Goal: Task Accomplishment & Management: Manage account settings

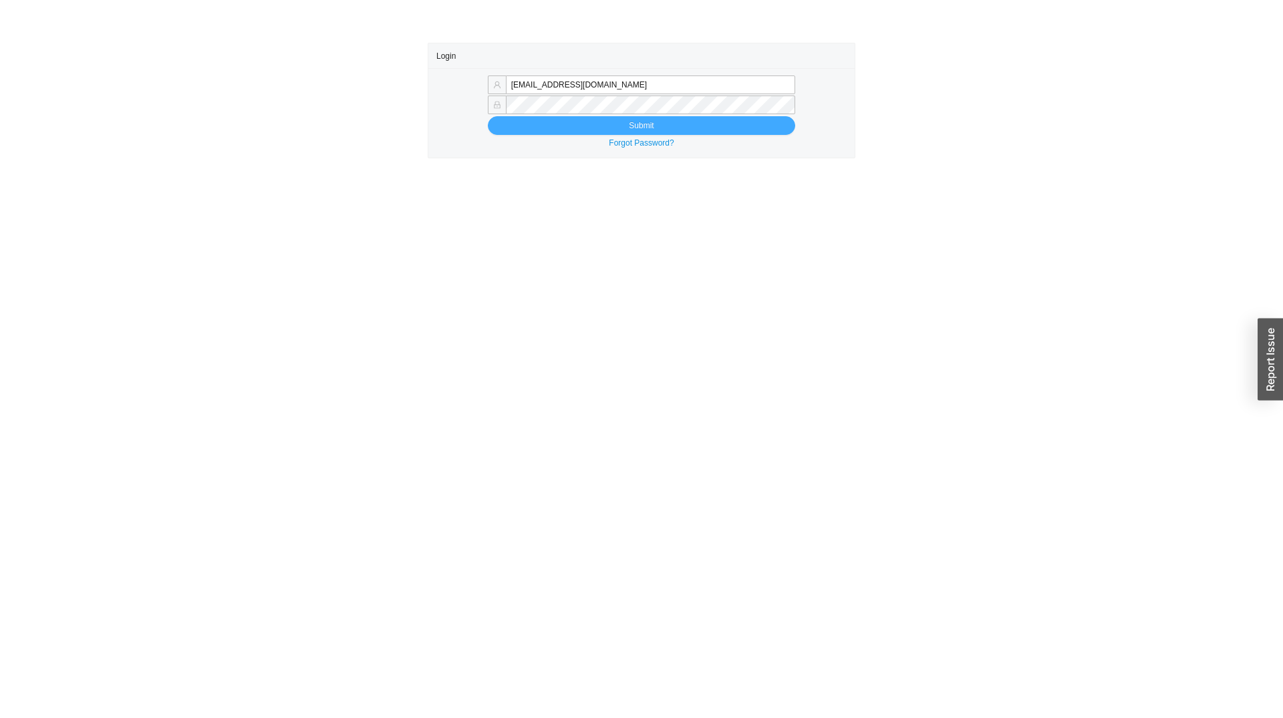
type input "sammyw@homeandstone.com"
click at [522, 132] on button "Submit" at bounding box center [641, 125] width 307 height 19
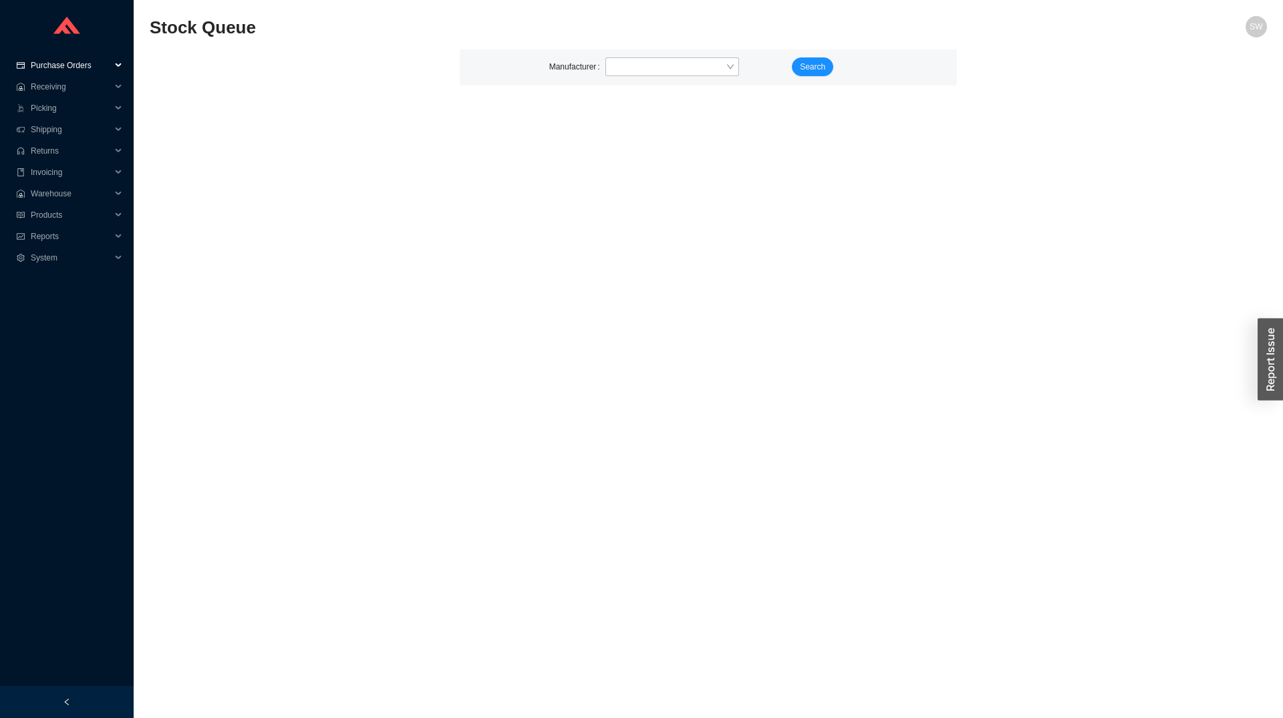
click at [60, 69] on span "Purchase Orders" at bounding box center [71, 65] width 80 height 21
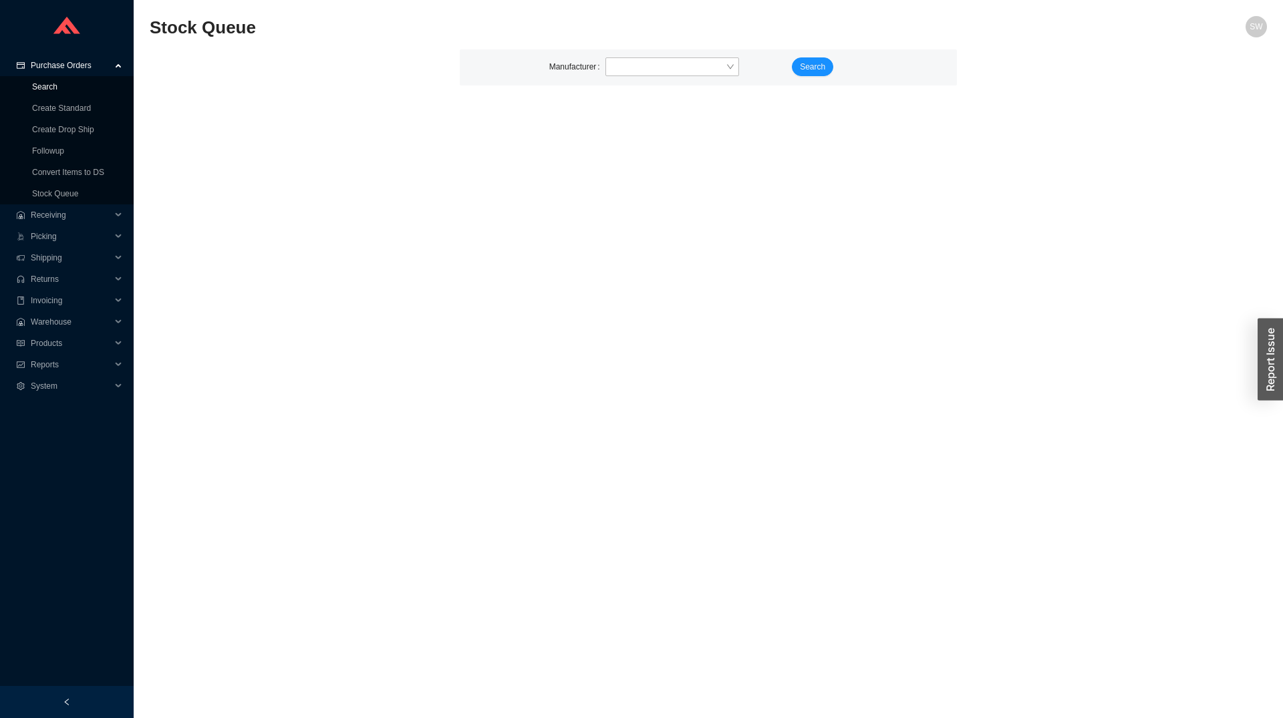
click at [52, 92] on link "Search" at bounding box center [44, 86] width 25 height 9
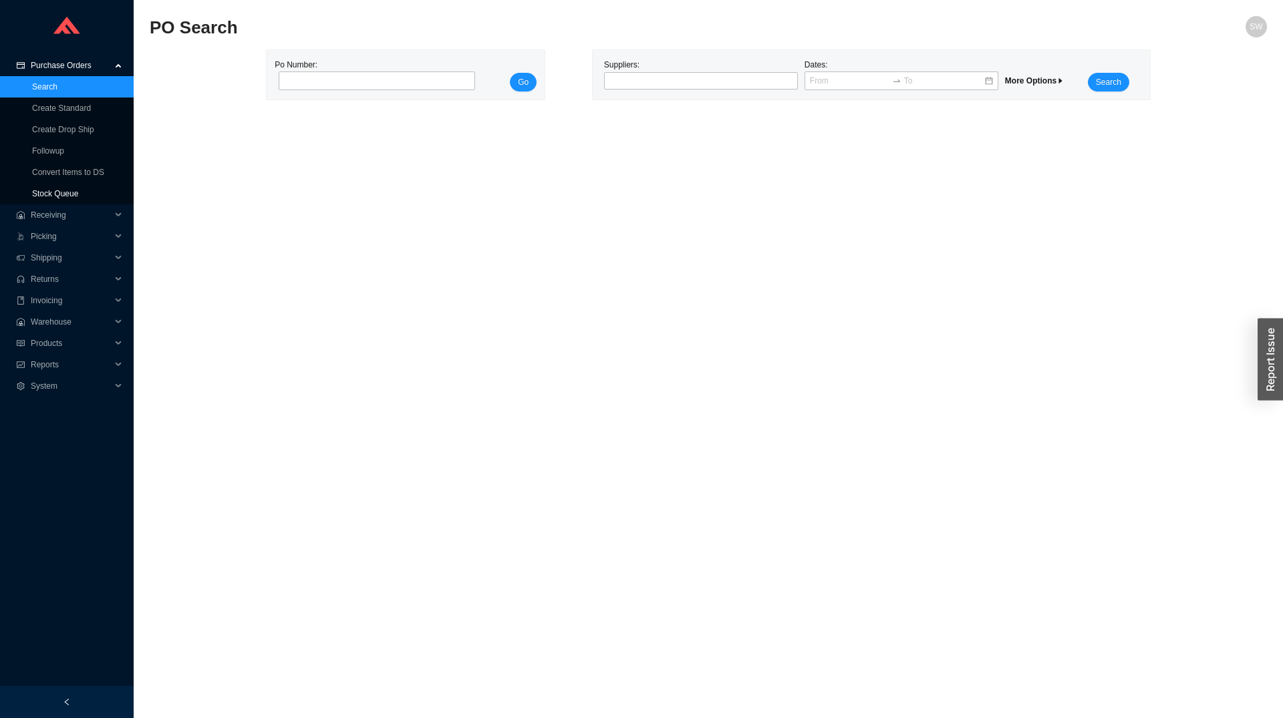
click at [67, 193] on link "Stock Queue" at bounding box center [55, 193] width 46 height 9
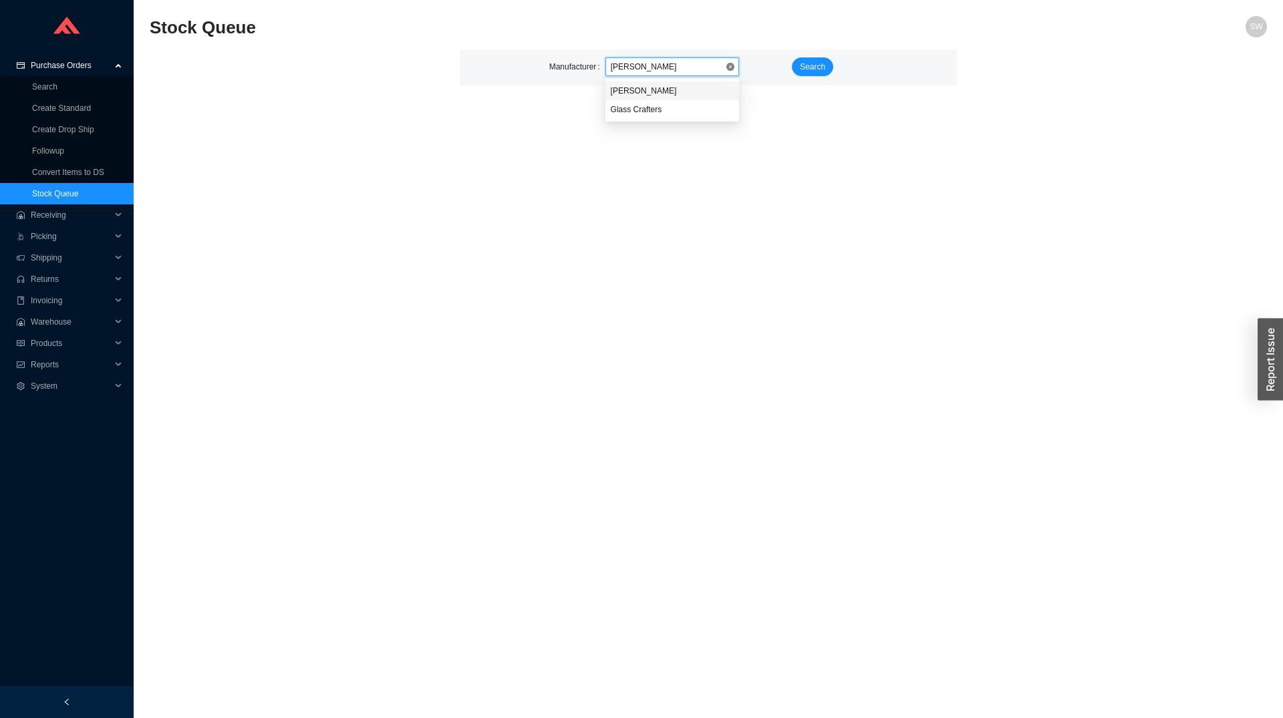
type input "graff"
click at [820, 65] on span "Search" at bounding box center [812, 66] width 25 height 13
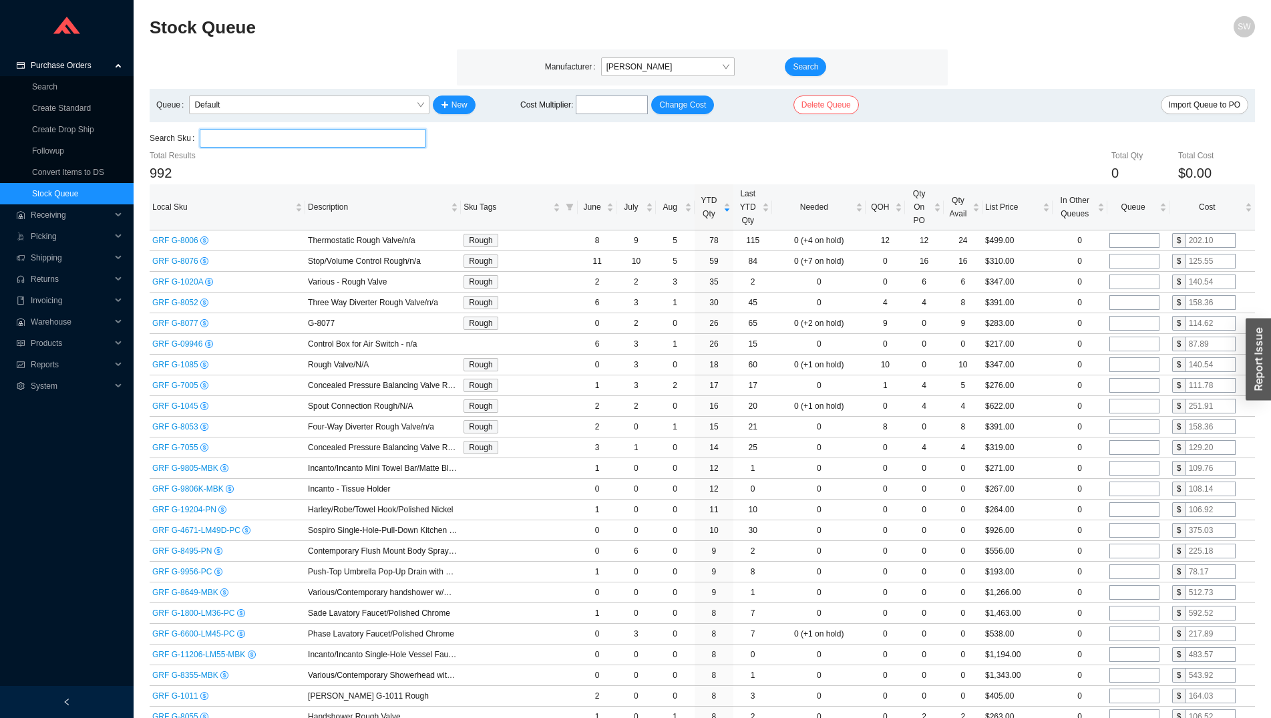
click at [255, 134] on input "search" at bounding box center [312, 138] width 215 height 17
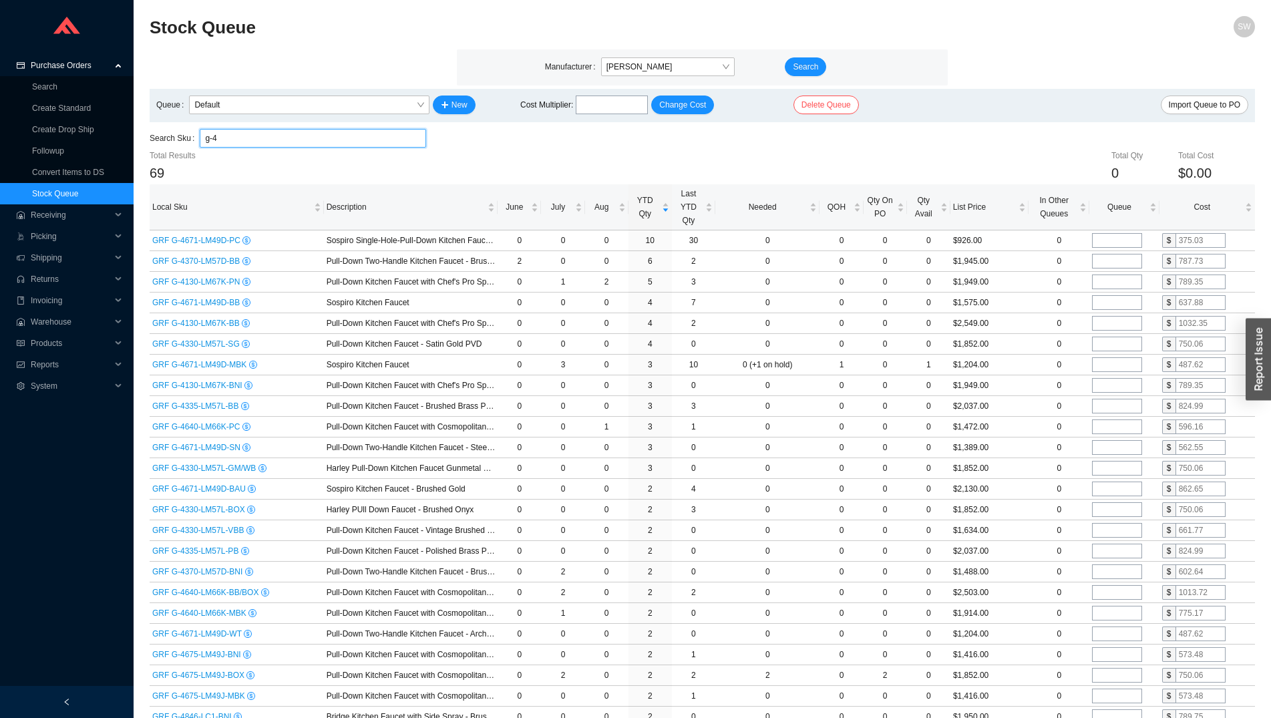
type input "g-4"
click at [630, 64] on span "Graff" at bounding box center [668, 66] width 123 height 17
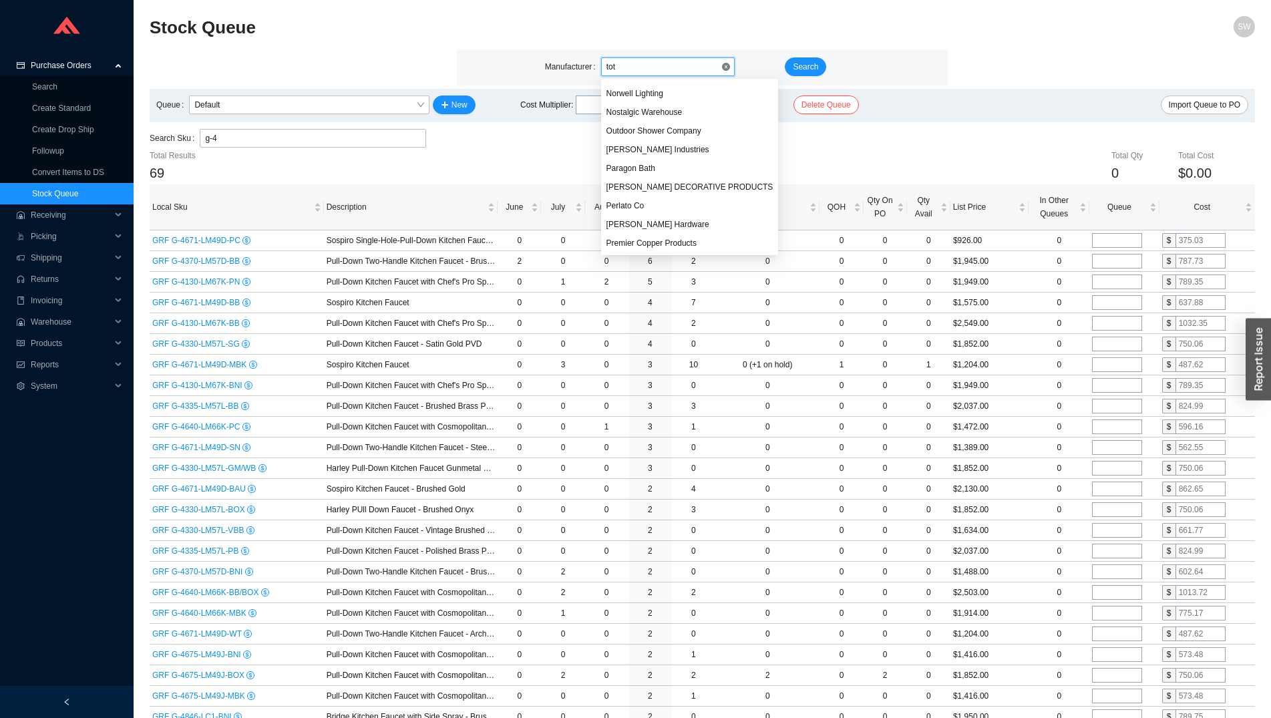
scroll to position [259, 0]
type input "toto"
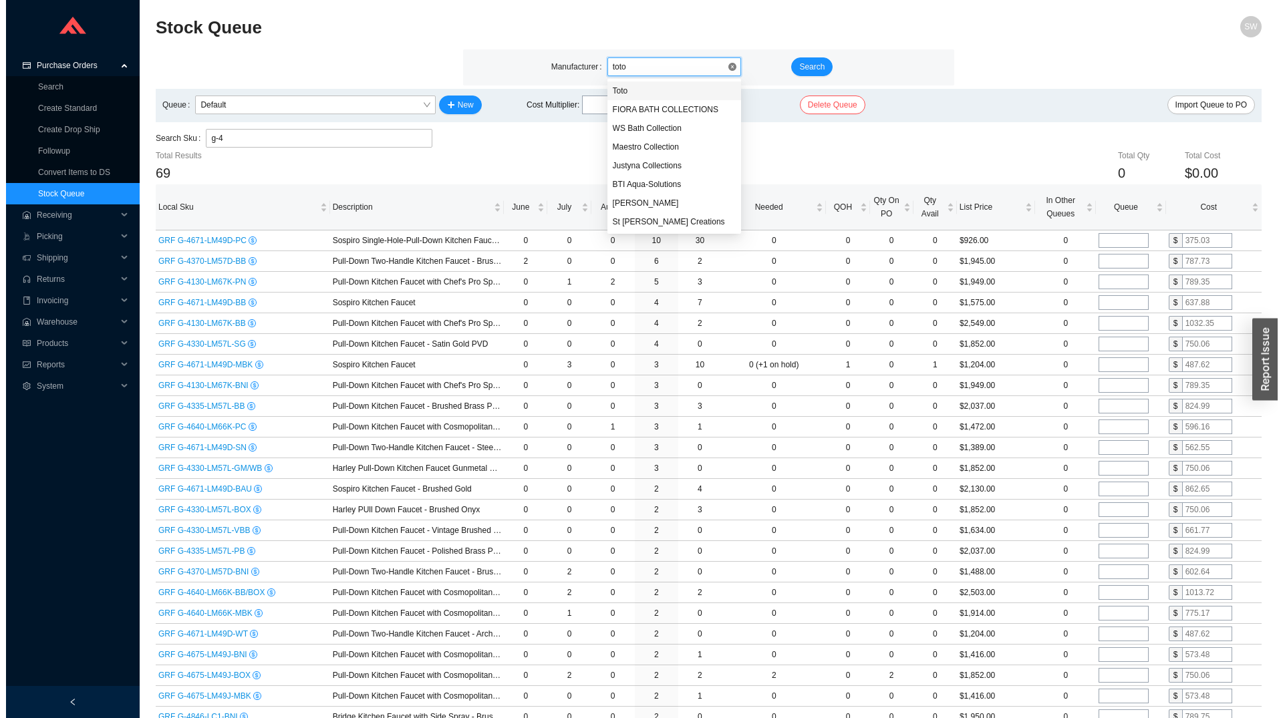
scroll to position [0, 0]
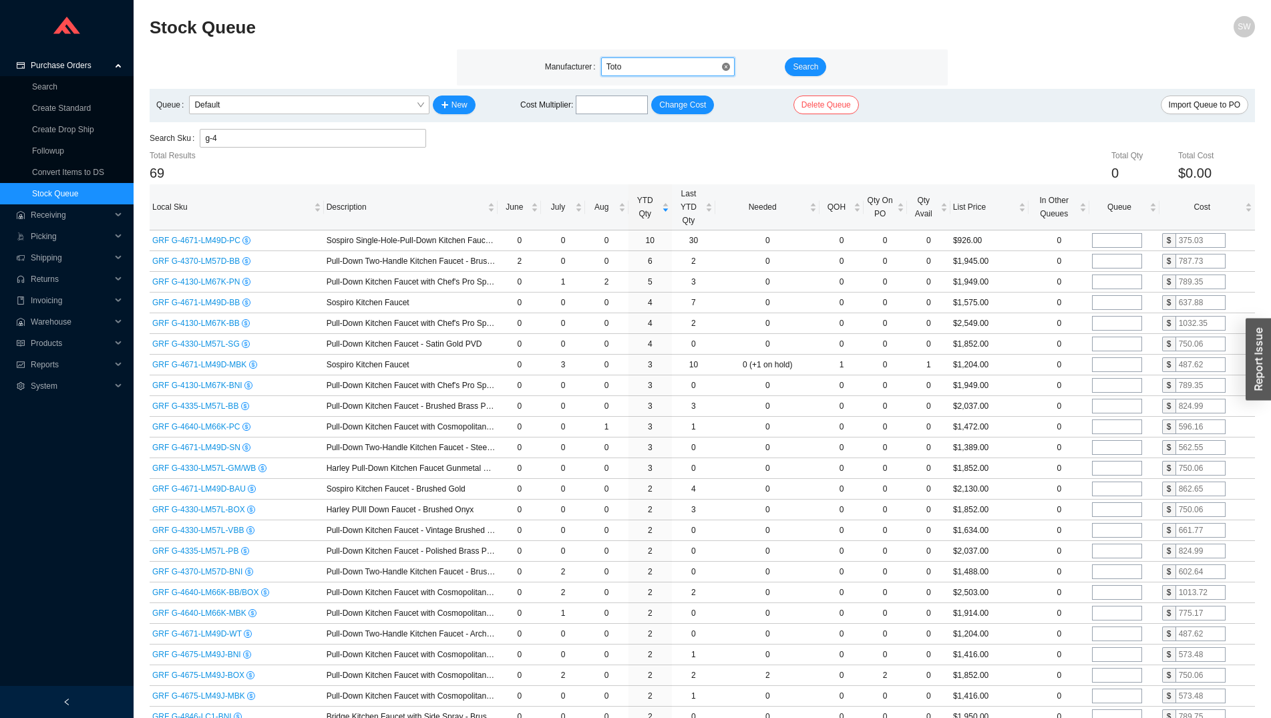
click at [784, 67] on div "Search" at bounding box center [822, 67] width 80 height 20
click at [798, 66] on span "Search" at bounding box center [805, 66] width 25 height 13
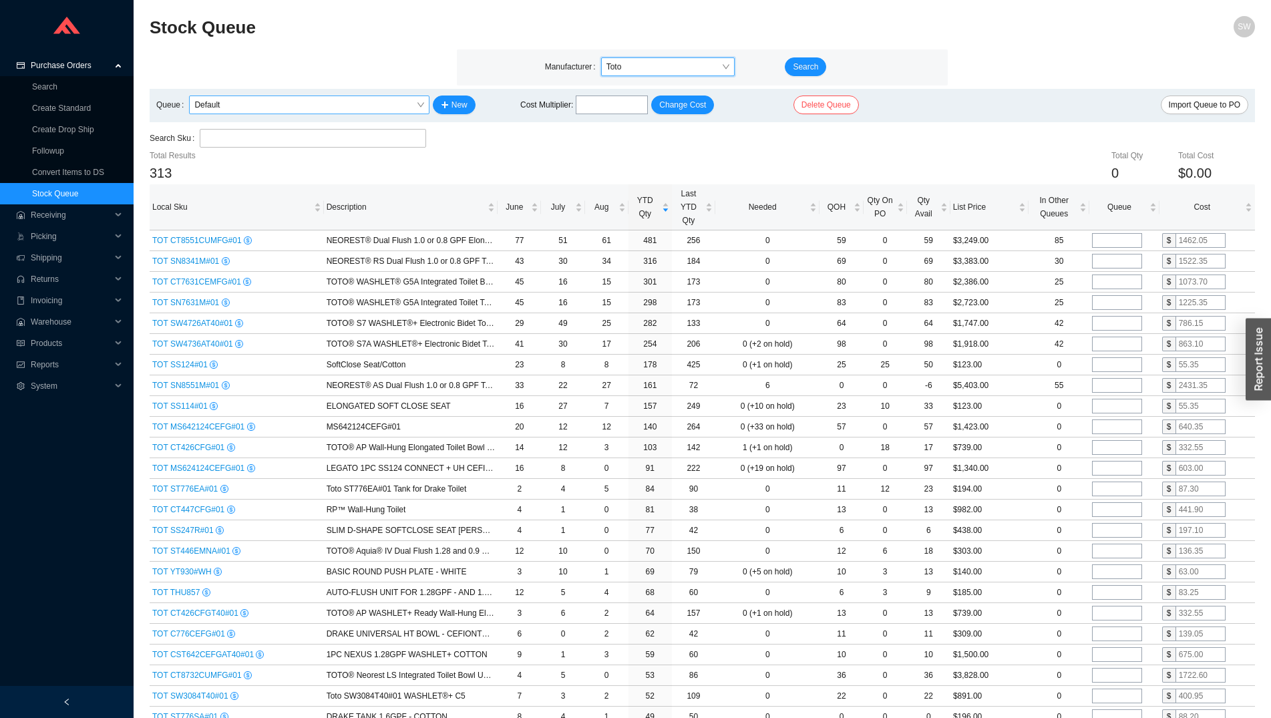
click at [323, 109] on span "Default" at bounding box center [308, 104] width 229 height 17
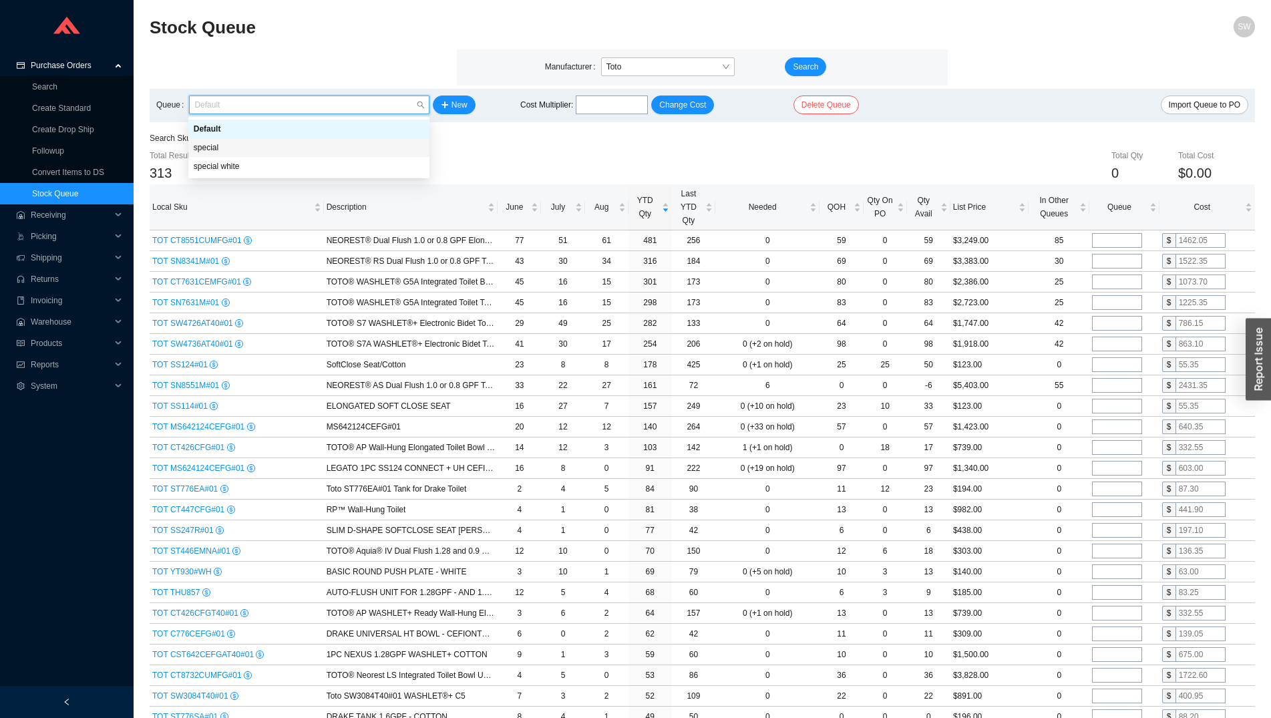
click at [303, 150] on div "special" at bounding box center [309, 148] width 231 height 12
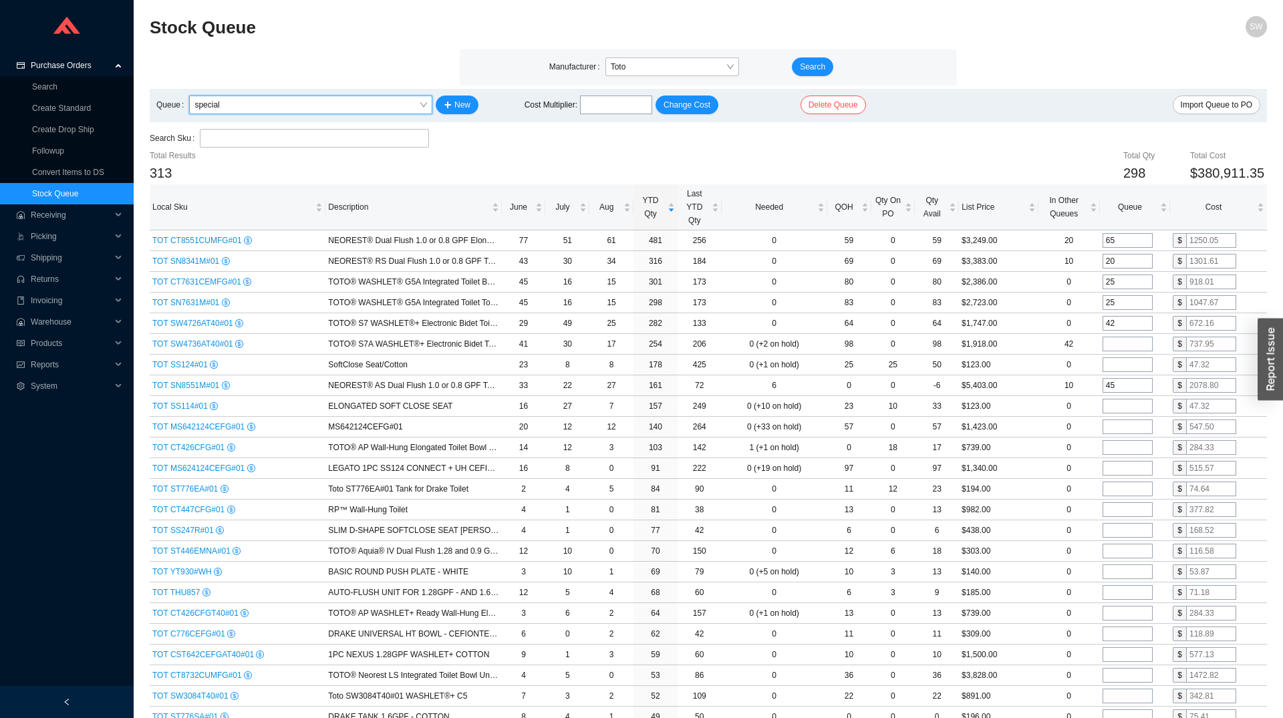
type input "0.38475"
click at [233, 143] on input "search" at bounding box center [312, 138] width 215 height 17
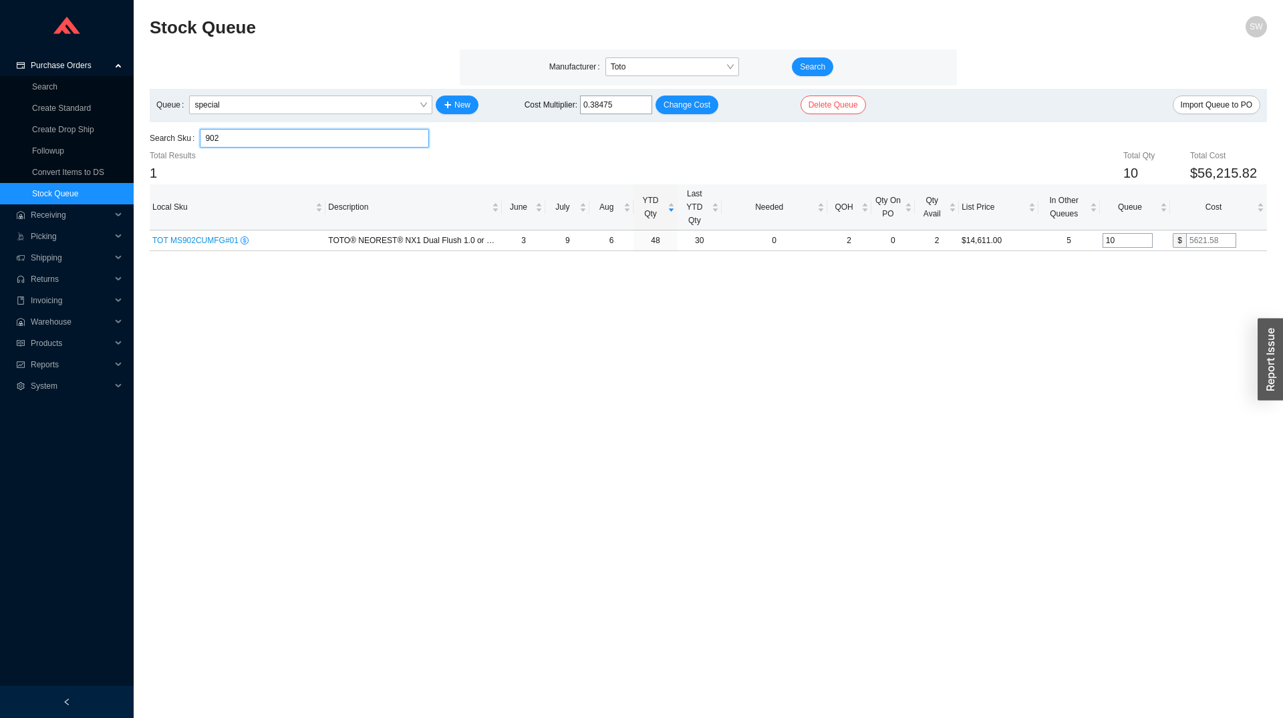
type input "902"
click at [703, 455] on main "Stock Queue SW Manufacturer Toto Search Queue special New Cost Multiplier : 0.3…" at bounding box center [708, 367] width 1117 height 702
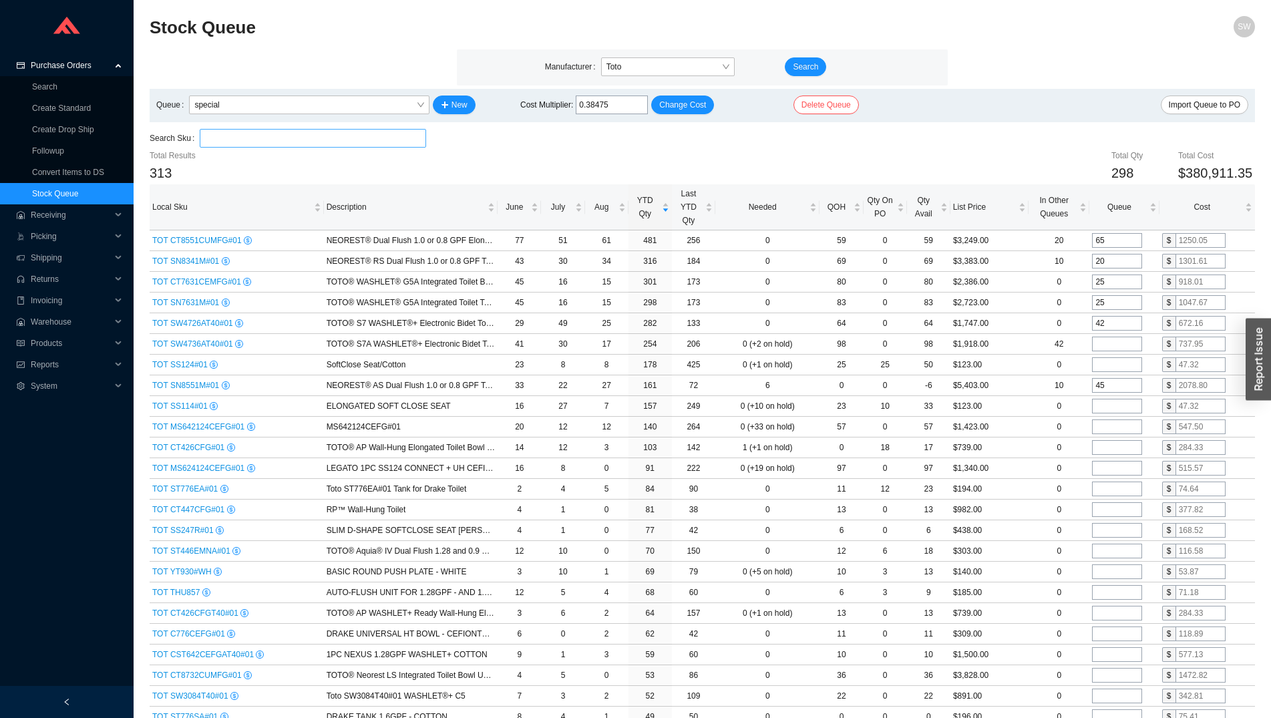
click at [284, 130] on div at bounding box center [313, 138] width 226 height 19
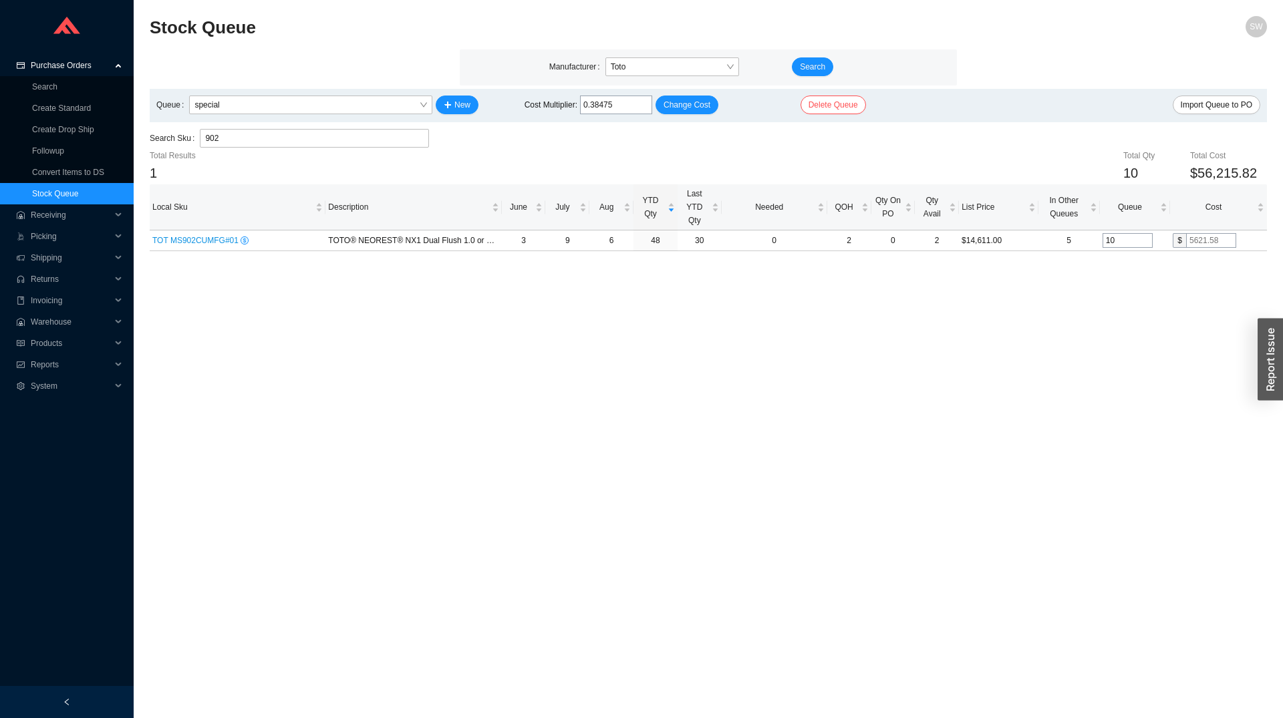
click at [271, 129] on main "Manufacturer Toto Search Queue special New Cost Multiplier : 0.38475 Change Cos…" at bounding box center [708, 150] width 1117 height 202
click at [285, 132] on input "902" at bounding box center [314, 138] width 218 height 17
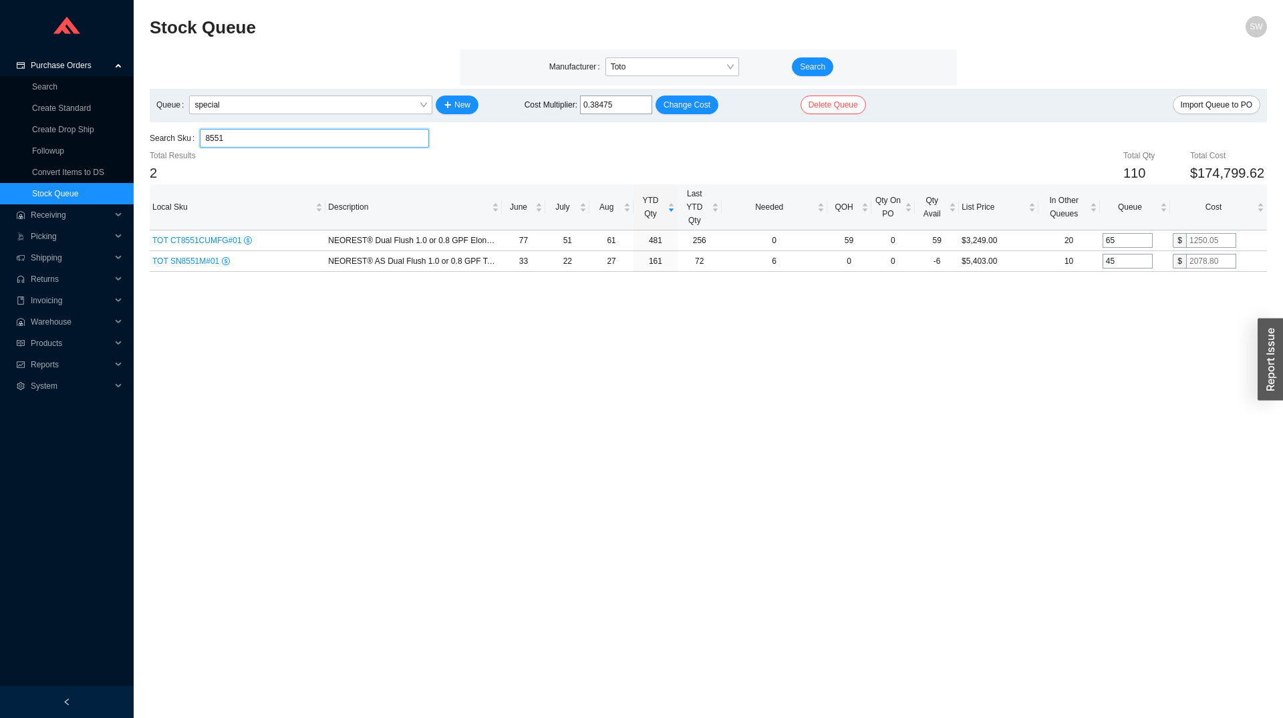
type input "8551"
click at [633, 107] on input "0.38475" at bounding box center [616, 105] width 72 height 19
click at [682, 106] on span "Change Cost" at bounding box center [686, 104] width 47 height 13
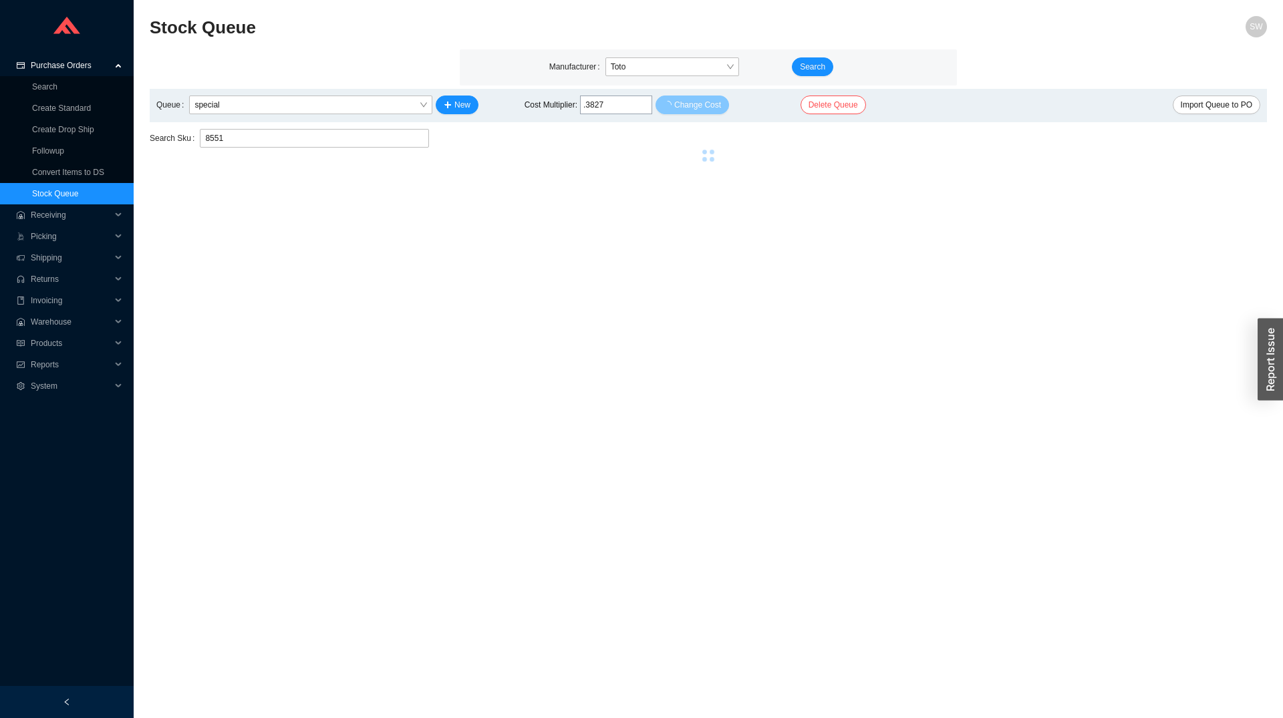
type input "0.3827"
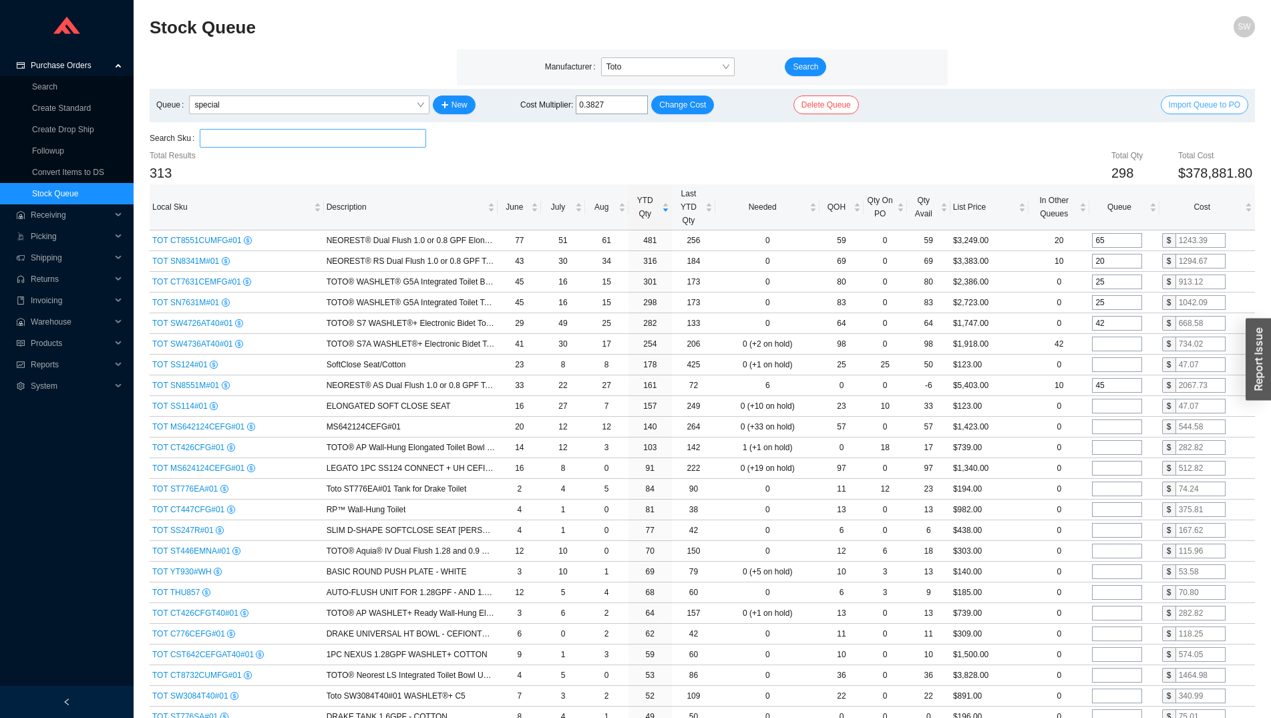
click at [1184, 102] on span "Import Queue to PO" at bounding box center [1204, 104] width 71 height 13
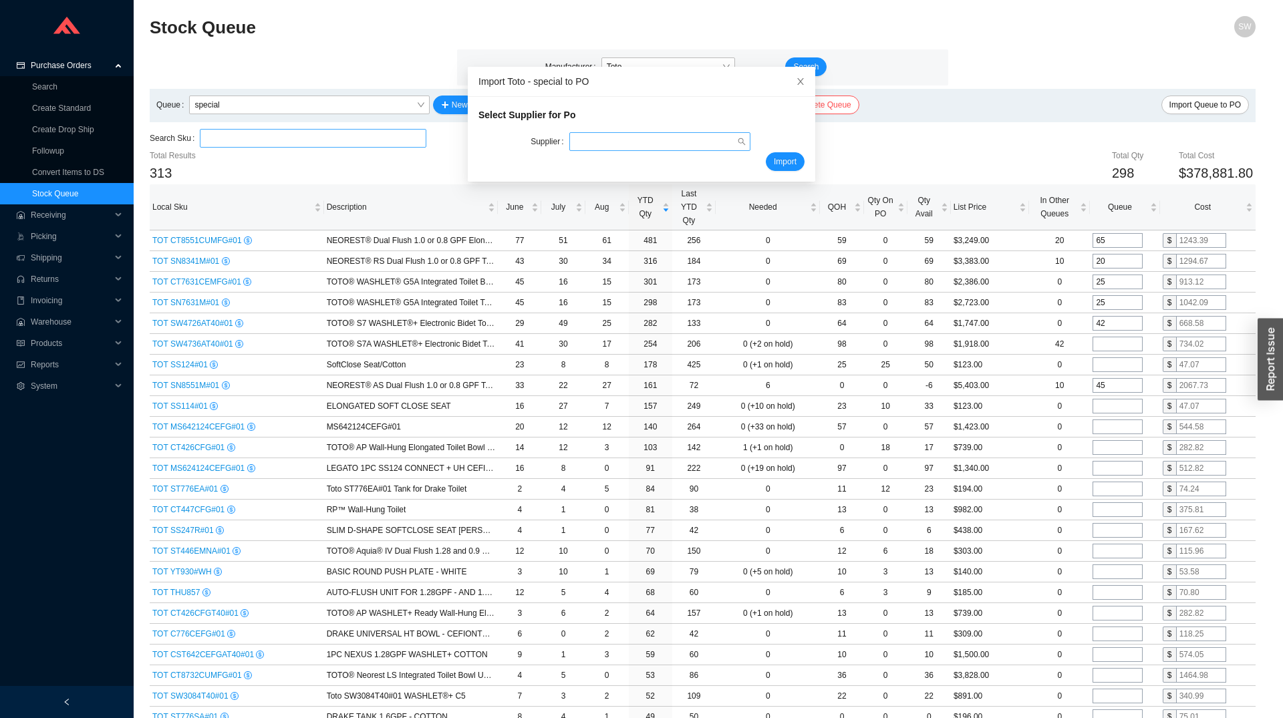
click at [688, 145] on input "search" at bounding box center [656, 141] width 162 height 17
type input "bees"
click at [774, 161] on span "Import" at bounding box center [785, 161] width 23 height 13
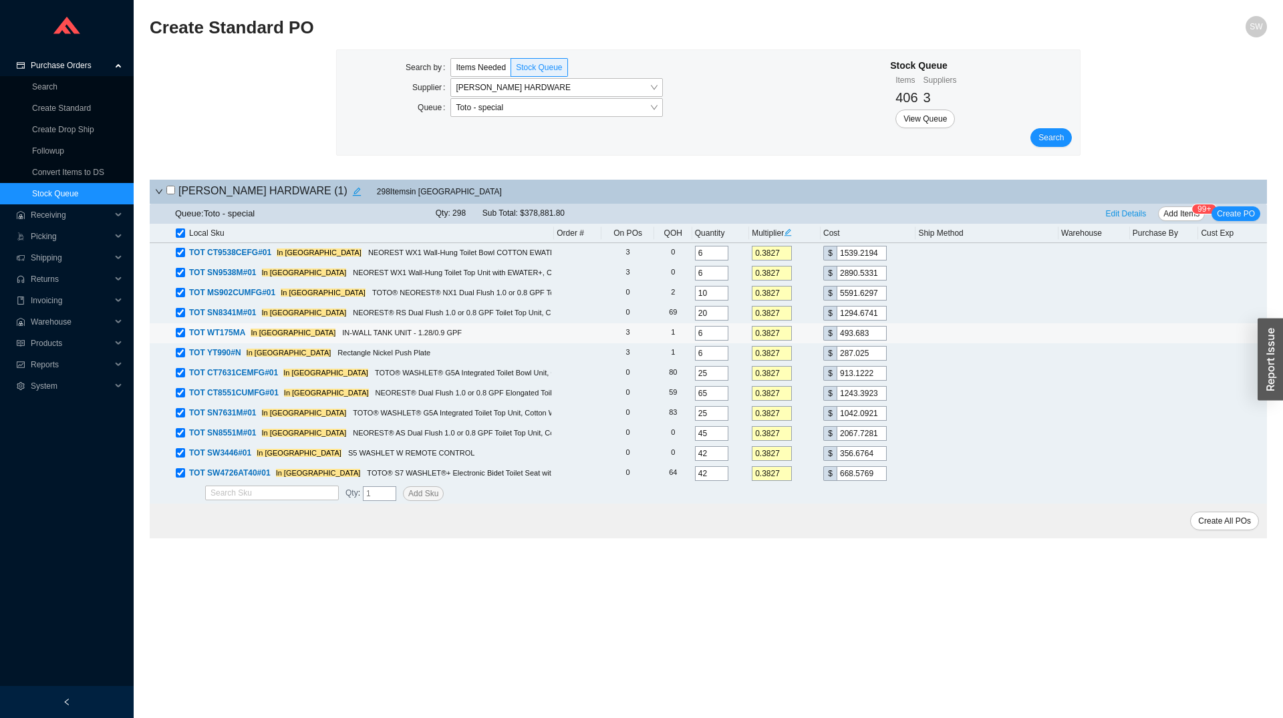
click at [760, 335] on input "0.3827" at bounding box center [772, 333] width 40 height 15
click at [776, 335] on input "0.3827" at bounding box center [772, 333] width 40 height 15
type input "0.."
type input "0"
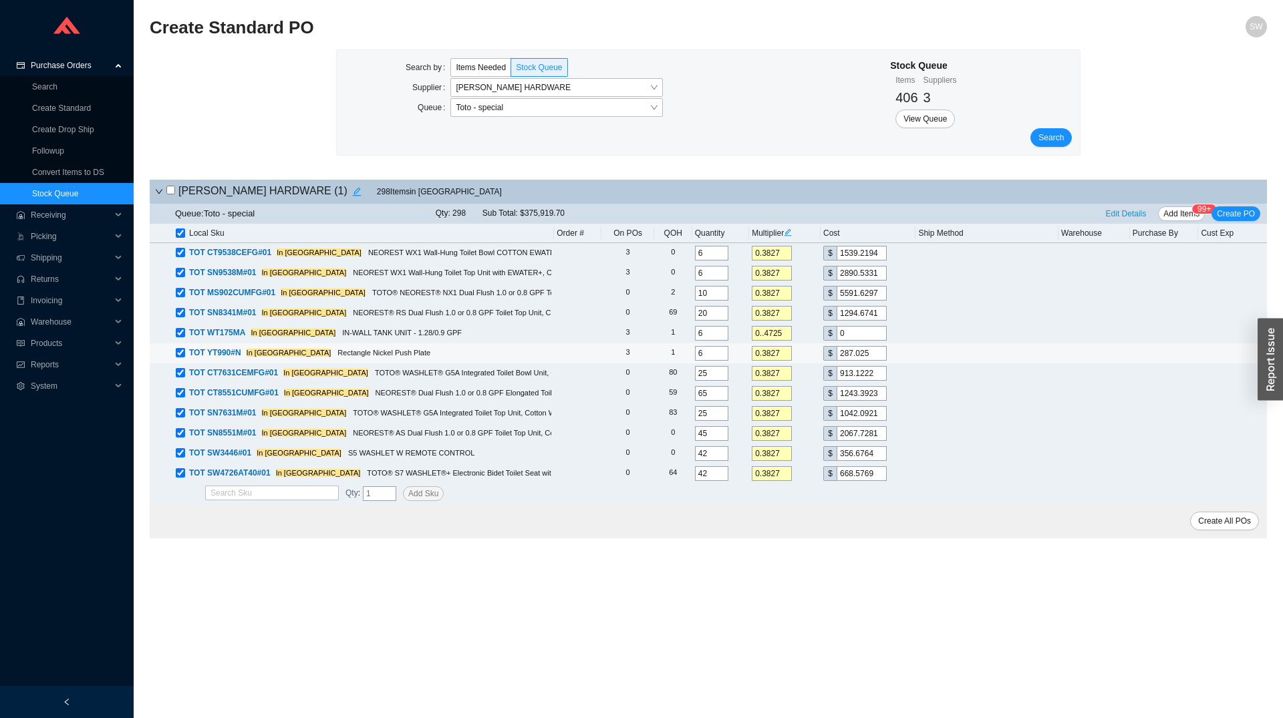
type input "0..4725"
click at [771, 354] on input "0.3827" at bounding box center [772, 353] width 40 height 15
type input "0.4"
type input "300"
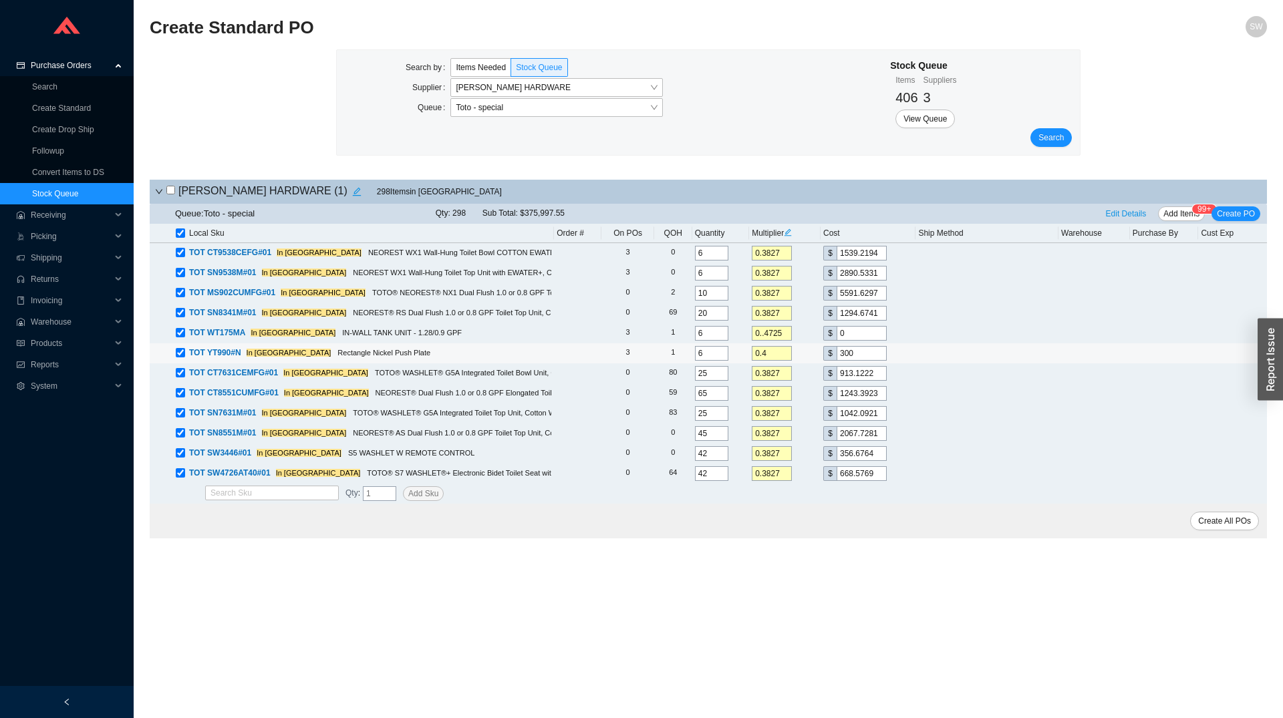
type input "0.47"
type input "352.5"
type input "0.472"
type input "354"
type input "0.4725"
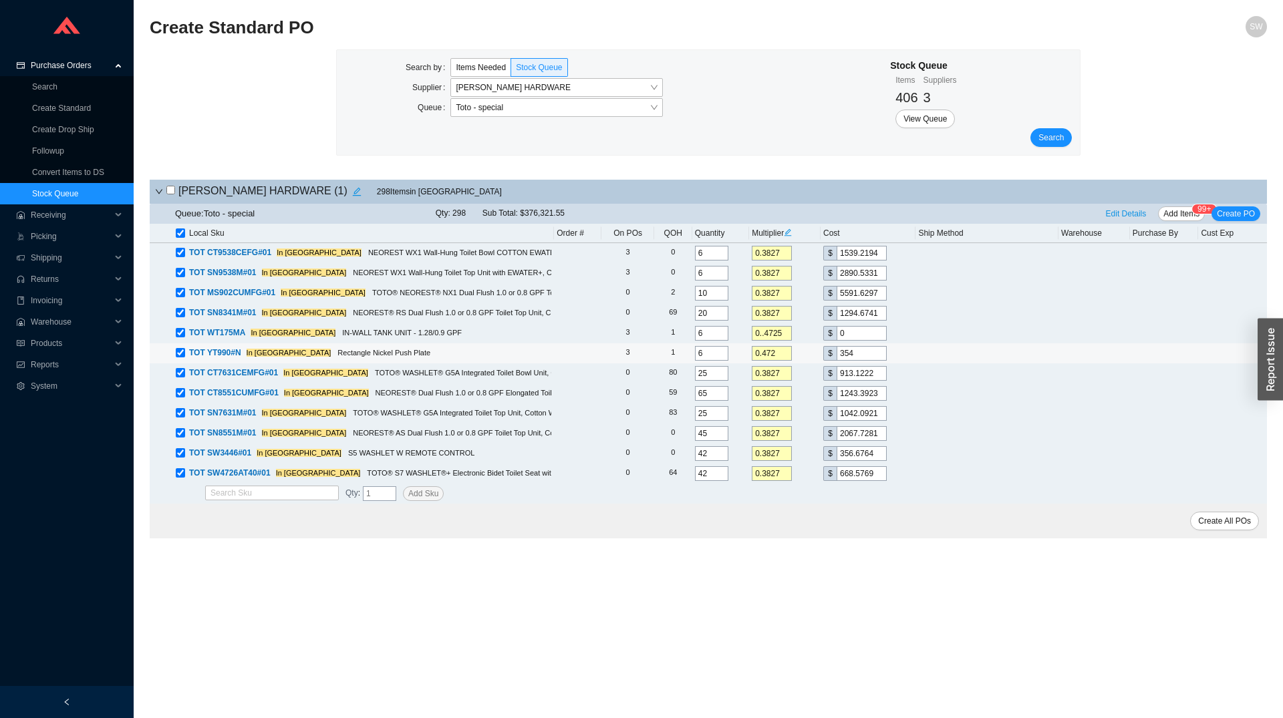
type input "354.38"
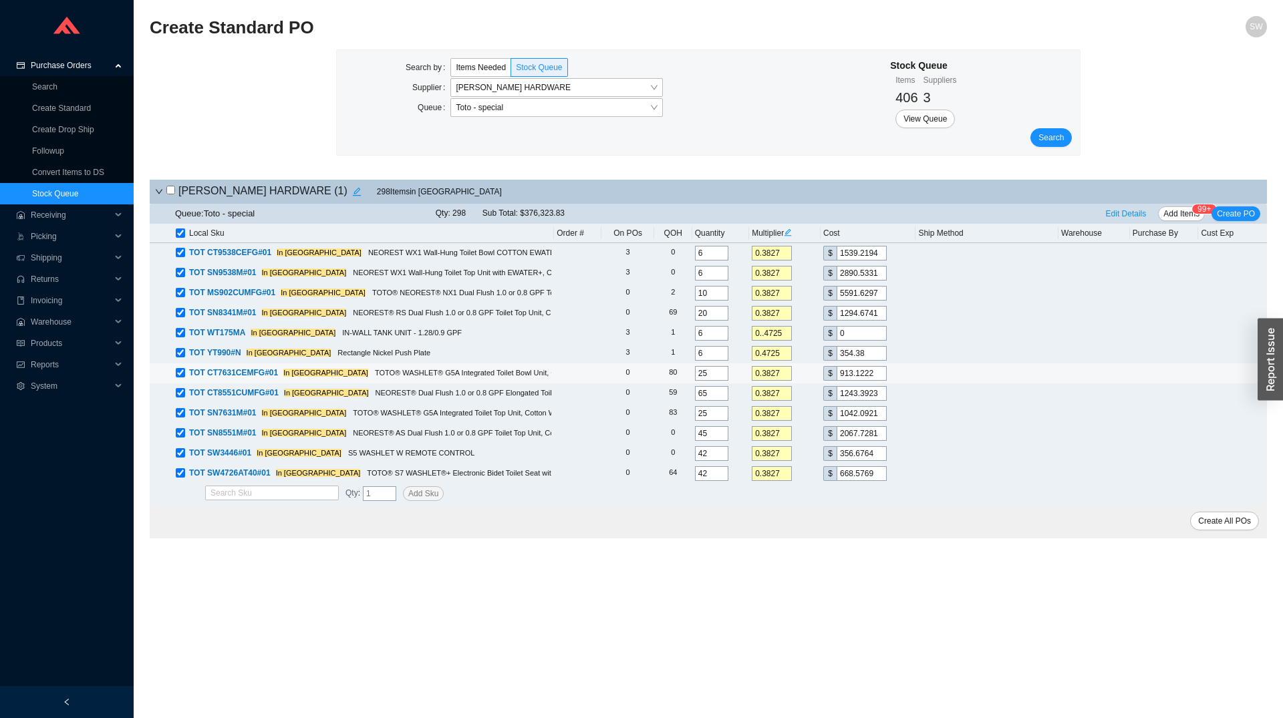
type input "0.4725"
click at [773, 377] on input "0.3827" at bounding box center [772, 373] width 40 height 15
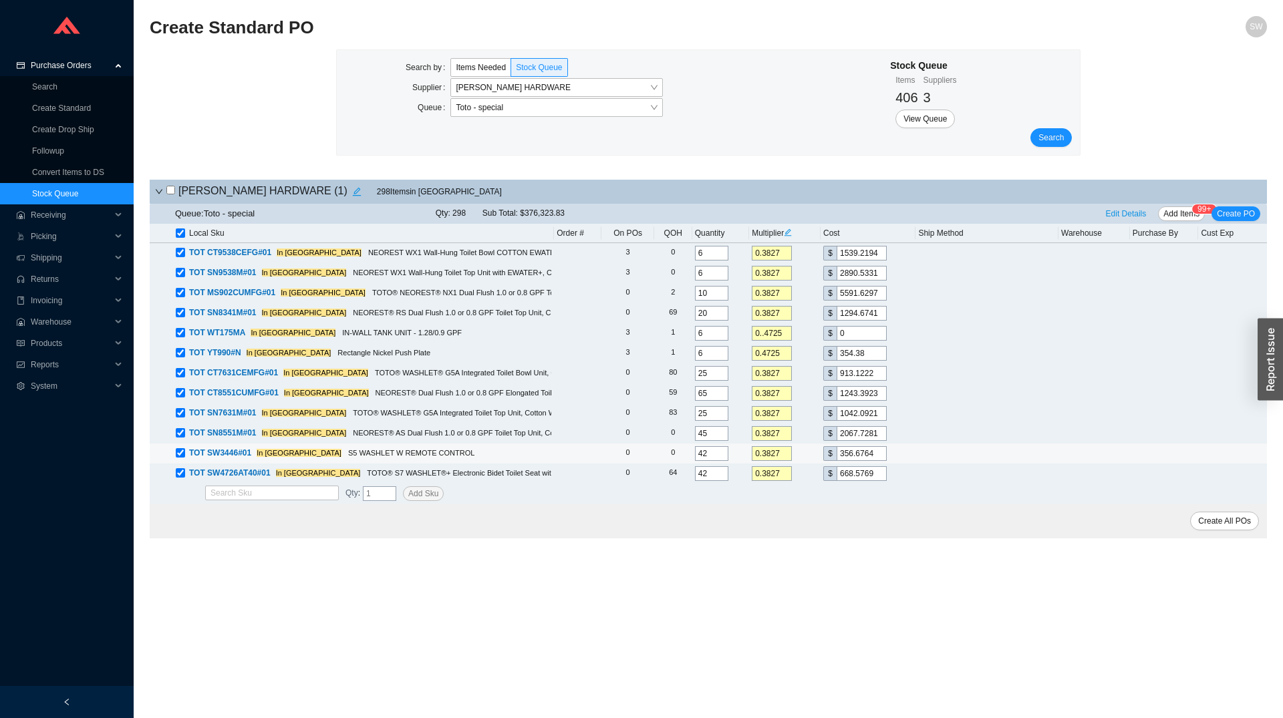
click at [770, 455] on input "0.3827" at bounding box center [772, 453] width 40 height 15
type input "0.."
type input "0"
type input "0.3"
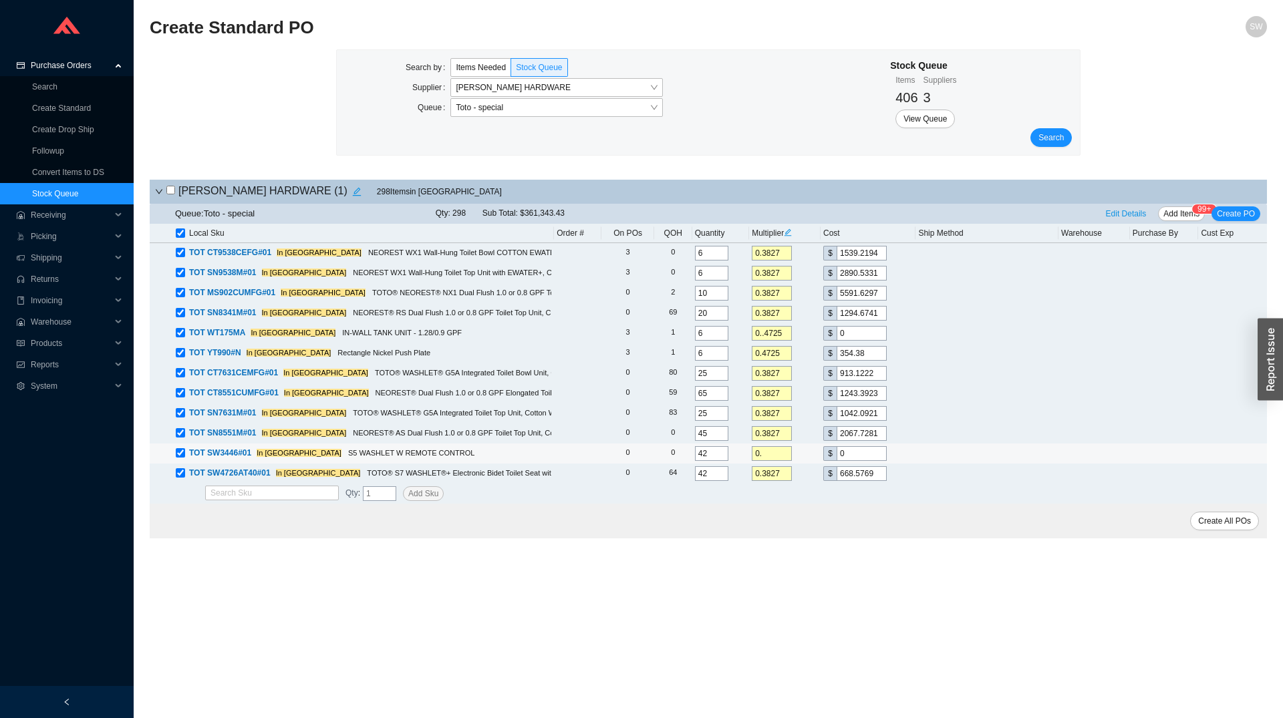
type input "279.6"
type input "0.34"
type input "316.88"
type input "0.344"
type input "320.61"
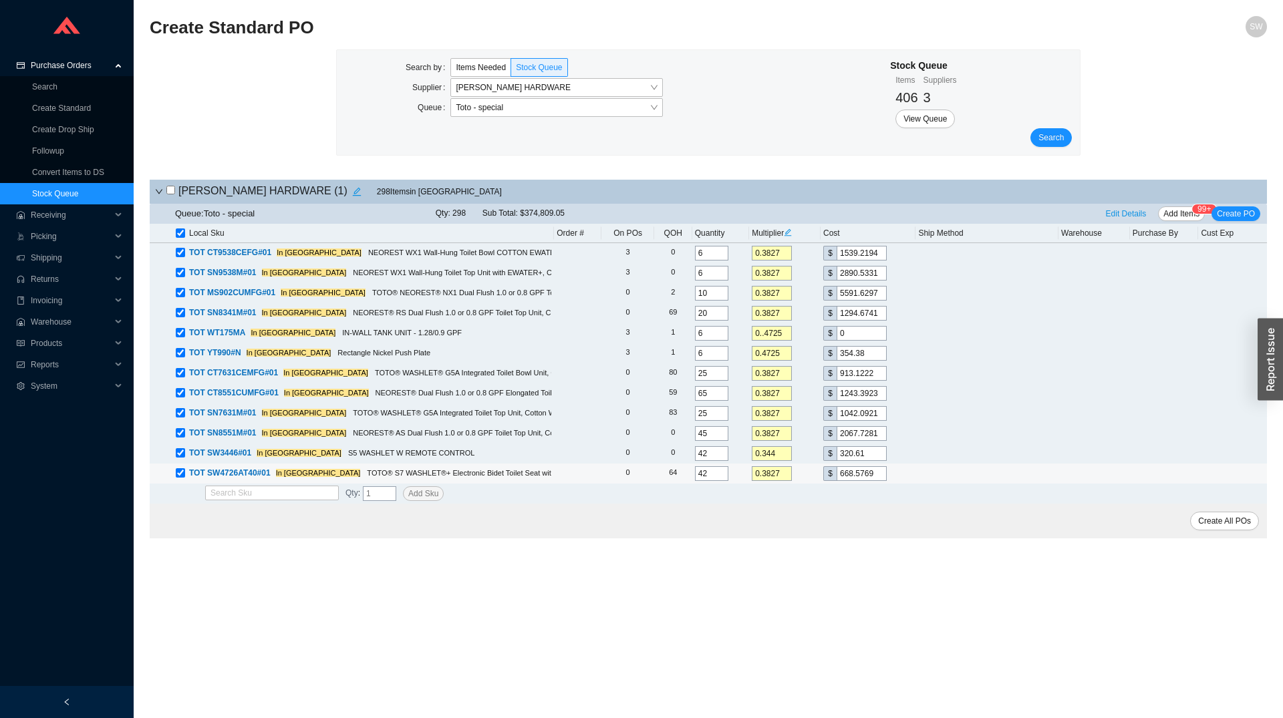
type input "0.344"
click at [770, 472] on input "0.3827" at bounding box center [772, 473] width 40 height 15
type input "0.3"
type input "524.1"
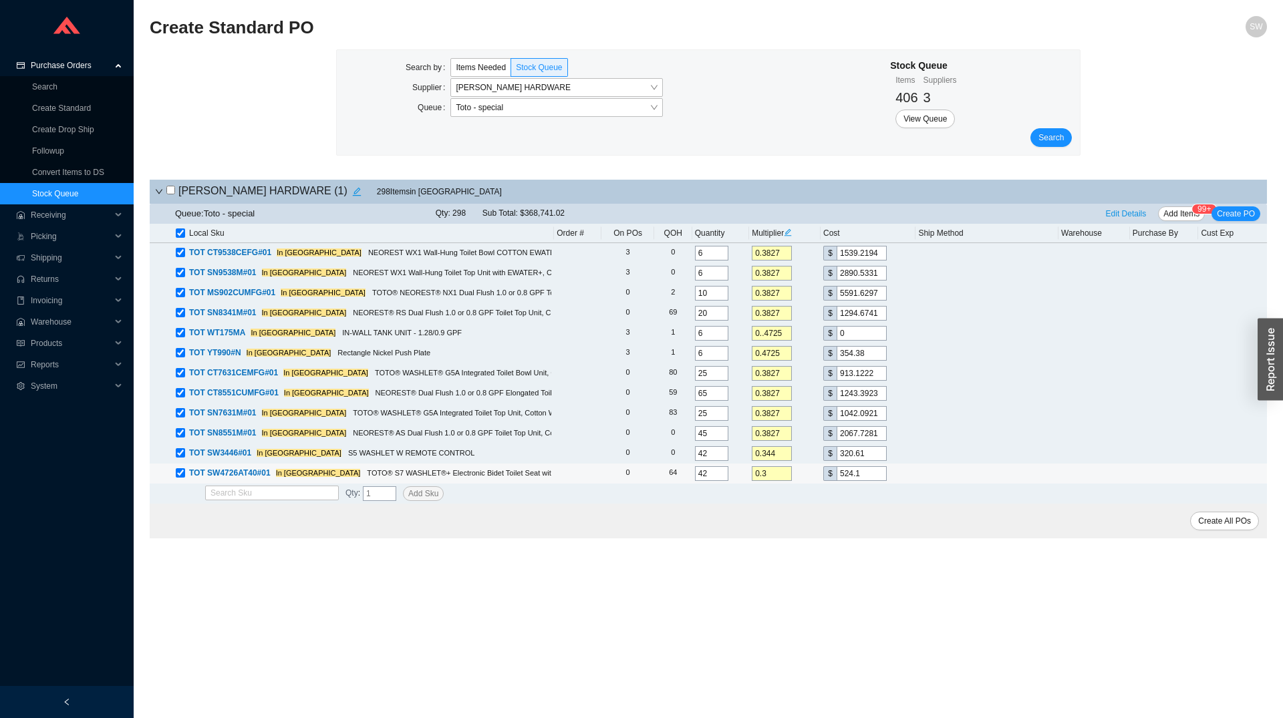
type input "0.34"
type input "593.98"
type input "0.344"
type input "600.97"
type input "0.344"
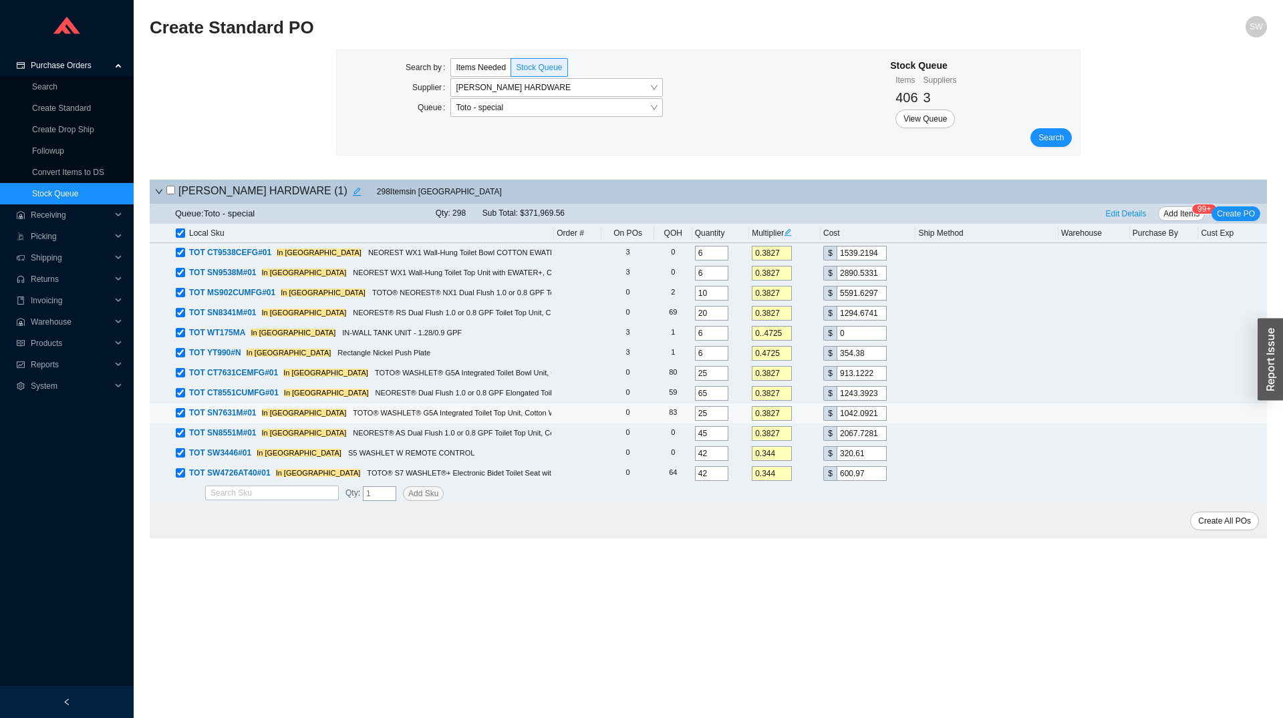
click at [771, 415] on input "0.3827" at bounding box center [772, 413] width 40 height 15
type input "0.3"
type input "816.9"
type input "0.34"
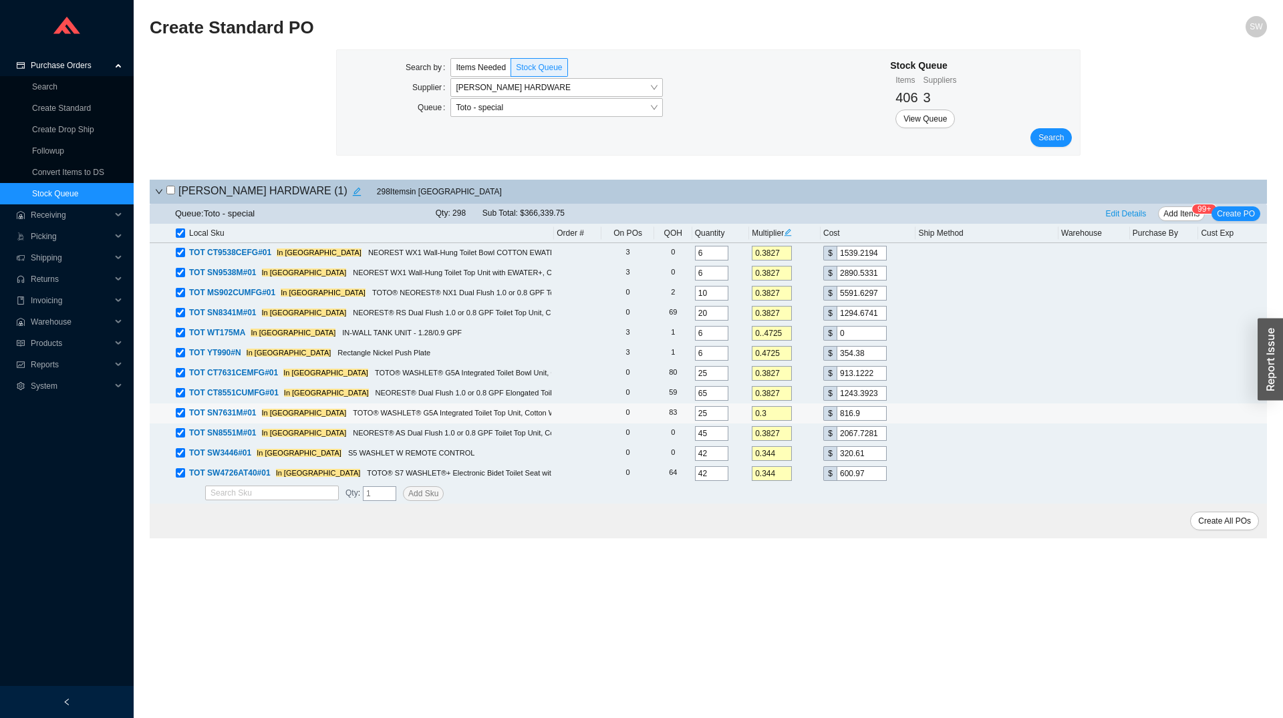
type input "925.82"
type input "0.344"
type input "936.71"
type input "0.344"
click at [764, 374] on input "0.3827" at bounding box center [772, 373] width 40 height 15
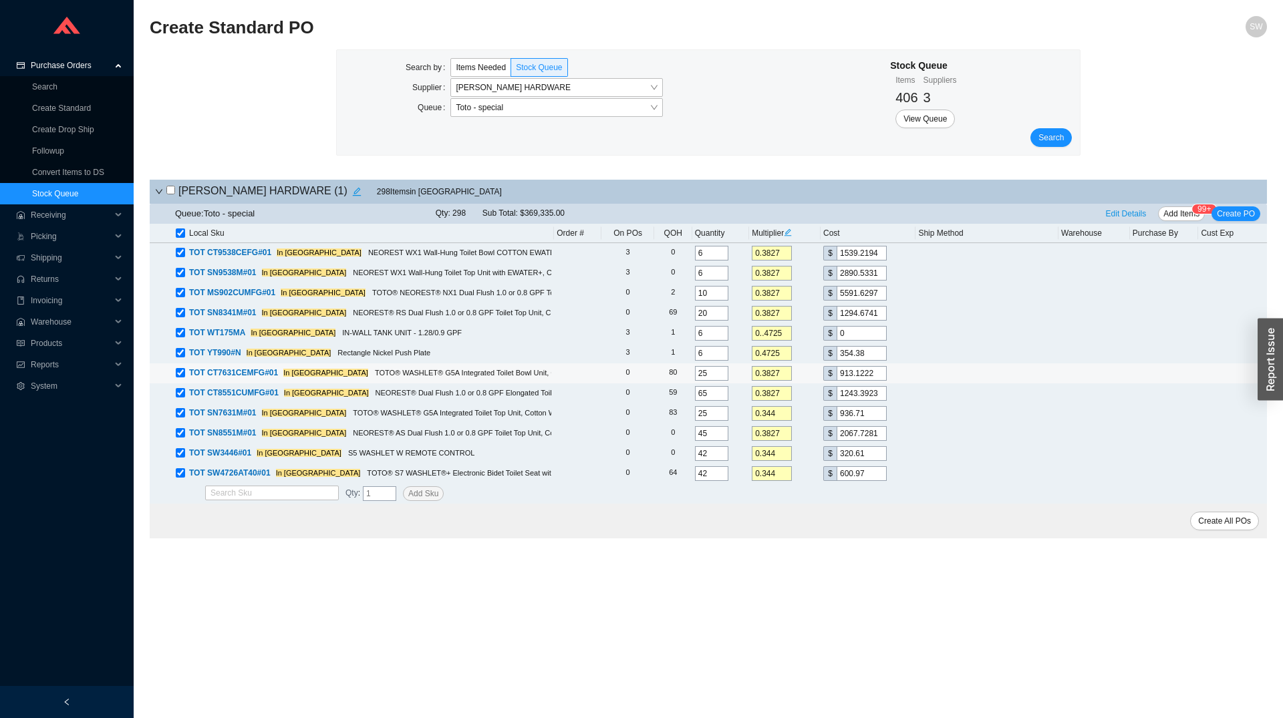
click at [764, 374] on input "0.3827" at bounding box center [772, 373] width 40 height 15
type input "0.3"
type input "715.8"
type input "0.34"
type input "811.24"
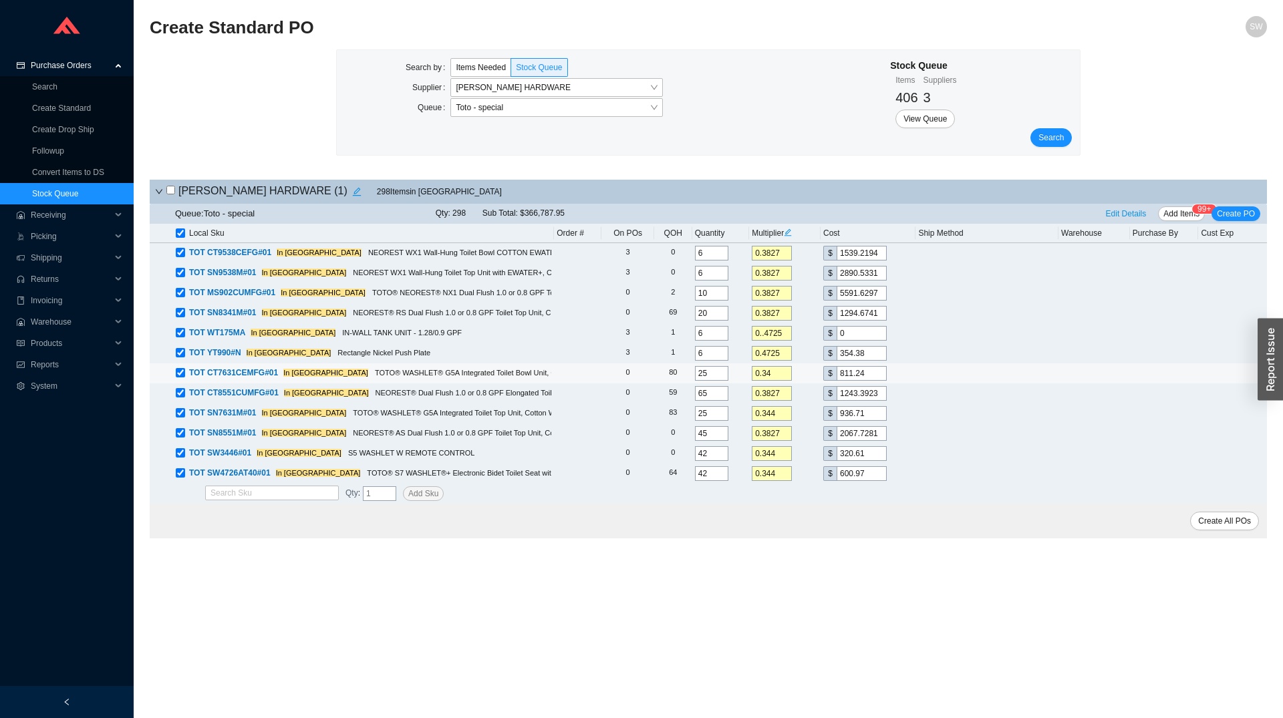
type input "0.344"
type input "820.78"
type input "0.344"
click at [1118, 215] on span "Edit Details" at bounding box center [1126, 213] width 41 height 13
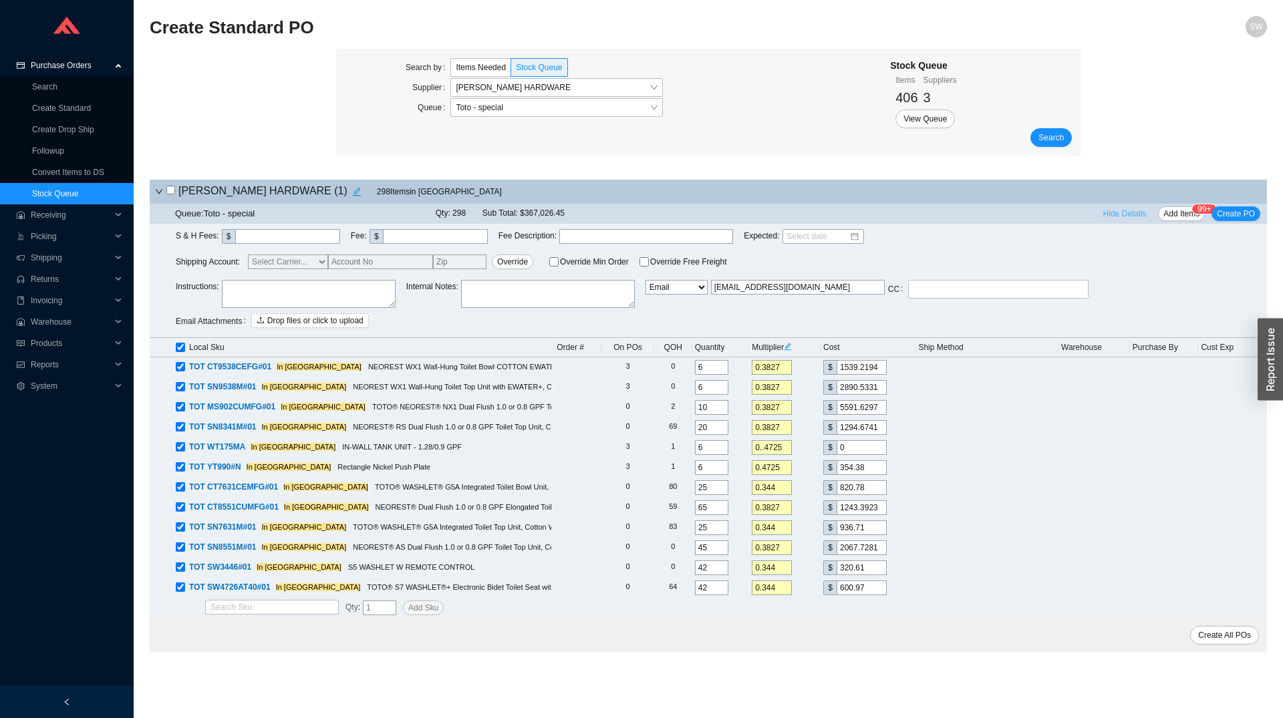
click at [1122, 211] on span "Hide Details" at bounding box center [1124, 213] width 43 height 13
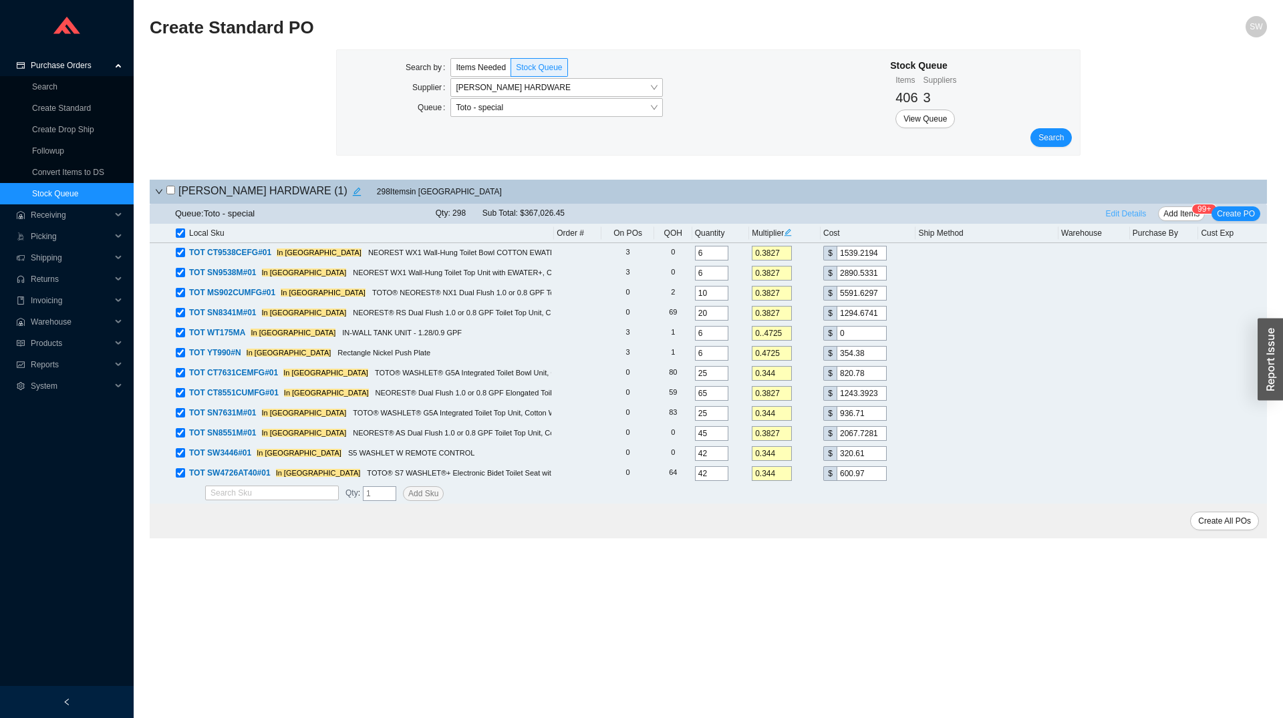
click at [1122, 211] on span "Edit Details" at bounding box center [1126, 213] width 41 height 13
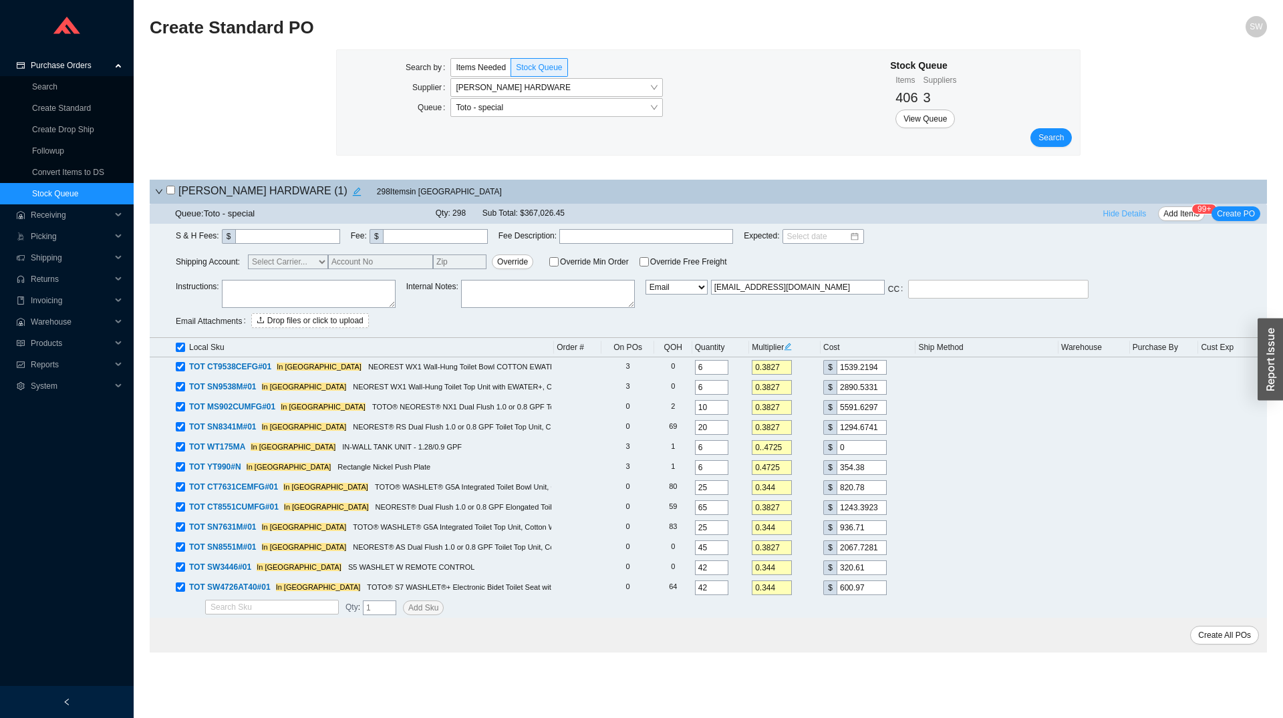
click at [1122, 211] on span "Hide Details" at bounding box center [1124, 213] width 43 height 13
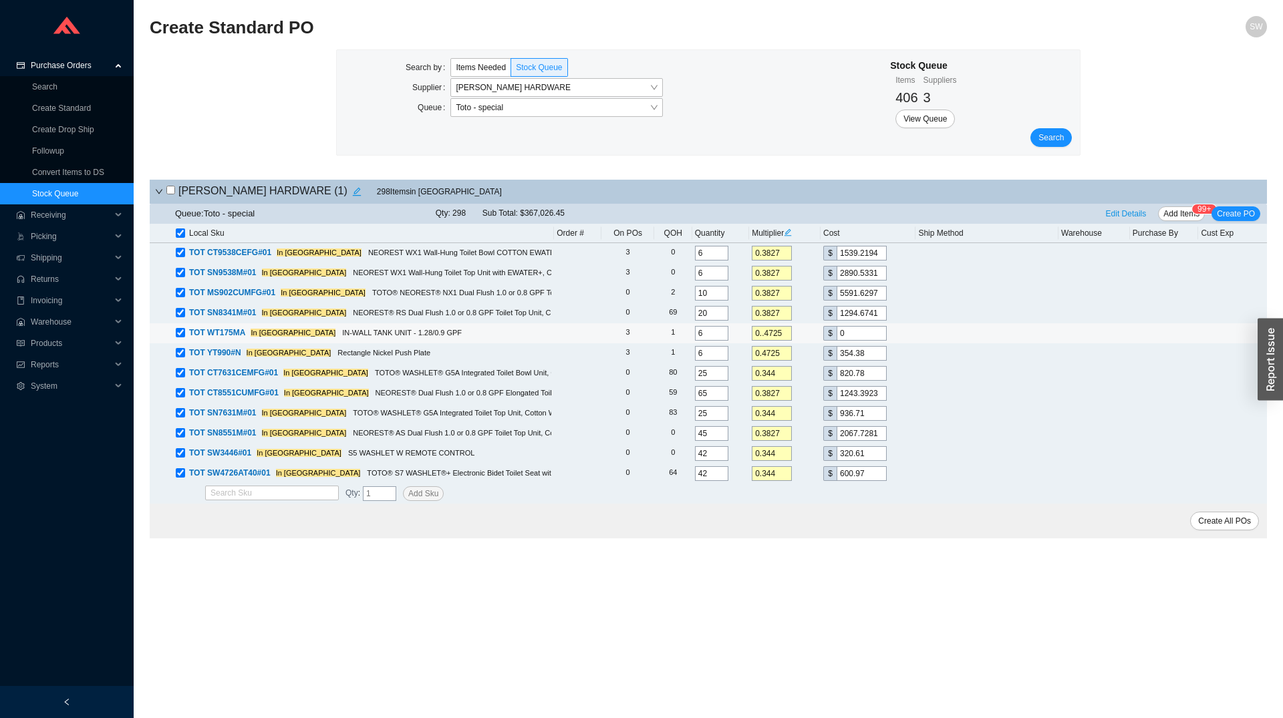
click at [764, 335] on input "0..4725" at bounding box center [772, 333] width 40 height 15
type input "0.4725"
type input "609.53"
type input "0.4725"
click at [1138, 214] on span "Edit Details" at bounding box center [1126, 213] width 41 height 13
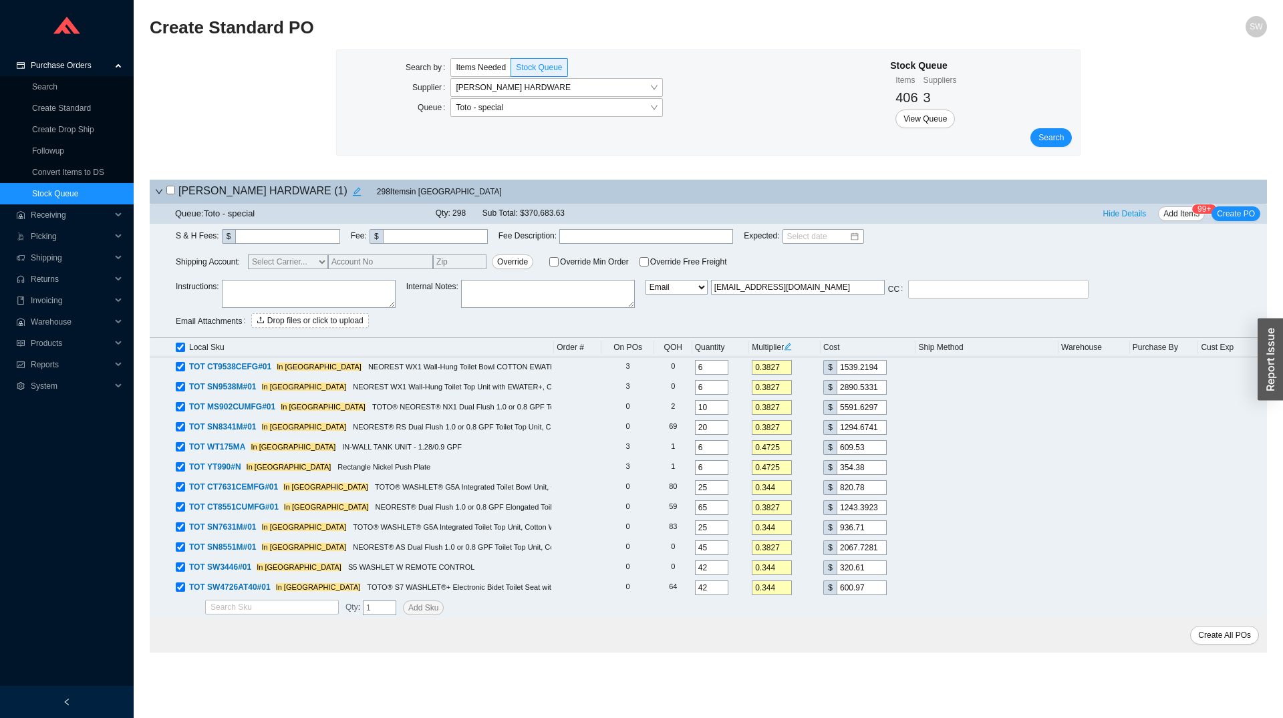
click at [312, 293] on textarea at bounding box center [309, 294] width 174 height 28
type textarea "FFA"
click at [1241, 213] on span "Create PO" at bounding box center [1236, 213] width 38 height 13
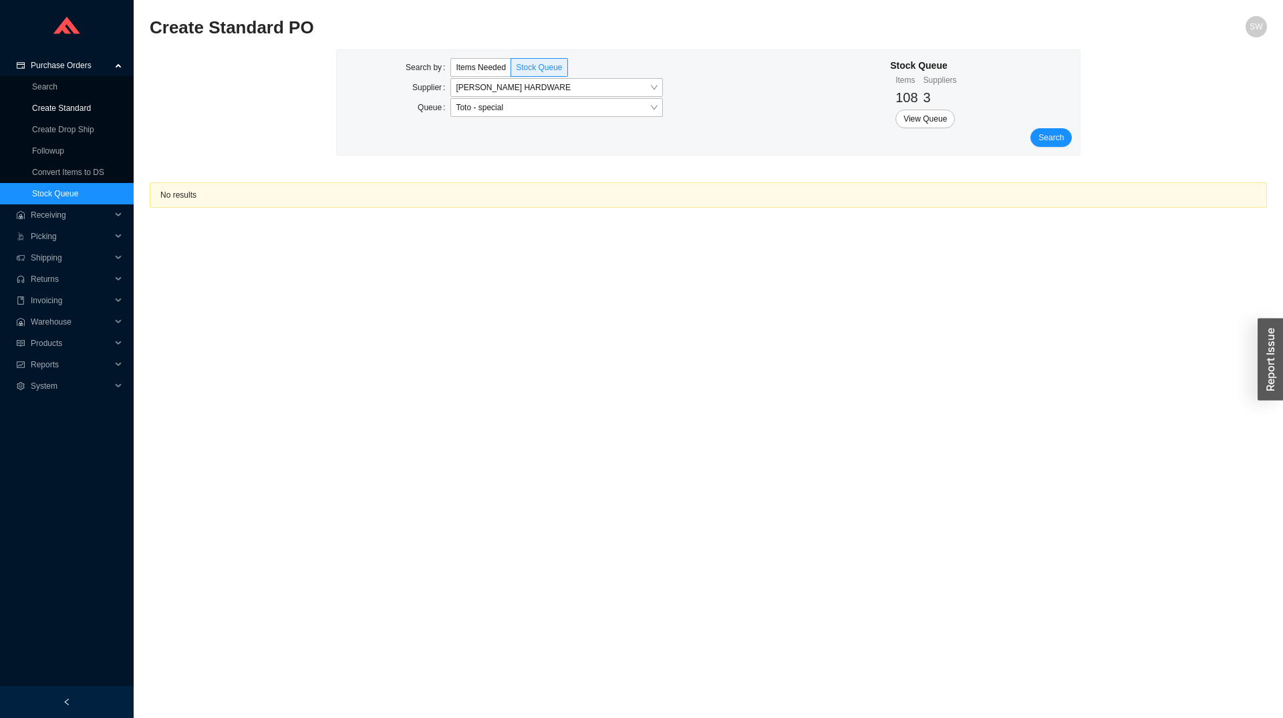
click at [64, 111] on link "Create Standard" at bounding box center [61, 108] width 59 height 9
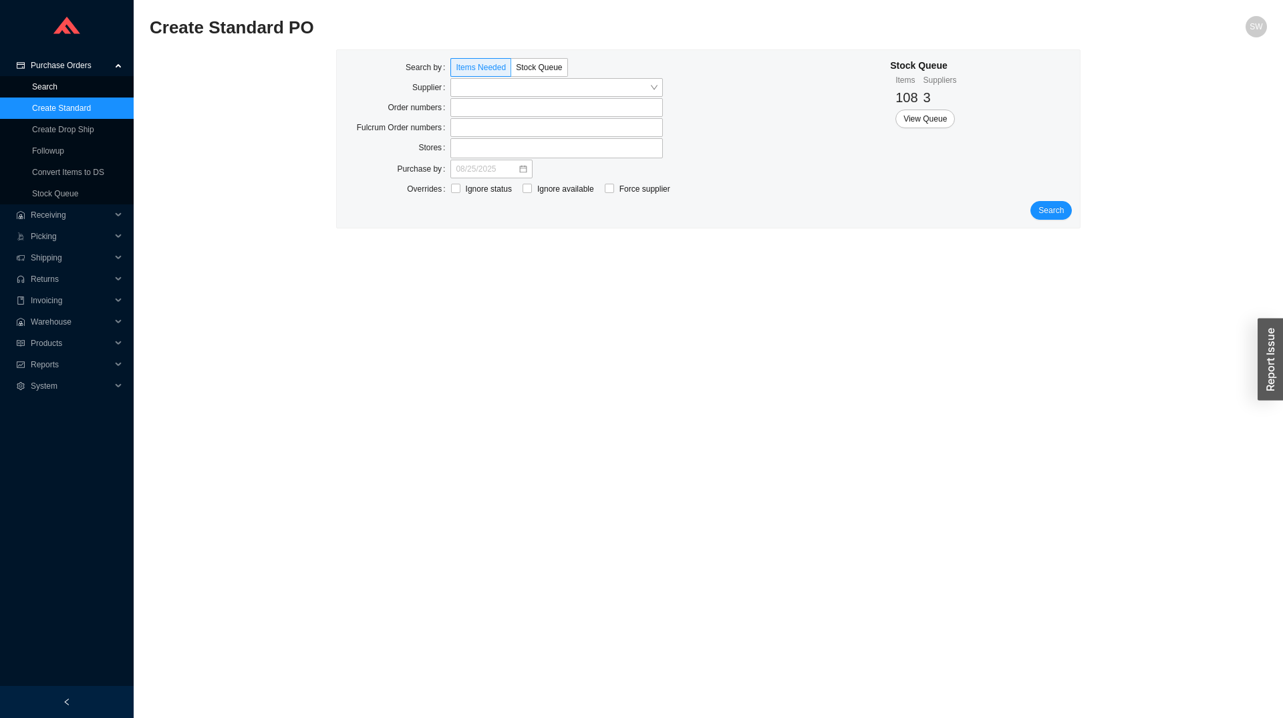
click at [50, 88] on link "Search" at bounding box center [44, 86] width 25 height 9
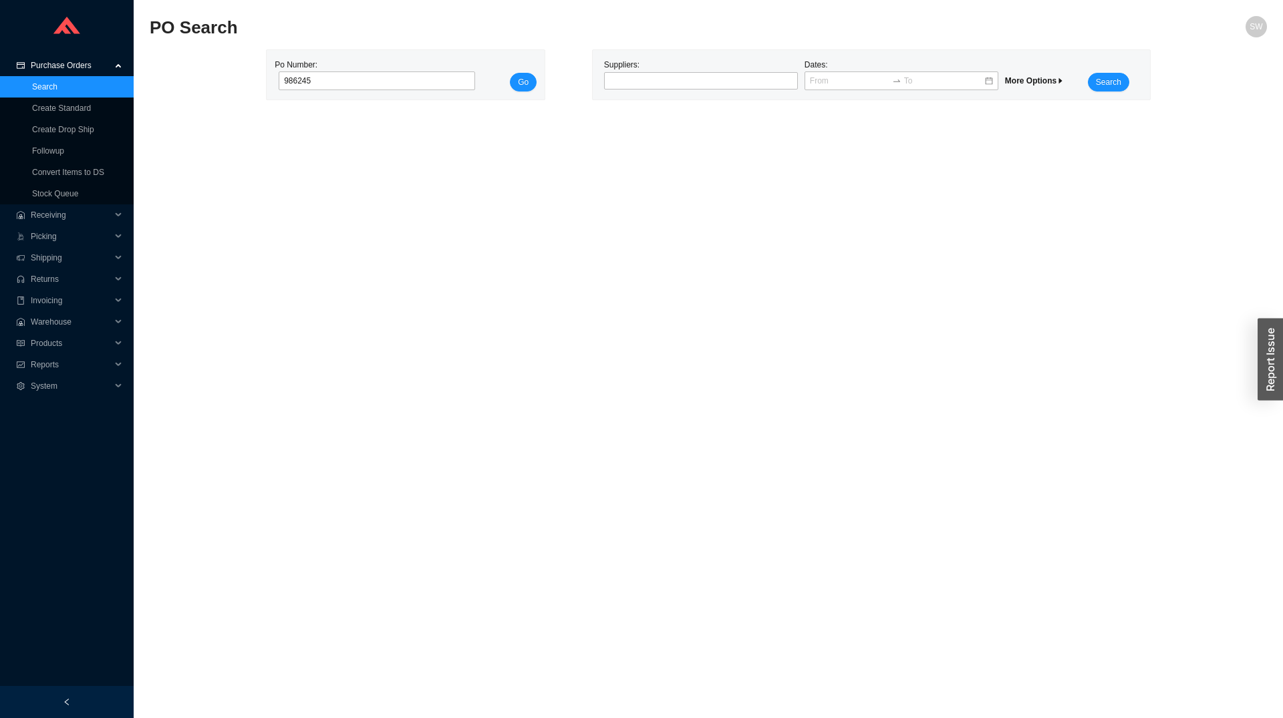
type input "986245"
click button "Go" at bounding box center [523, 82] width 27 height 19
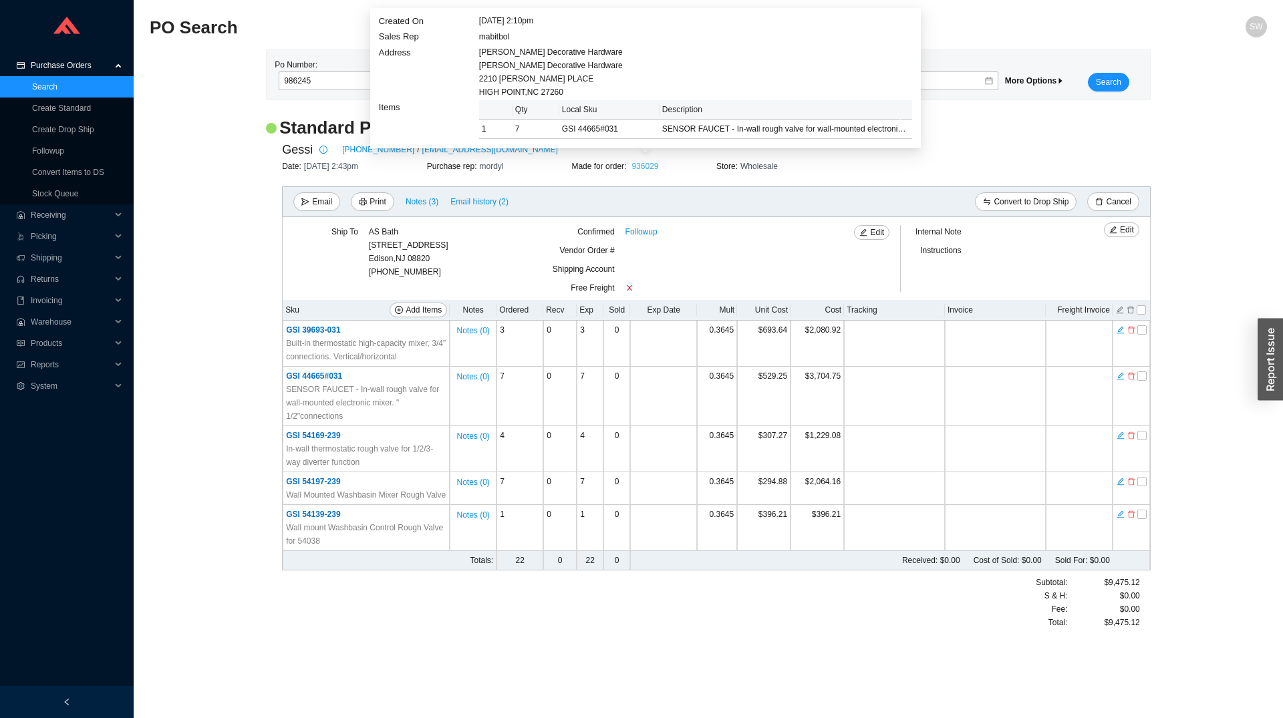
click at [645, 168] on link "936029" at bounding box center [644, 166] width 27 height 9
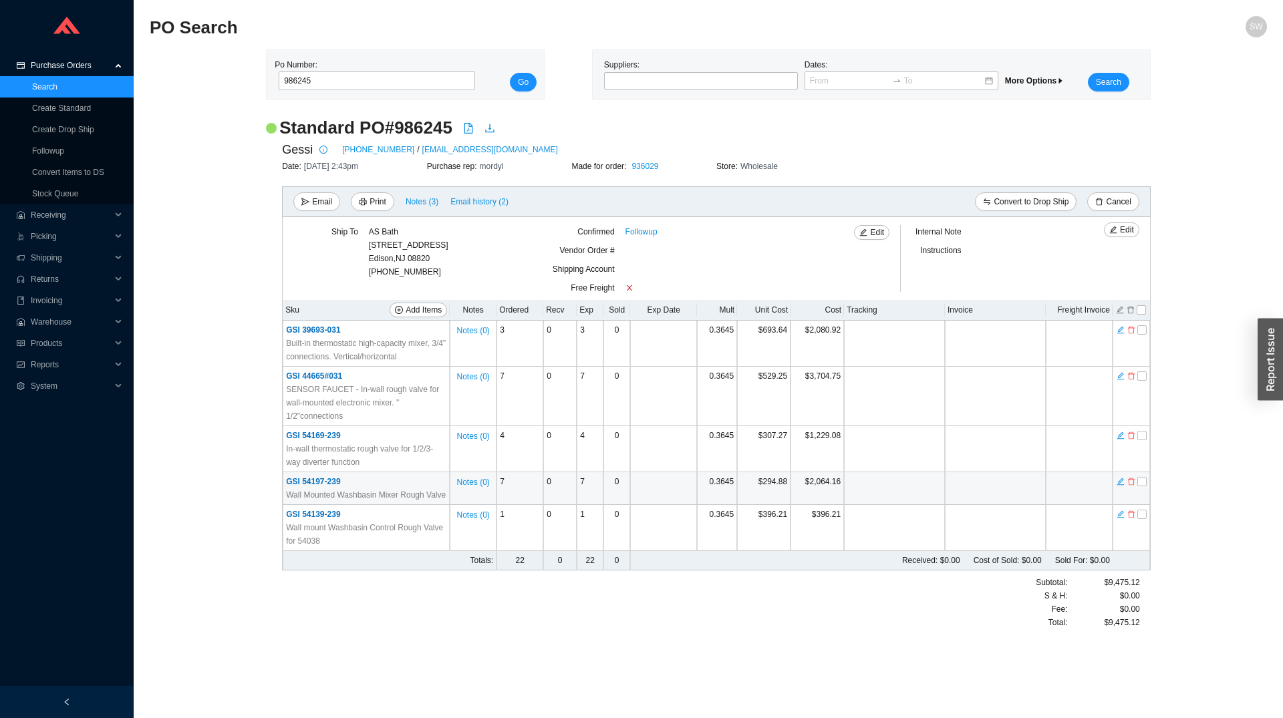
click at [327, 482] on span "GSI 54197-239" at bounding box center [313, 481] width 54 height 9
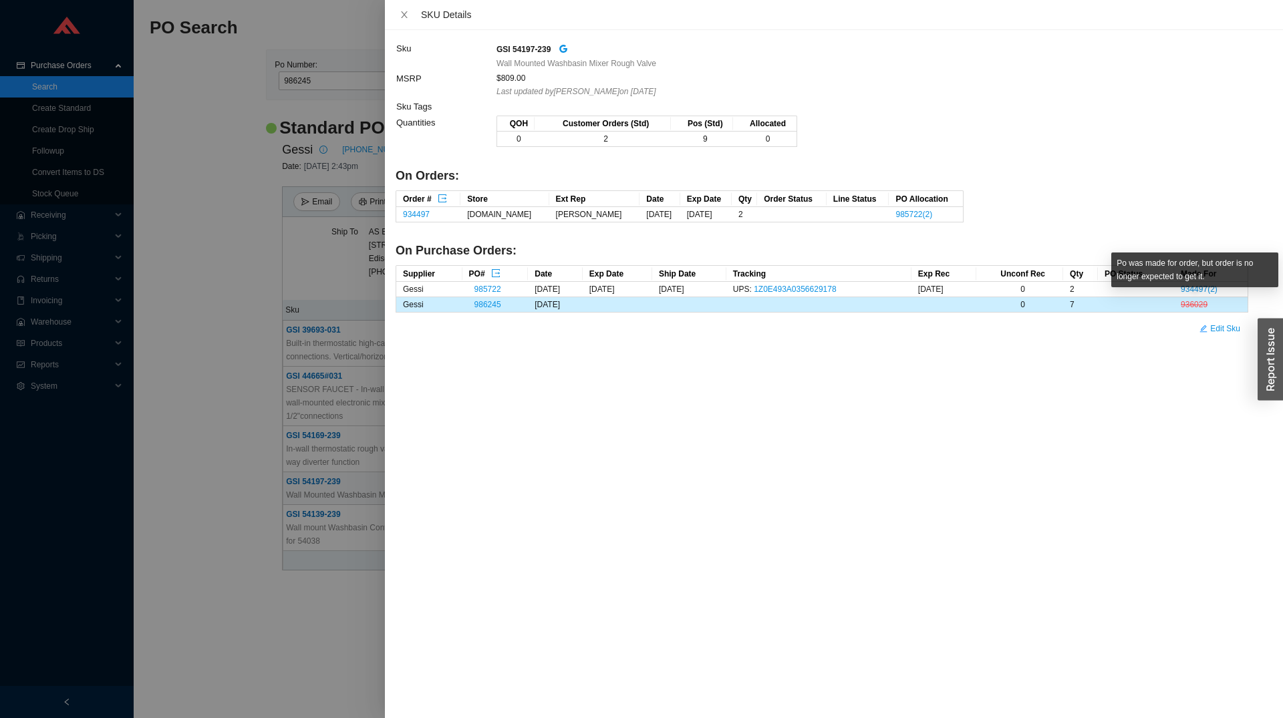
click at [1195, 305] on span "936029" at bounding box center [1194, 304] width 27 height 9
click at [217, 327] on div at bounding box center [641, 359] width 1283 height 718
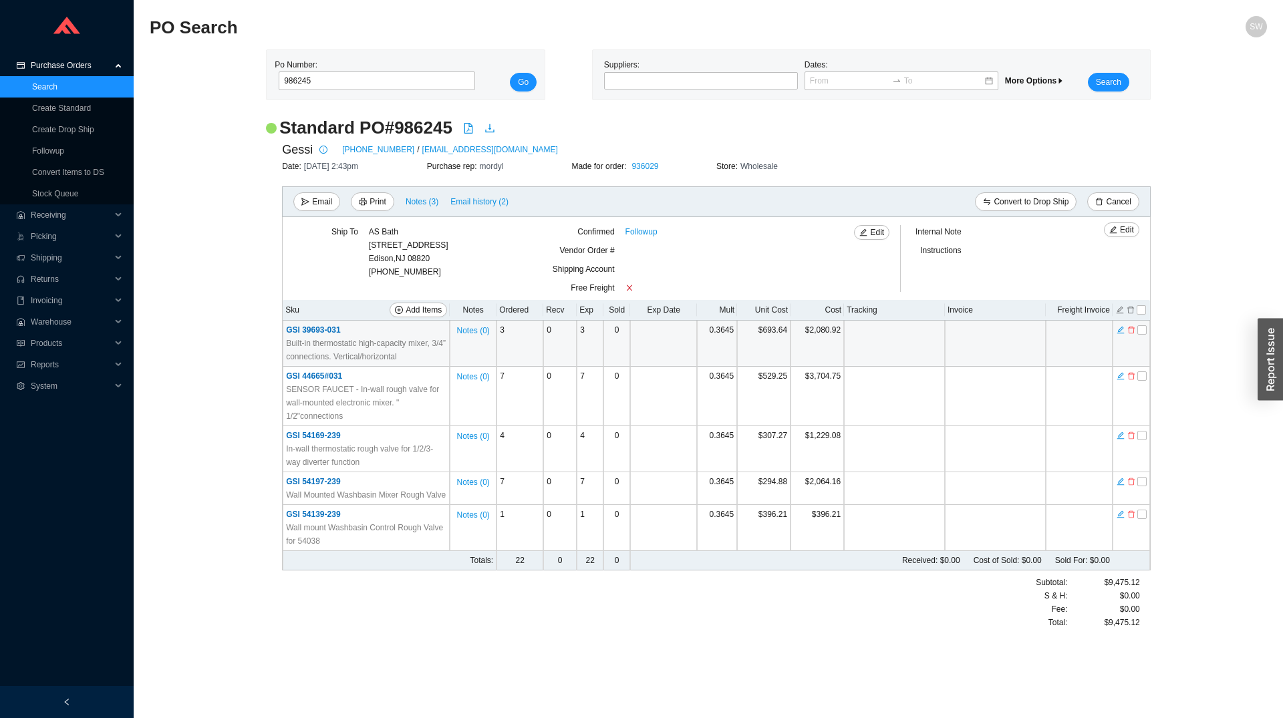
click at [309, 329] on span "GSI 39693-031" at bounding box center [313, 329] width 54 height 9
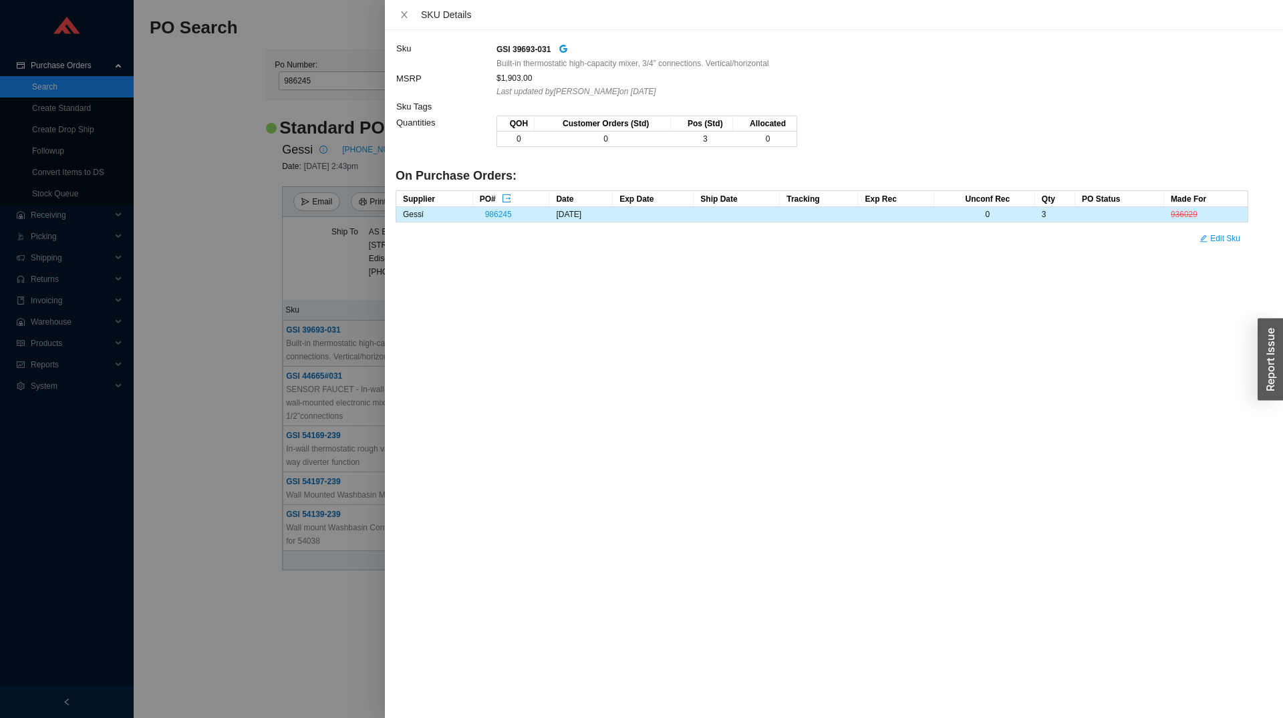
click at [216, 347] on div at bounding box center [641, 359] width 1283 height 718
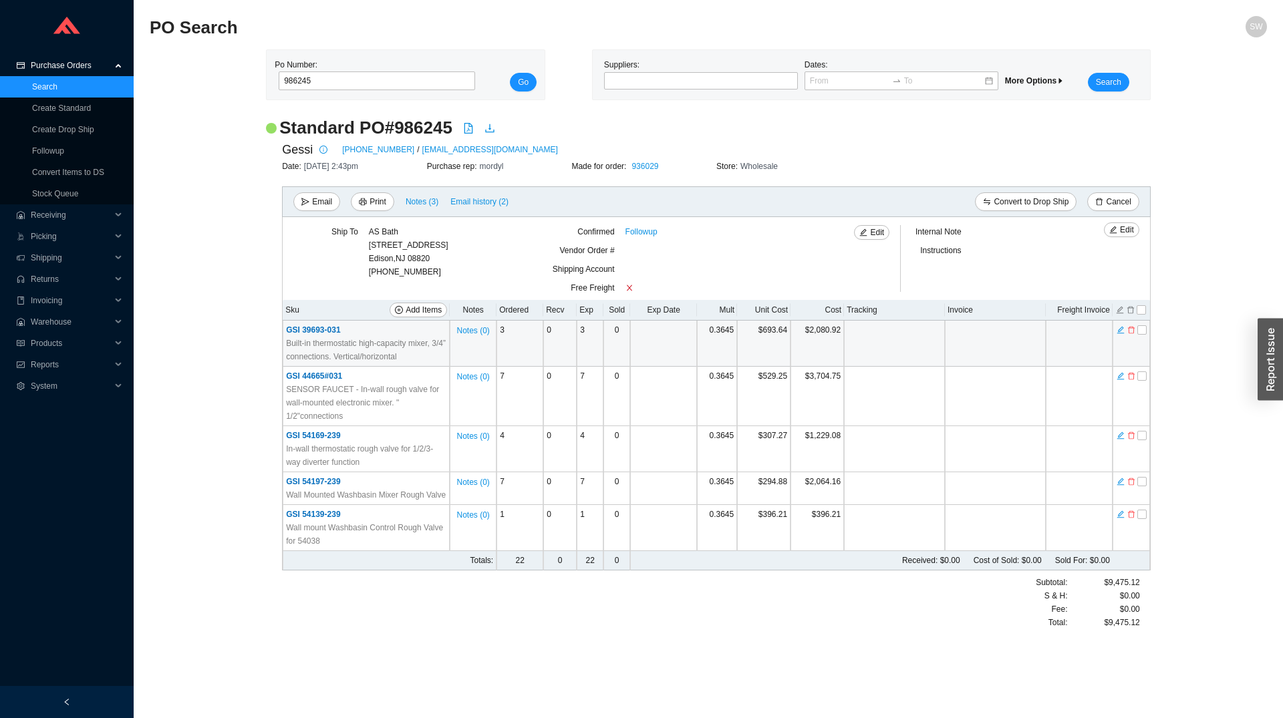
click at [316, 333] on span "GSI 39693-031" at bounding box center [313, 329] width 54 height 9
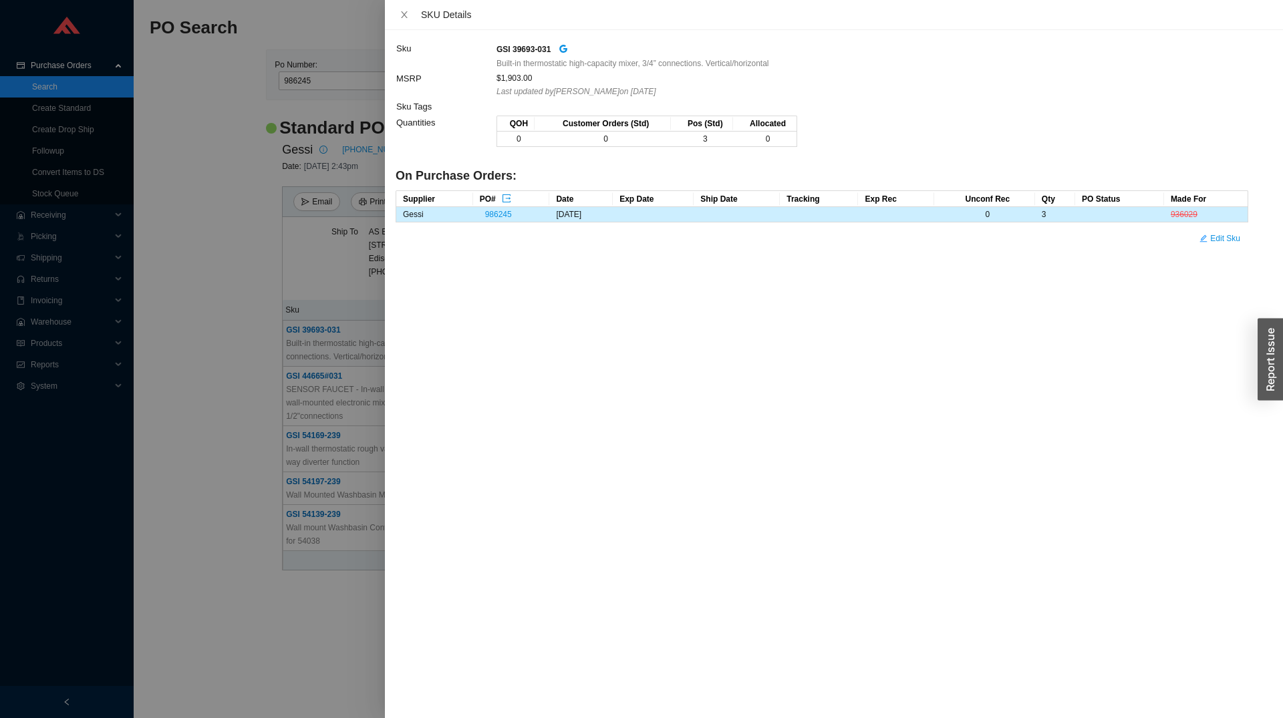
click at [169, 371] on div at bounding box center [641, 359] width 1283 height 718
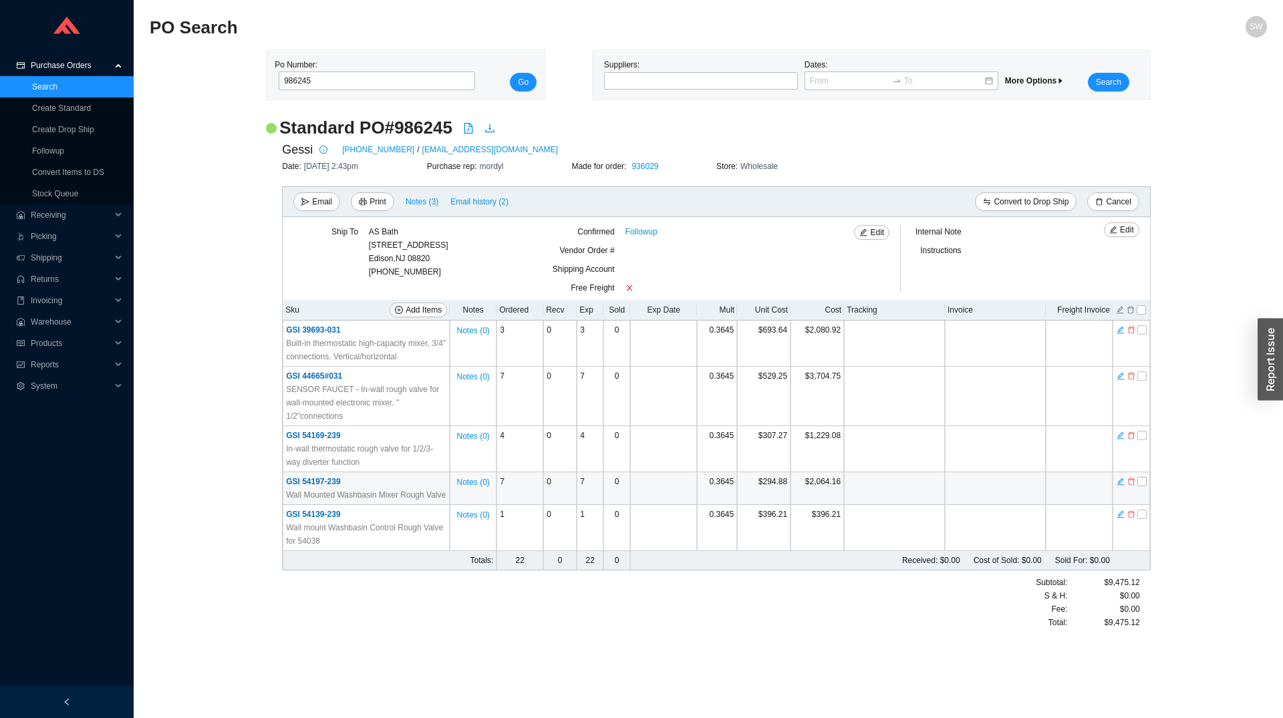
click at [331, 478] on span "GSI 54197-239" at bounding box center [313, 481] width 54 height 9
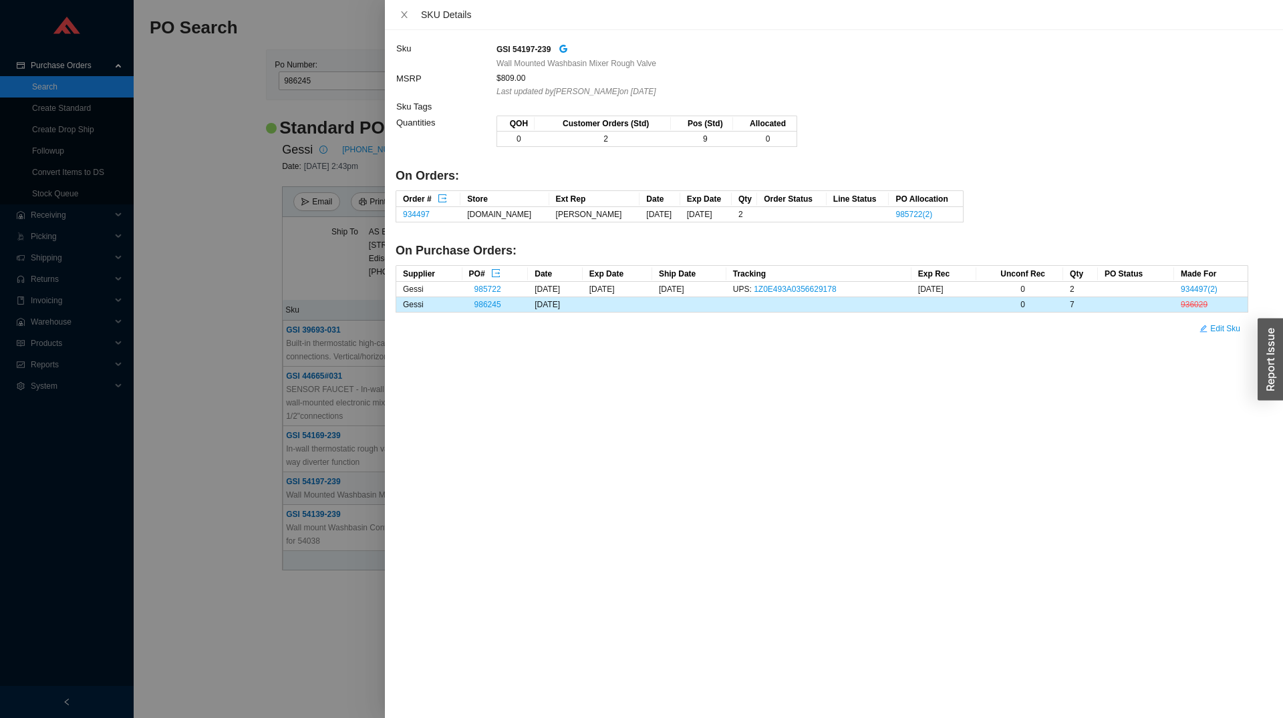
click at [255, 462] on div at bounding box center [641, 359] width 1283 height 718
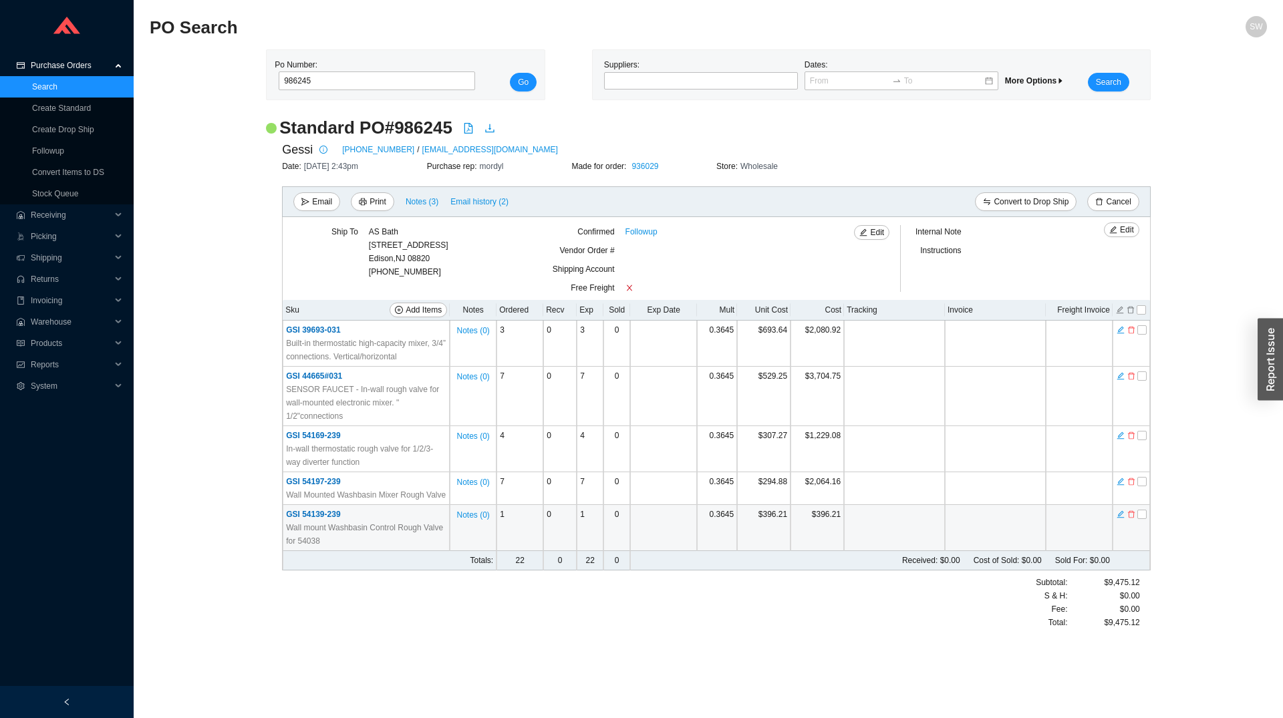
click at [338, 511] on span "GSI 54139-239" at bounding box center [313, 514] width 54 height 9
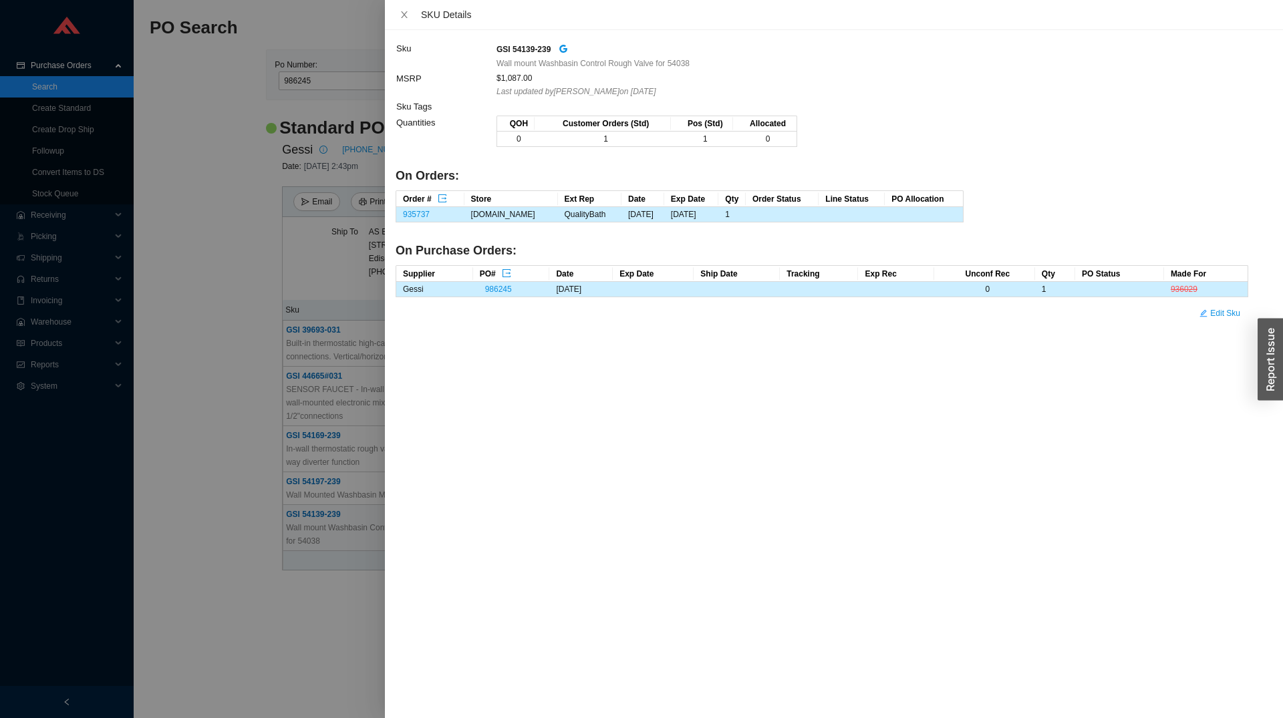
click at [190, 478] on div at bounding box center [641, 359] width 1283 height 718
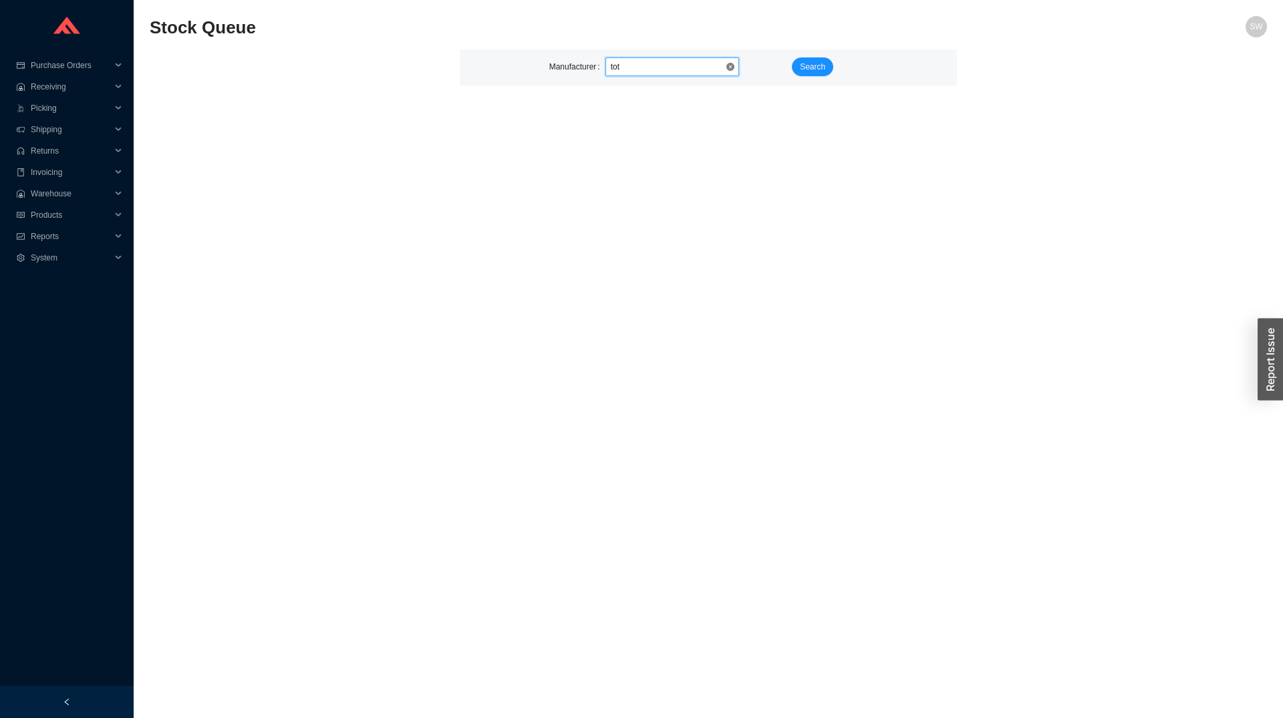
type input "toto"
click at [803, 63] on span "Search" at bounding box center [812, 66] width 25 height 13
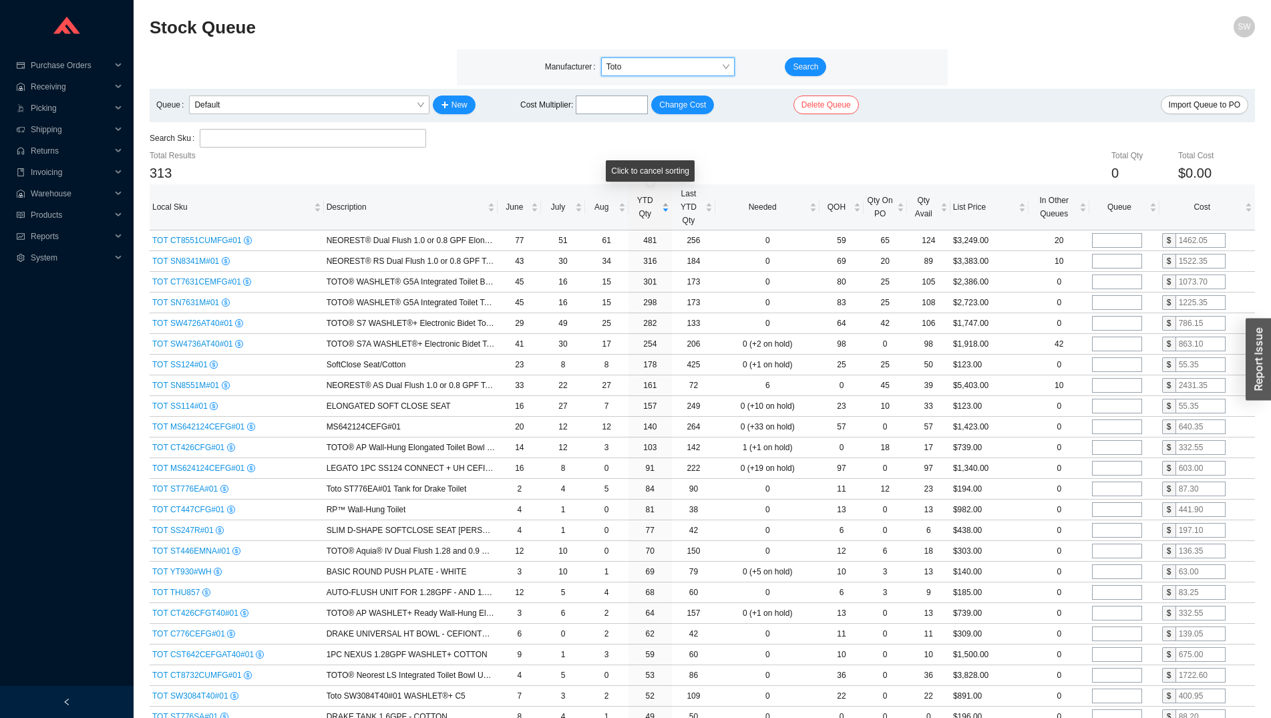
click at [655, 209] on span "YTD Qty" at bounding box center [645, 207] width 28 height 27
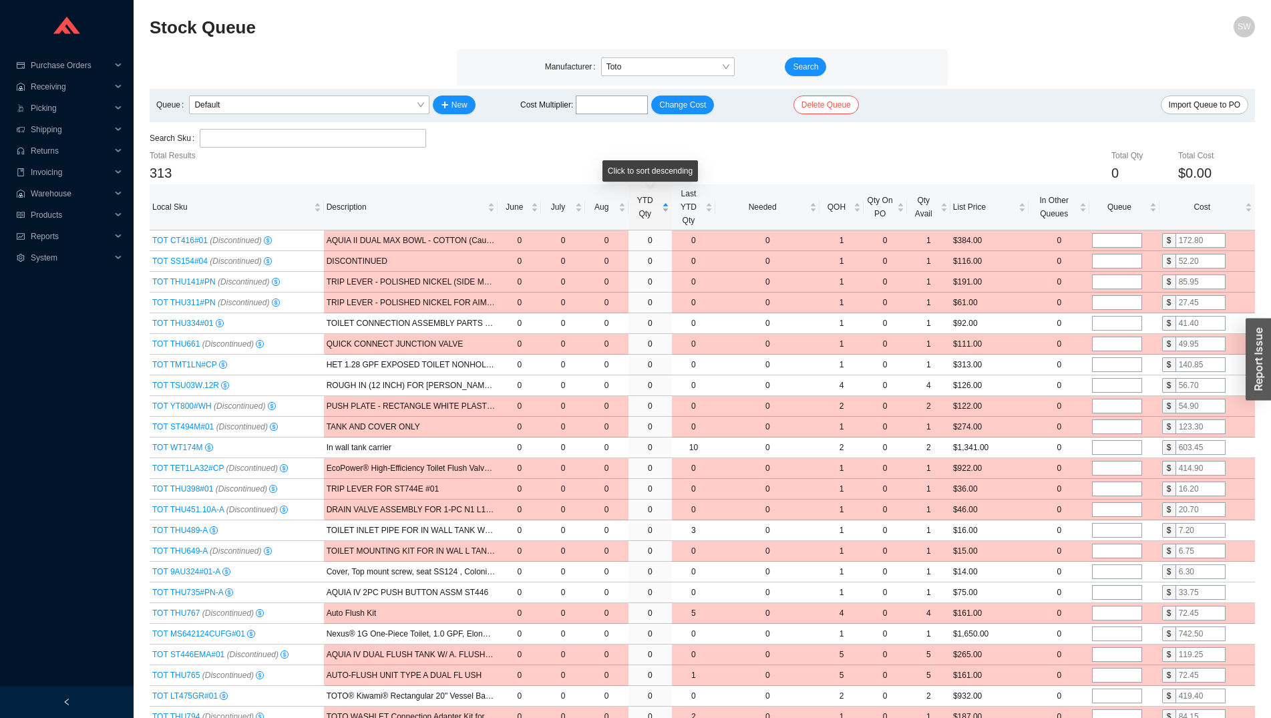
click at [655, 209] on span "YTD Qty" at bounding box center [645, 207] width 28 height 27
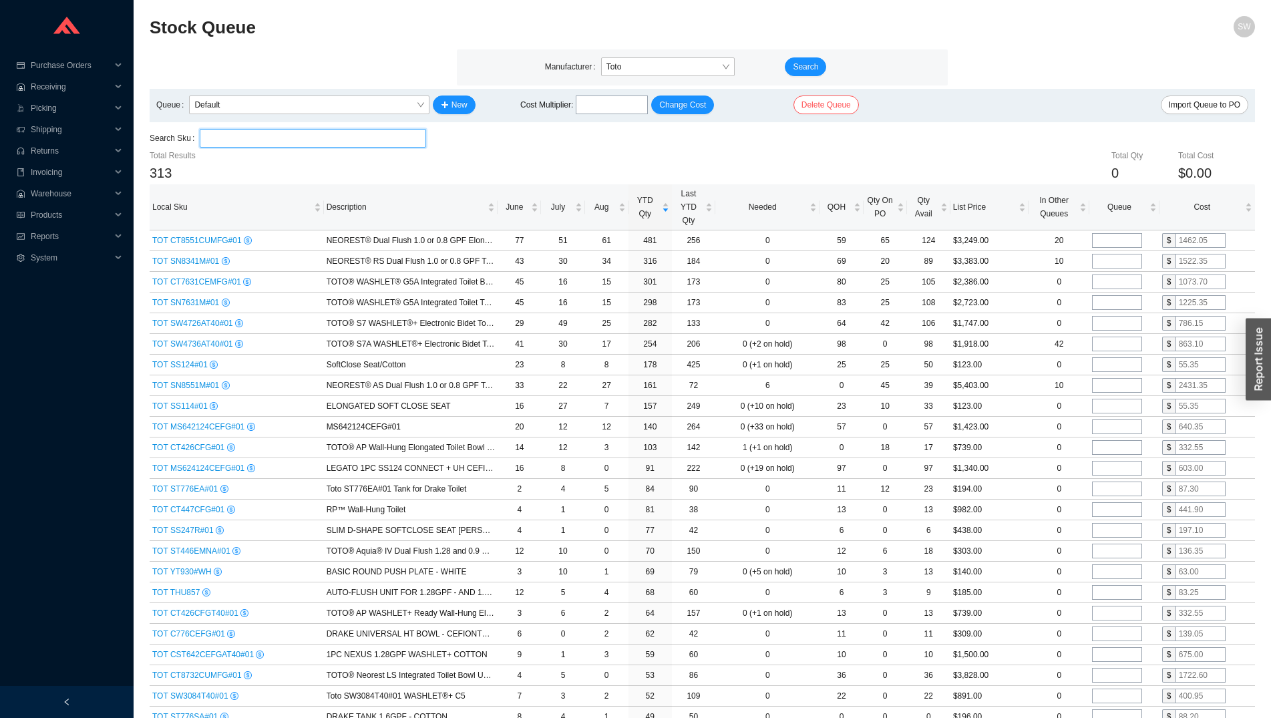
click at [271, 133] on input "search" at bounding box center [312, 138] width 215 height 17
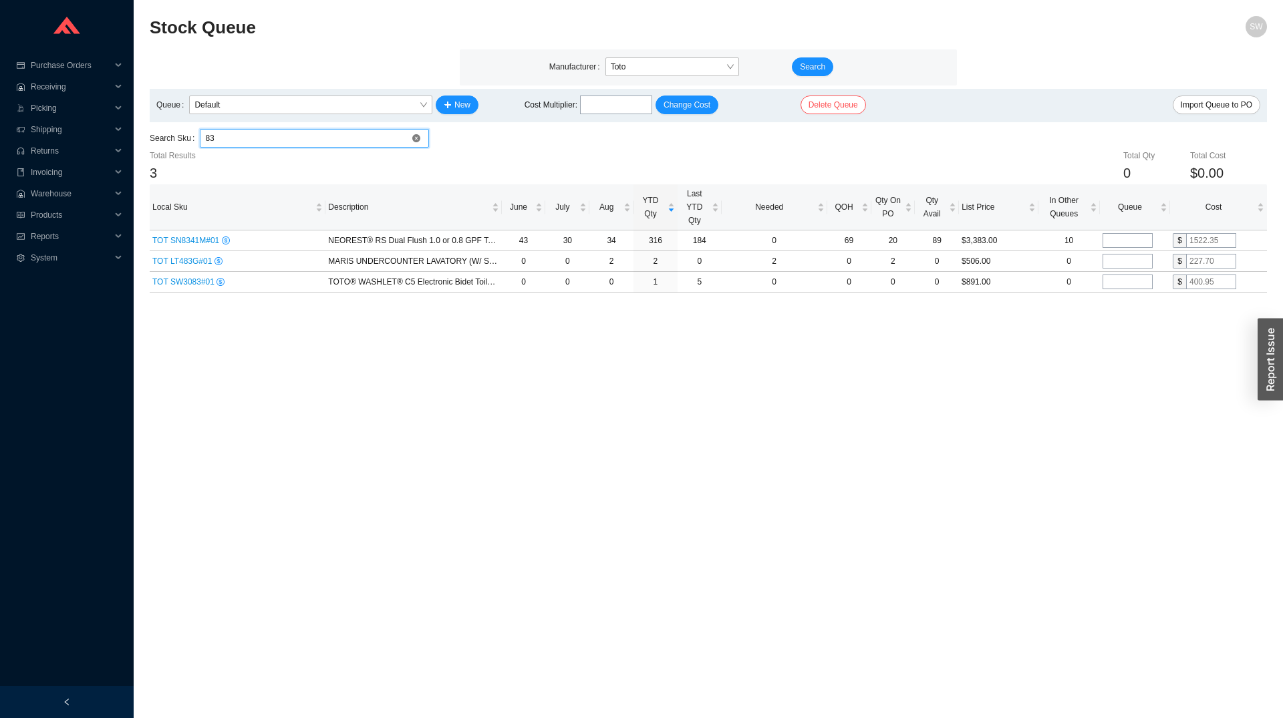
type input "8"
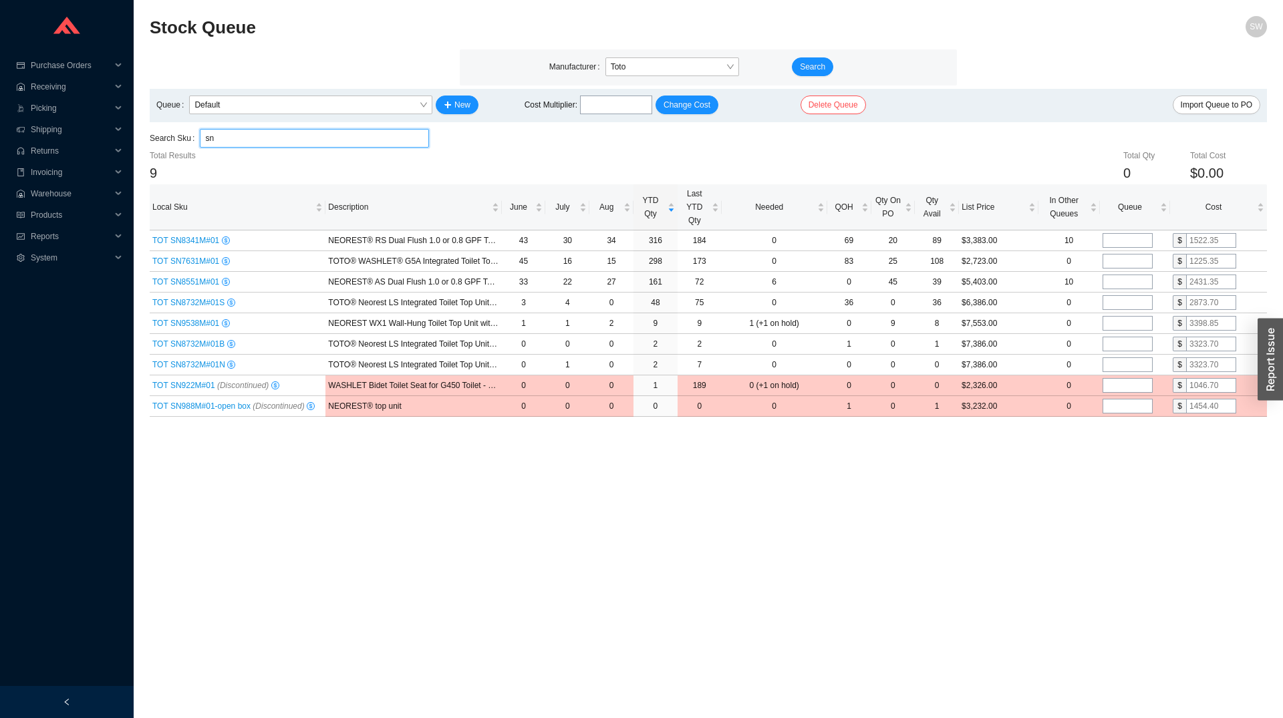
type input "sn"
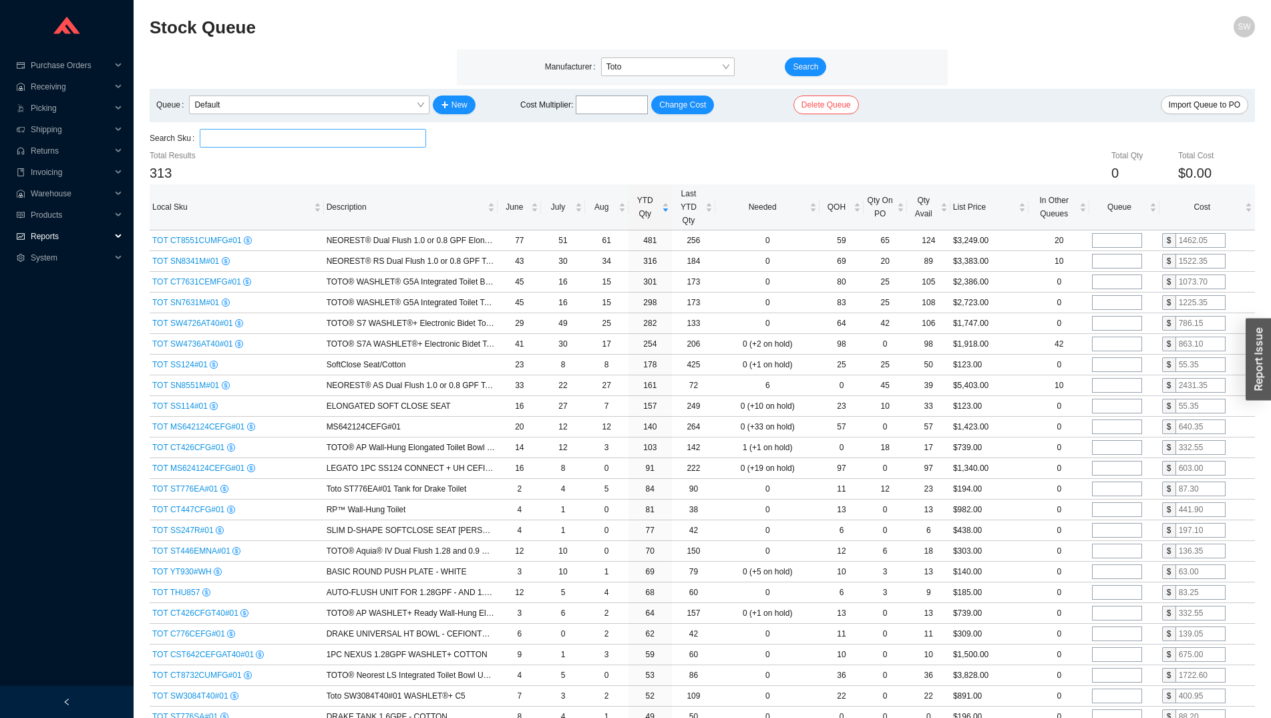
click at [51, 235] on span "Reports" at bounding box center [71, 236] width 80 height 21
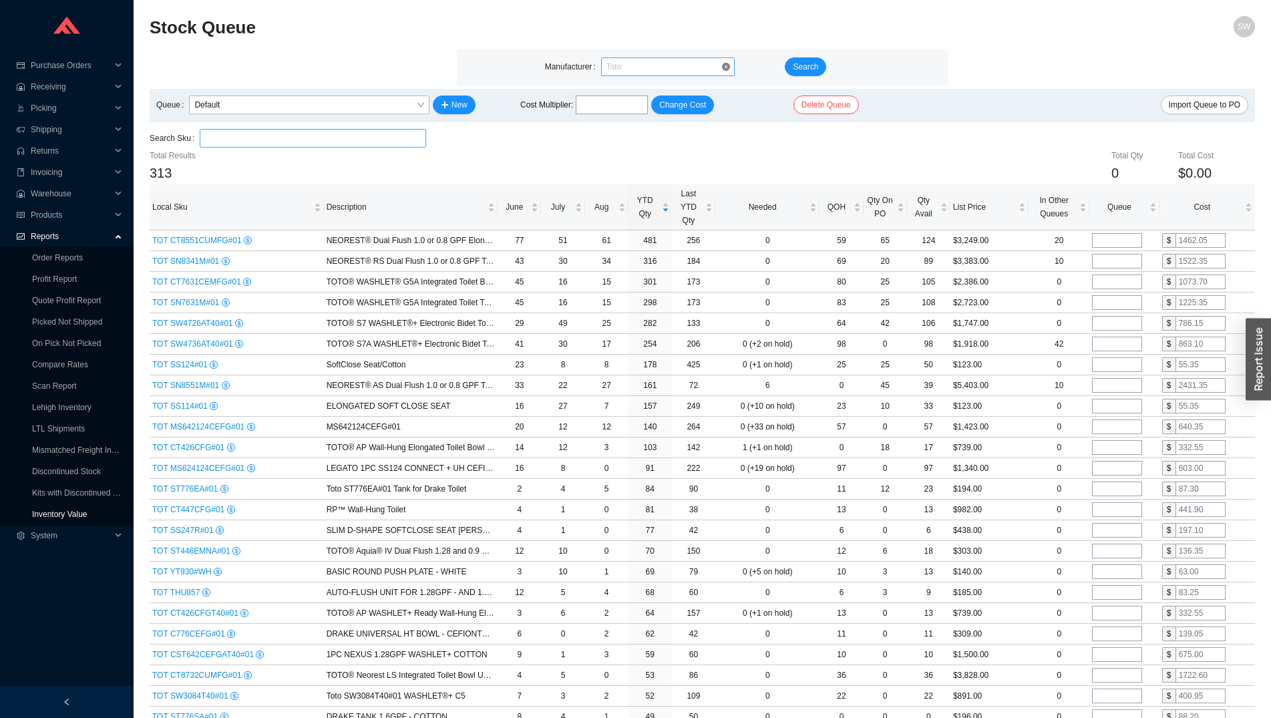
click at [644, 71] on span "Toto" at bounding box center [668, 66] width 123 height 17
type input "geber"
click at [812, 61] on span "Search" at bounding box center [805, 66] width 25 height 13
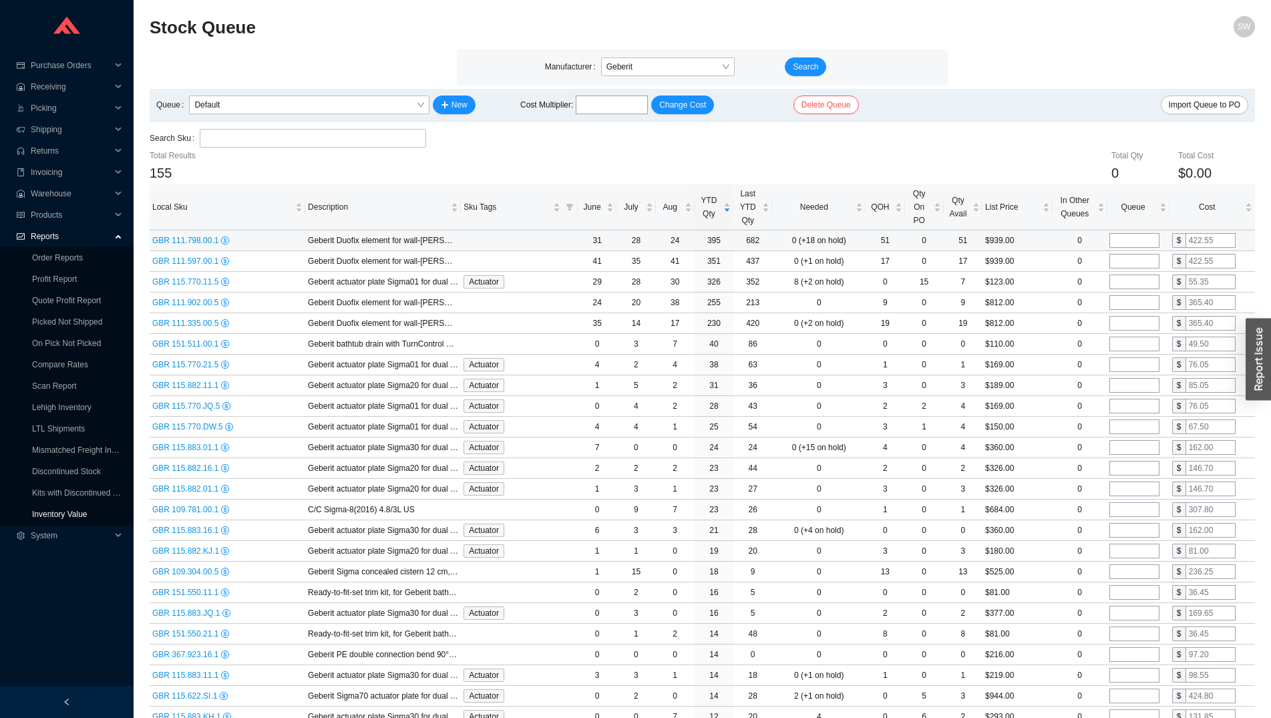
click at [175, 242] on span "GBR 111.798.00.1" at bounding box center [186, 240] width 69 height 9
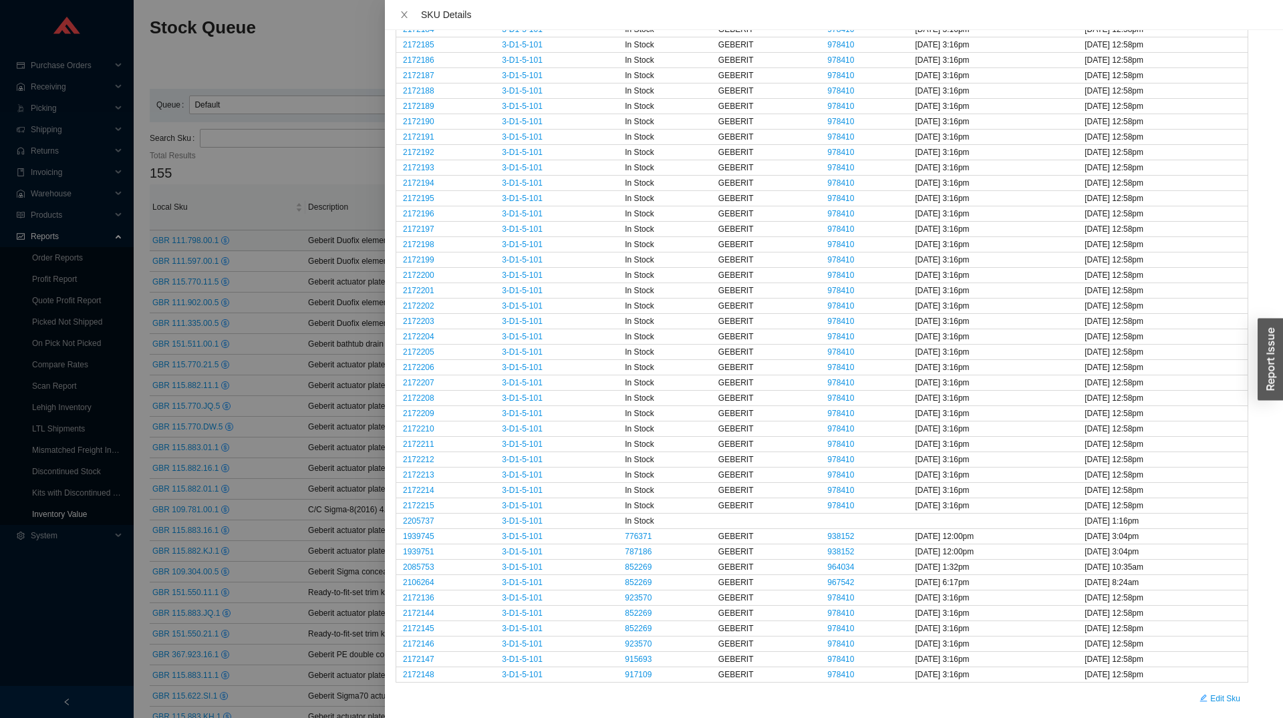
scroll to position [1108, 0]
click at [827, 471] on link "978410" at bounding box center [840, 474] width 27 height 9
click at [332, 260] on div at bounding box center [641, 359] width 1283 height 718
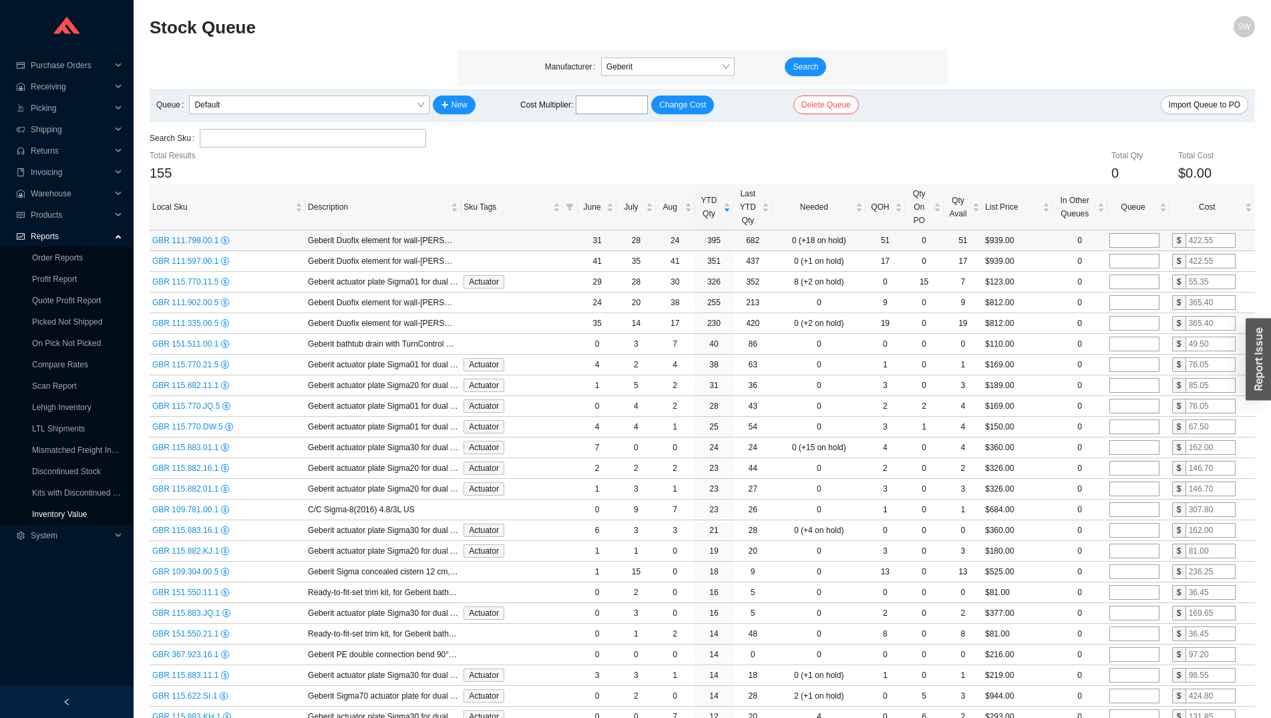
click at [194, 243] on span "GBR 111.798.00.1" at bounding box center [186, 240] width 69 height 9
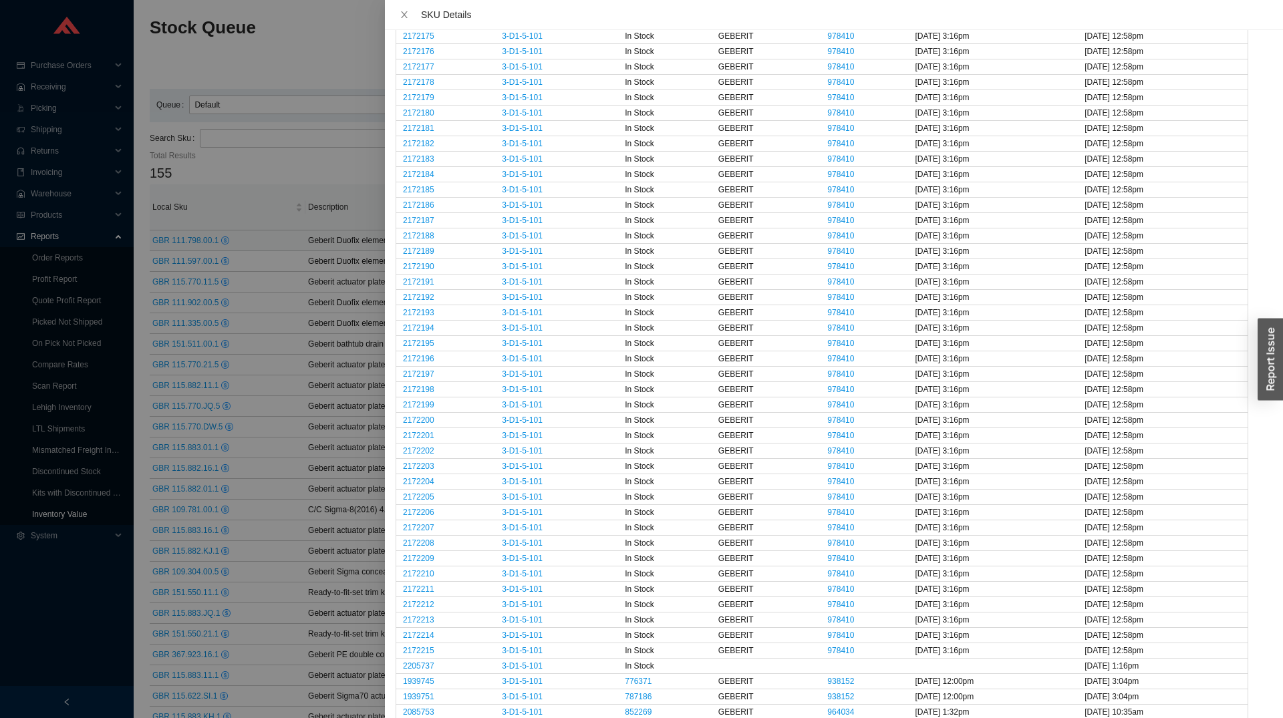
scroll to position [1026, 0]
click at [827, 620] on link "938152" at bounding box center [840, 617] width 27 height 9
click at [355, 343] on div at bounding box center [641, 359] width 1283 height 718
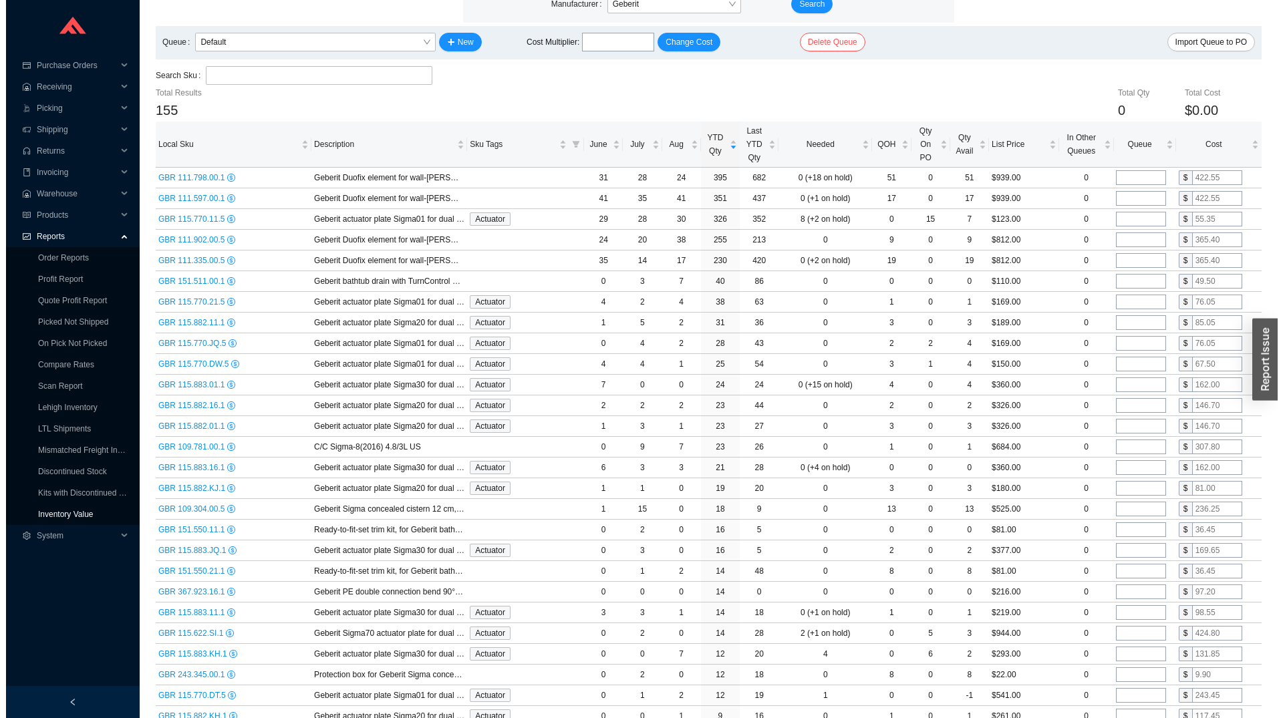
scroll to position [68, 0]
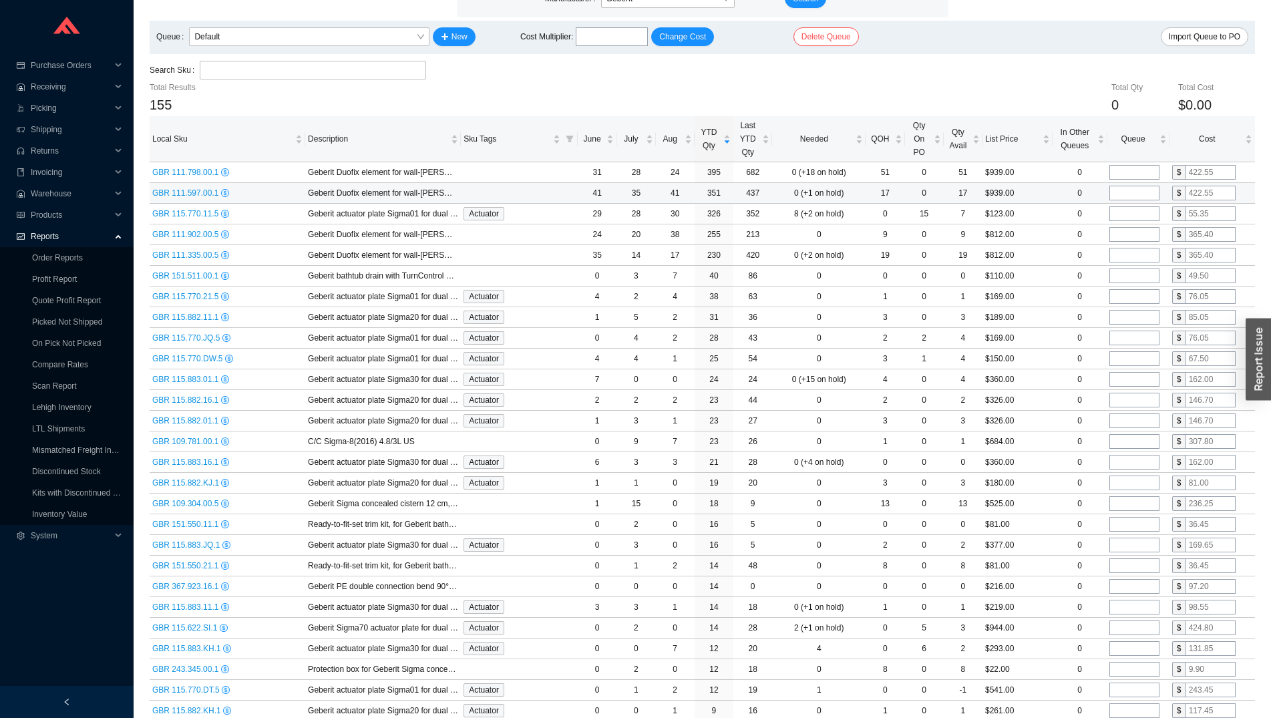
click at [177, 190] on span "GBR 111.597.00.1" at bounding box center [186, 192] width 69 height 9
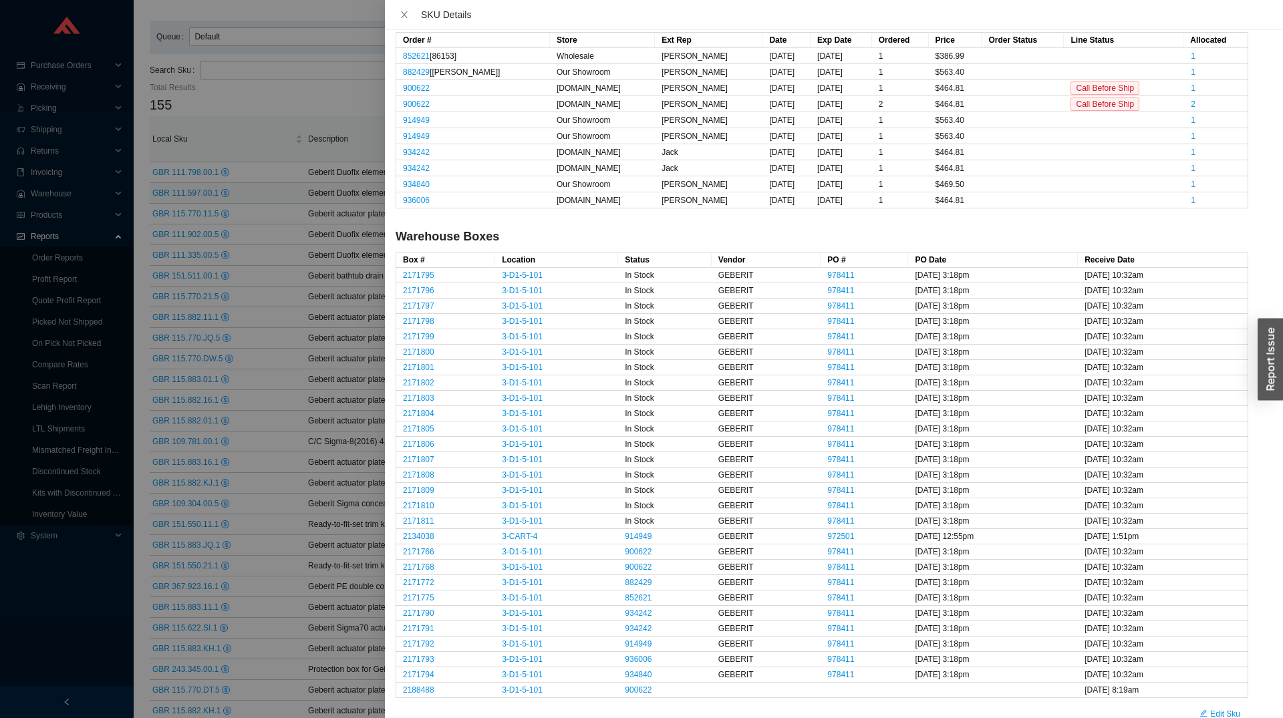
scroll to position [249, 0]
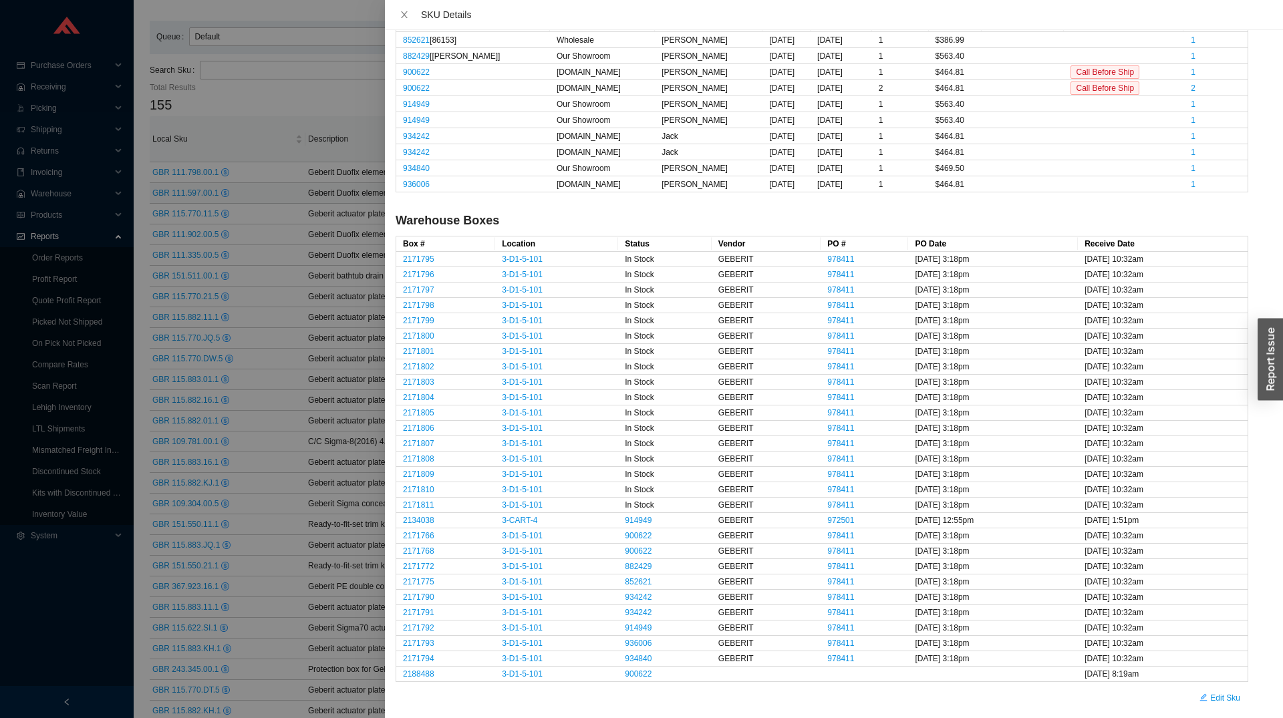
click at [787, 380] on td "GEBERIT" at bounding box center [767, 382] width 110 height 15
click at [827, 363] on link "978411" at bounding box center [840, 366] width 27 height 9
click at [291, 329] on div at bounding box center [641, 359] width 1283 height 718
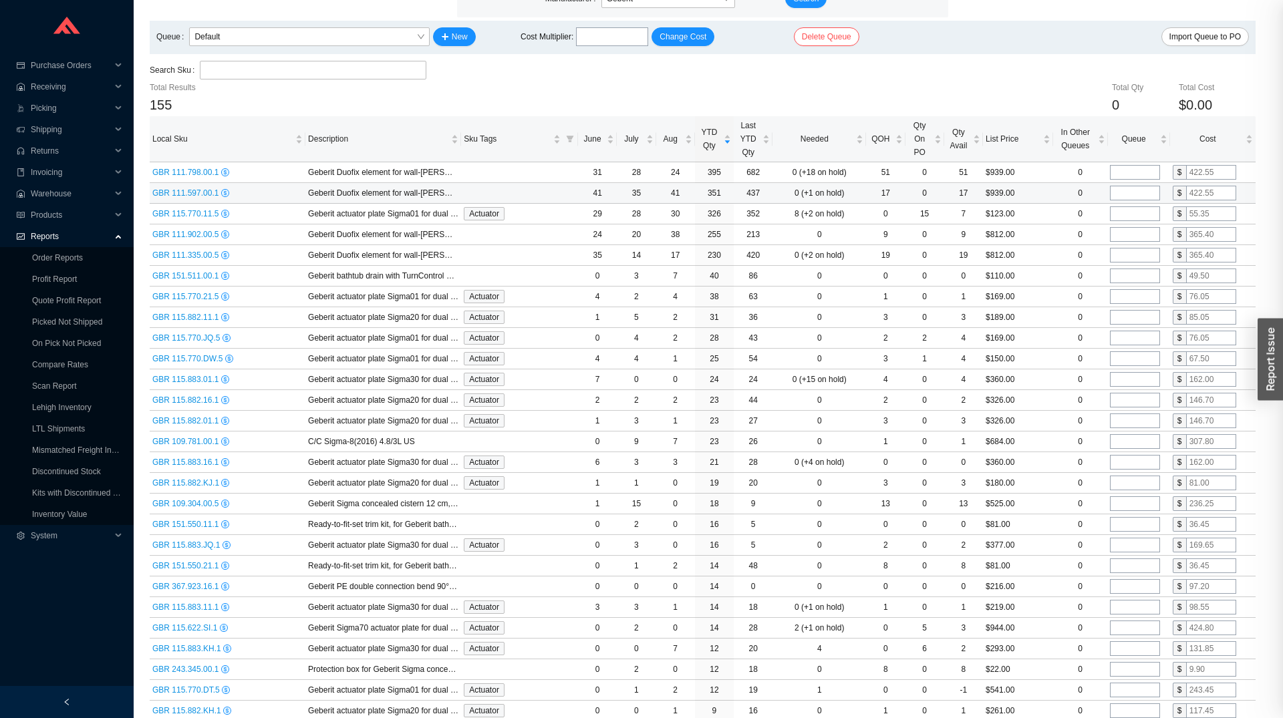
scroll to position [0, 0]
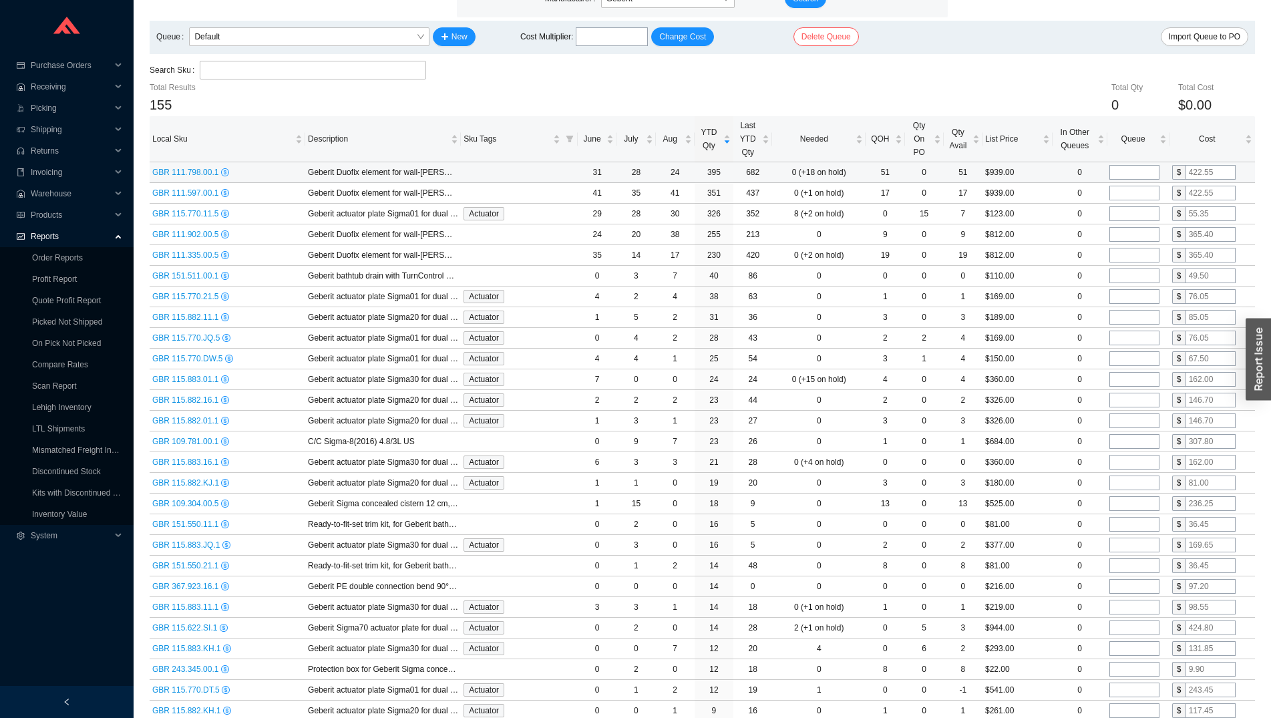
click at [186, 178] on div "GBR 111.798.00.1" at bounding box center [227, 172] width 150 height 13
click at [186, 177] on span "GBR 111.798.00.1" at bounding box center [186, 172] width 69 height 9
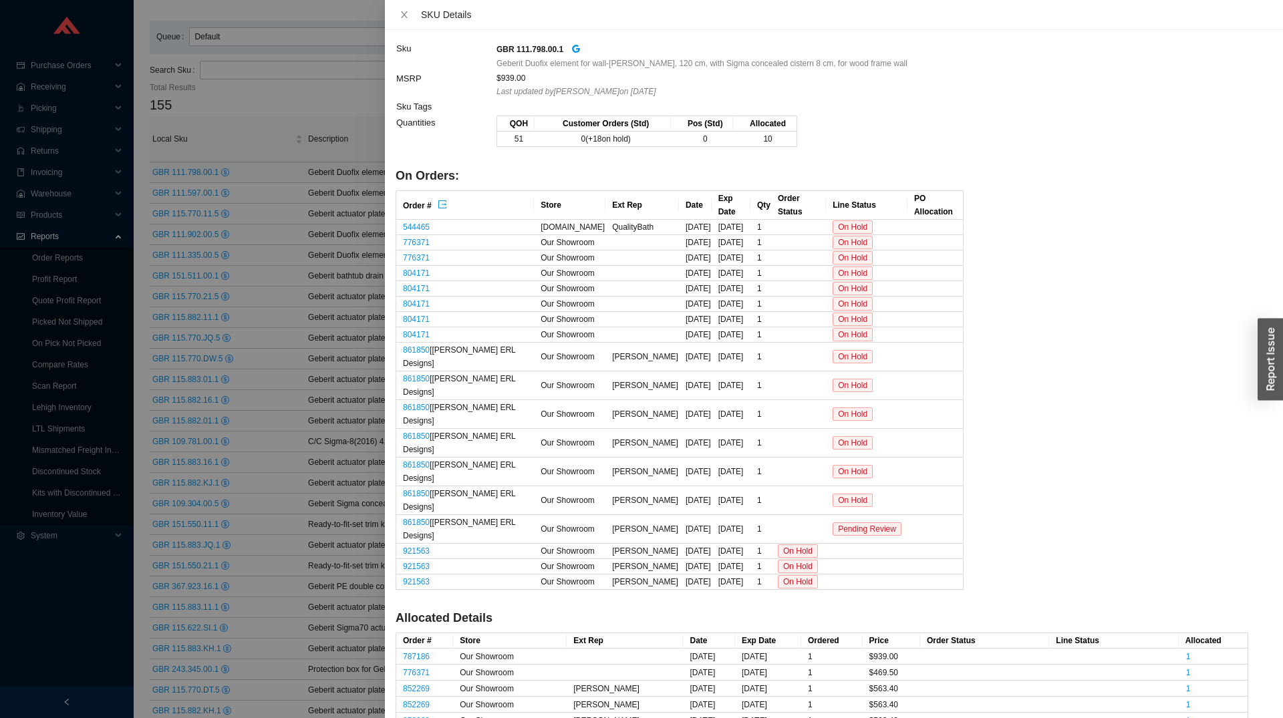
click at [243, 245] on div at bounding box center [641, 359] width 1283 height 718
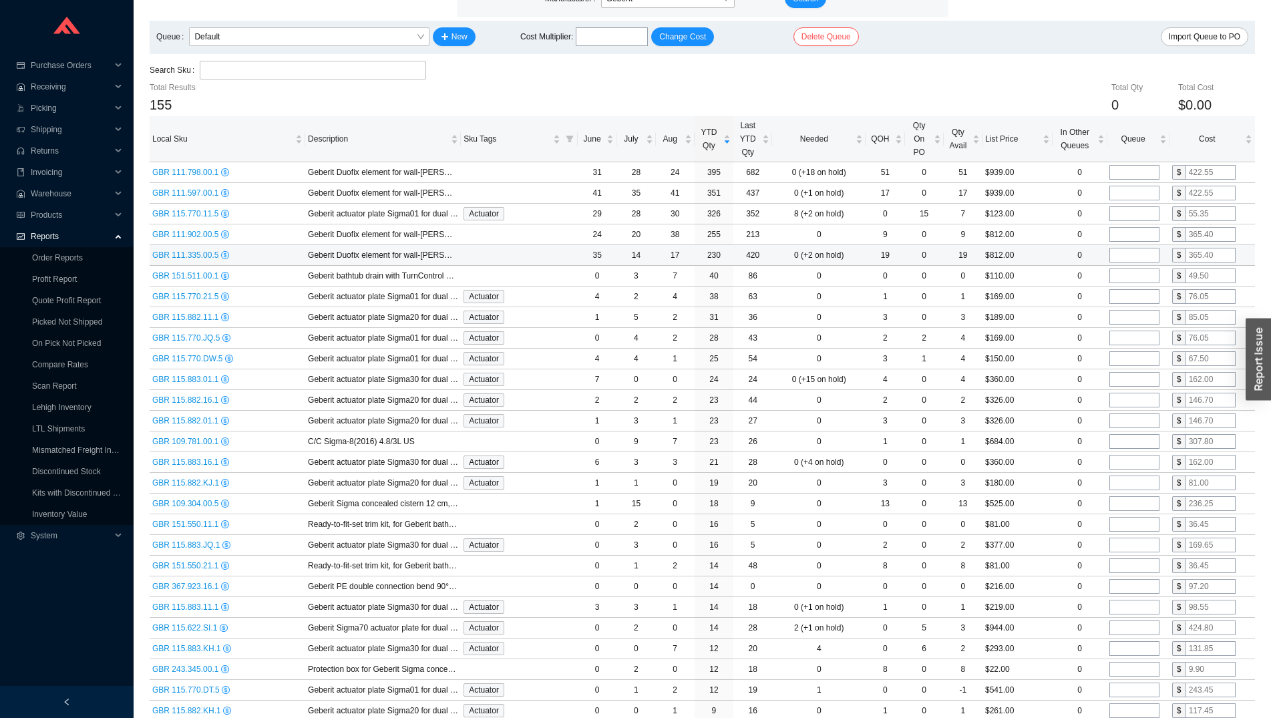
click at [180, 255] on span "GBR 111.335.00.5" at bounding box center [186, 255] width 69 height 9
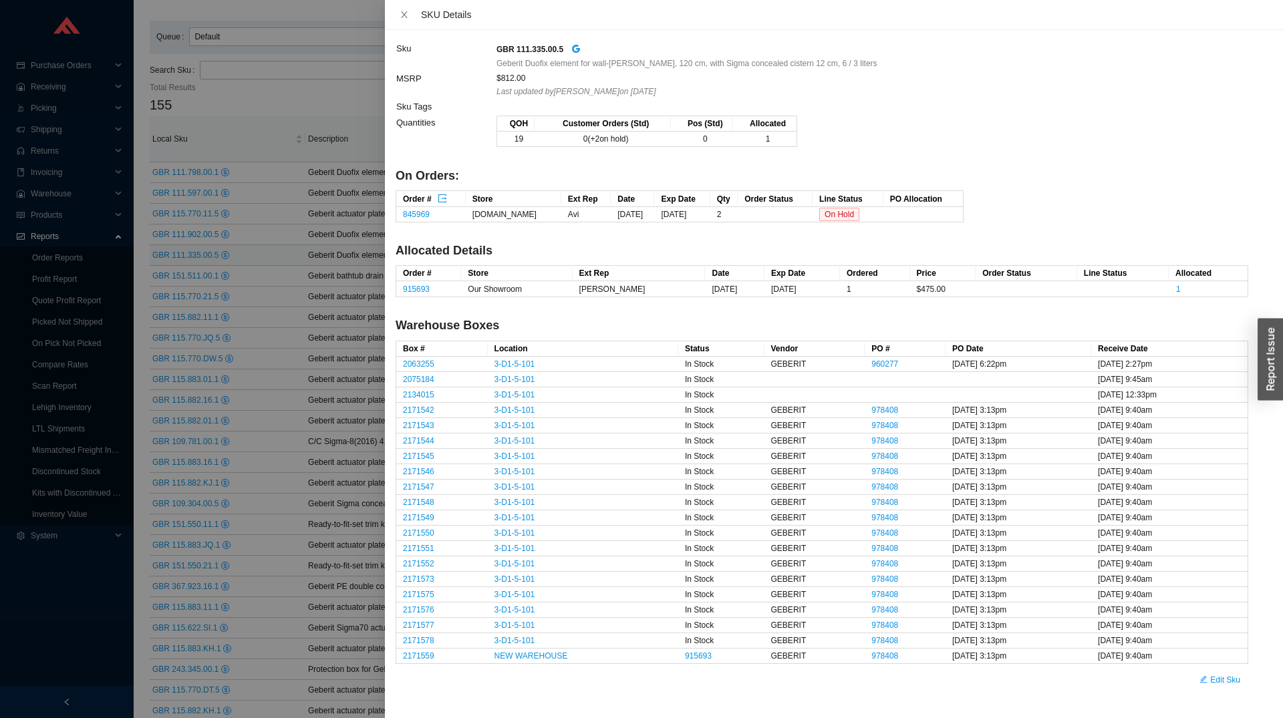
click at [865, 508] on td "978408" at bounding box center [905, 502] width 81 height 15
click at [871, 504] on link "978408" at bounding box center [884, 502] width 27 height 9
click at [269, 362] on div at bounding box center [641, 359] width 1283 height 718
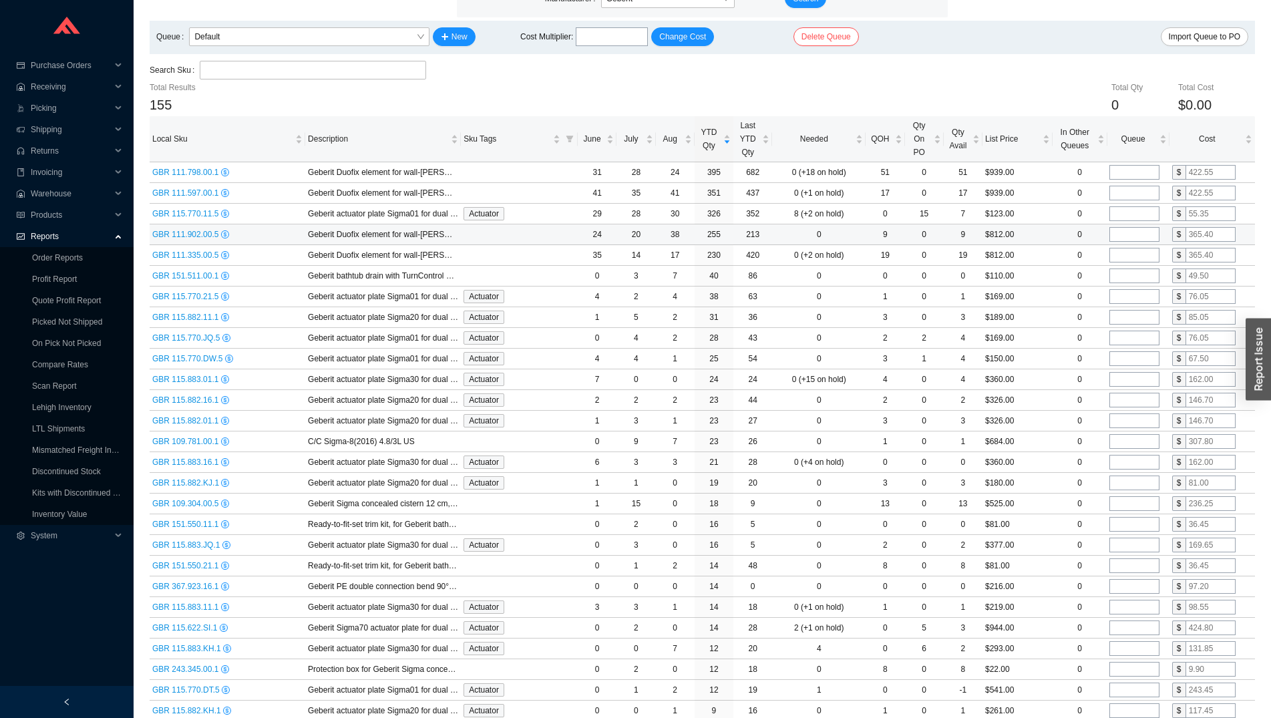
click at [192, 234] on span "GBR 111.902.00.5" at bounding box center [186, 234] width 69 height 9
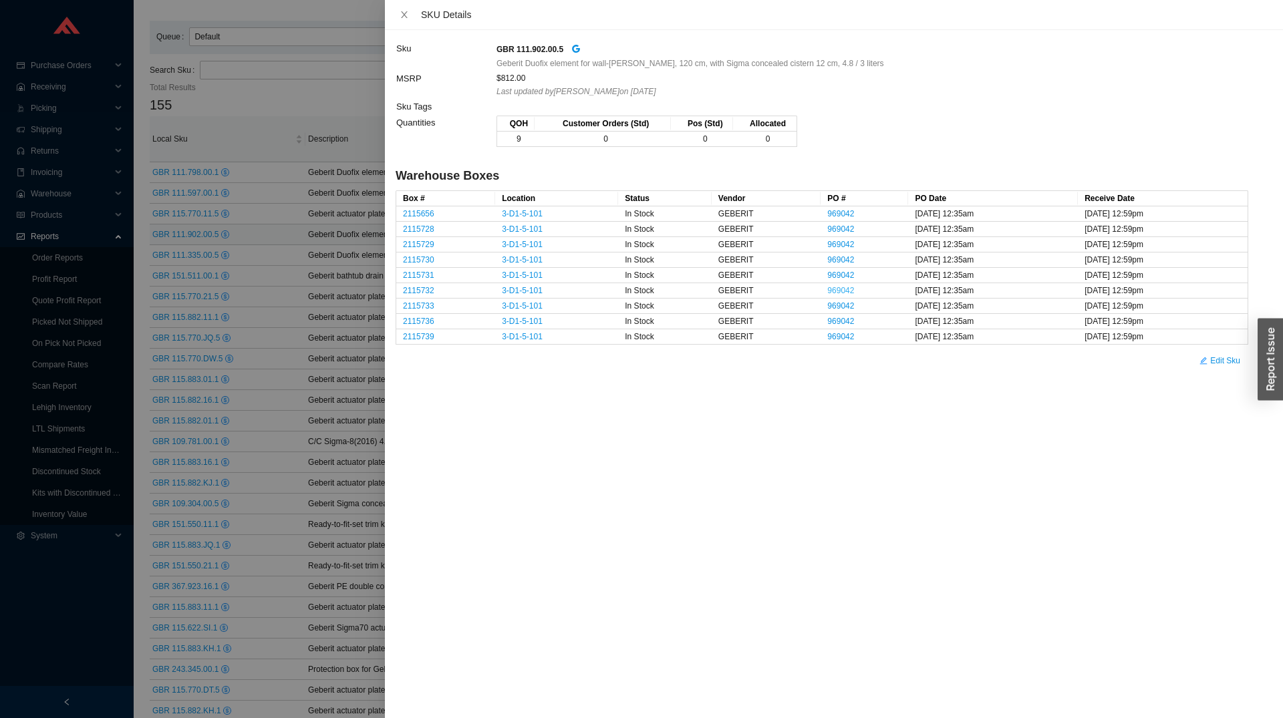
click at [827, 287] on link "969042" at bounding box center [840, 290] width 27 height 9
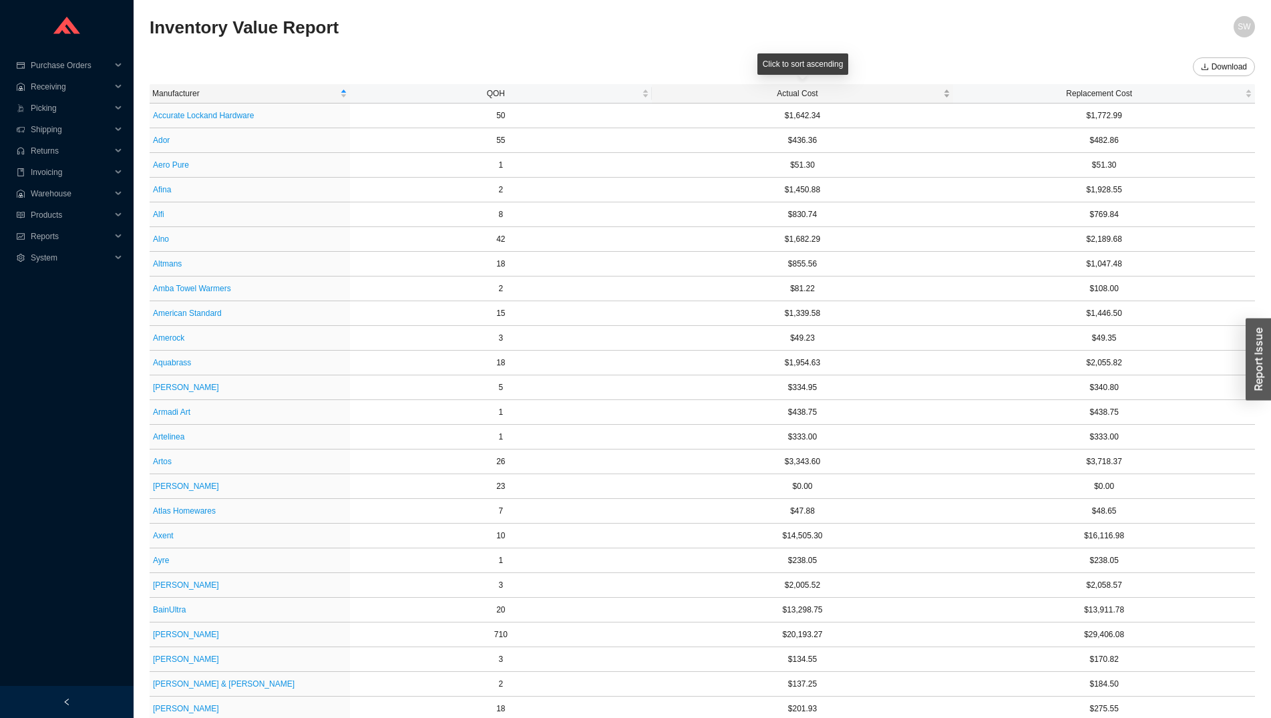
click at [814, 92] on span "Actual Cost" at bounding box center [798, 93] width 287 height 13
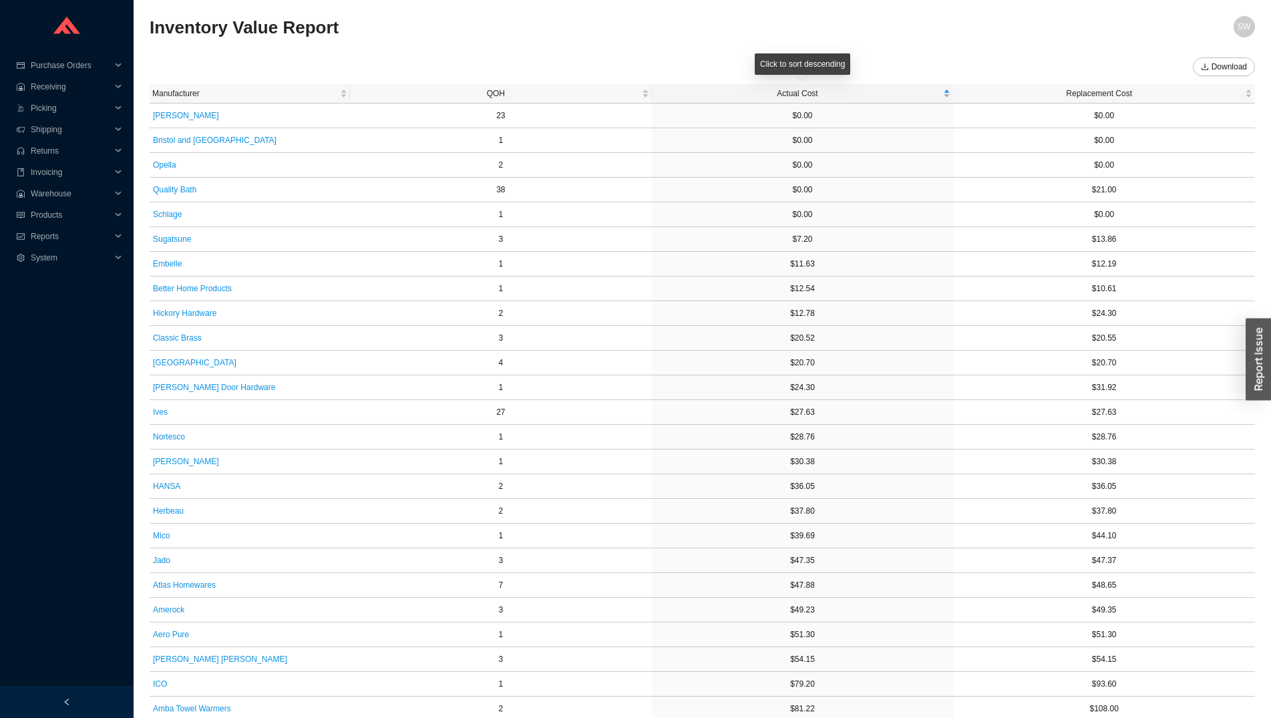
click at [814, 92] on span "Actual Cost" at bounding box center [798, 93] width 287 height 13
